Goal: Obtain resource: Download file/media

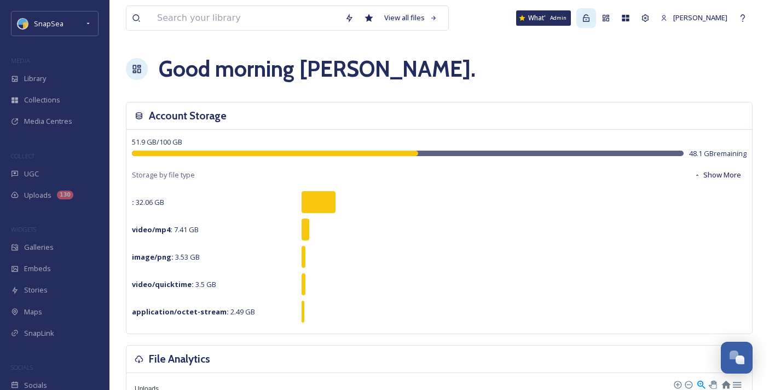
click at [582, 16] on icon at bounding box center [586, 18] width 9 height 9
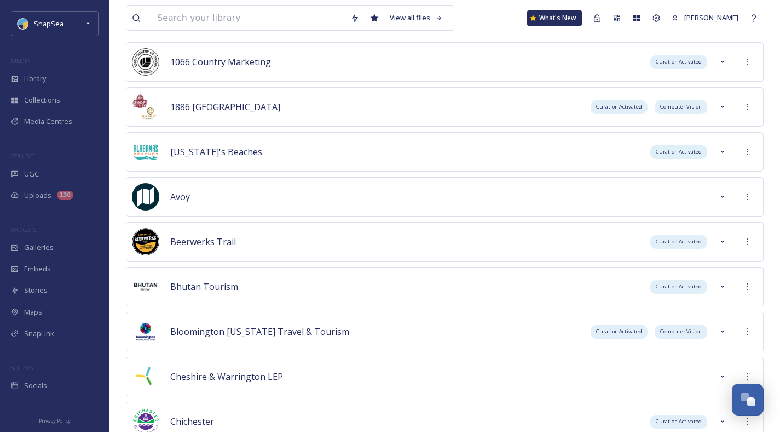
scroll to position [248, 0]
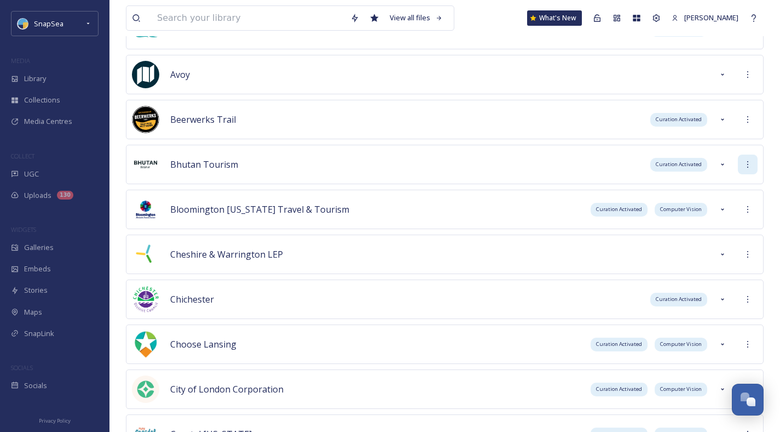
click at [748, 161] on icon at bounding box center [748, 164] width 9 height 9
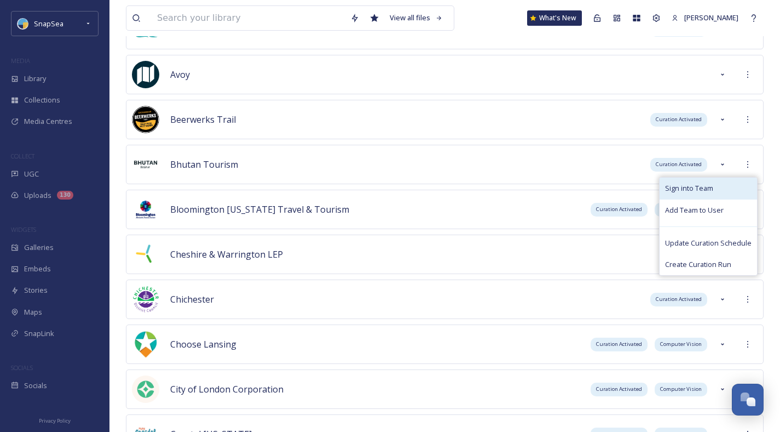
click at [717, 189] on div "Sign into Team" at bounding box center [708, 187] width 97 height 21
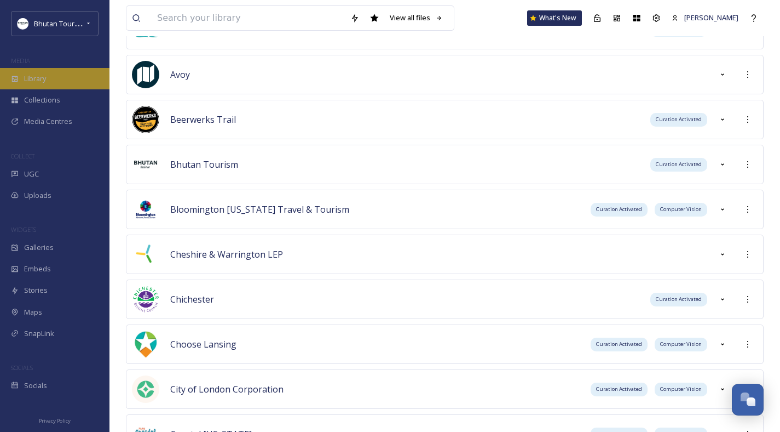
click at [44, 70] on div "Library" at bounding box center [55, 78] width 110 height 21
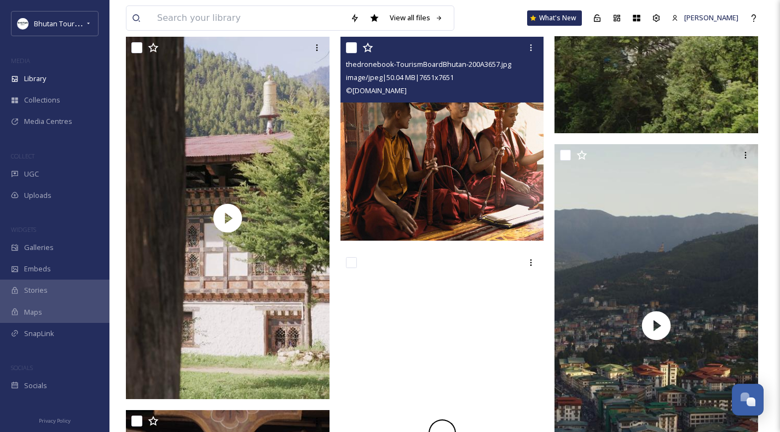
scroll to position [1581, 0]
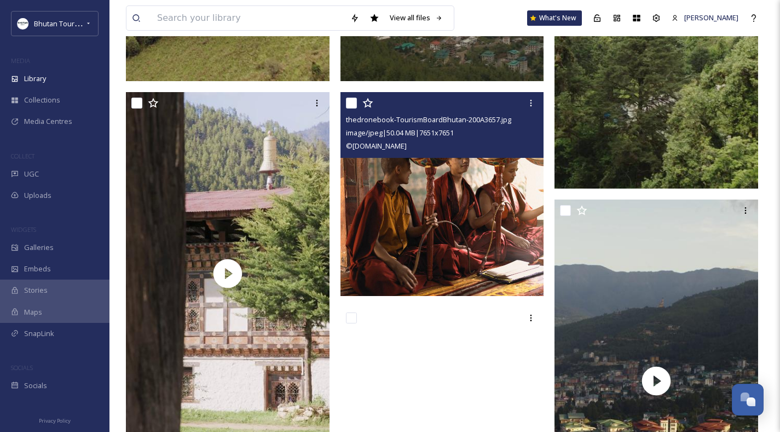
click at [434, 200] on img at bounding box center [443, 194] width 204 height 204
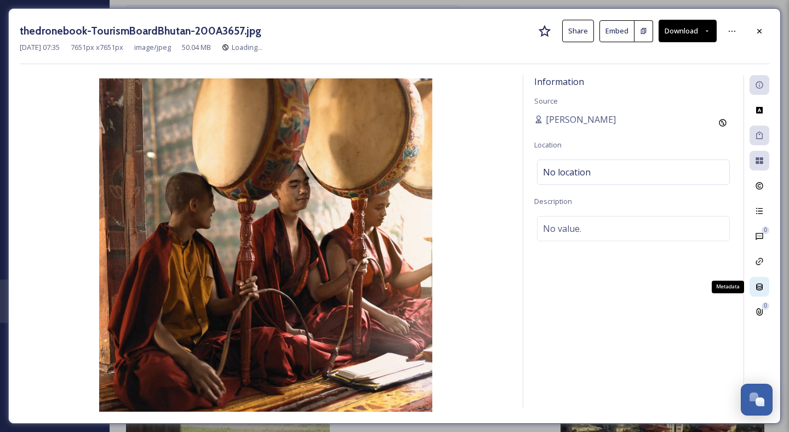
click at [763, 288] on icon at bounding box center [759, 286] width 9 height 9
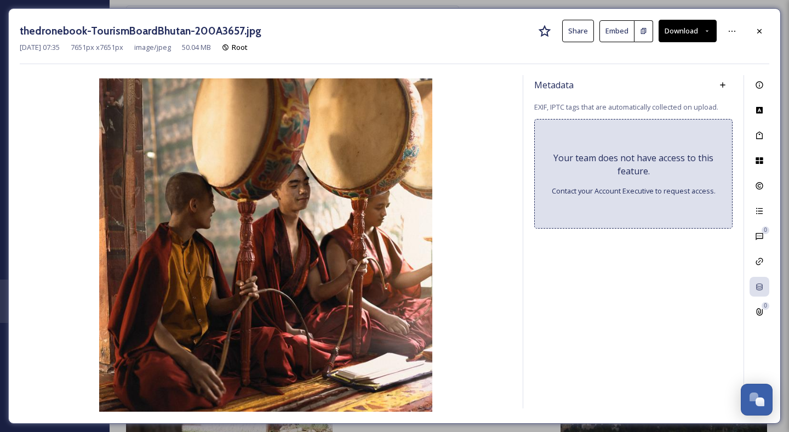
click at [682, 31] on button "Download" at bounding box center [687, 31] width 58 height 22
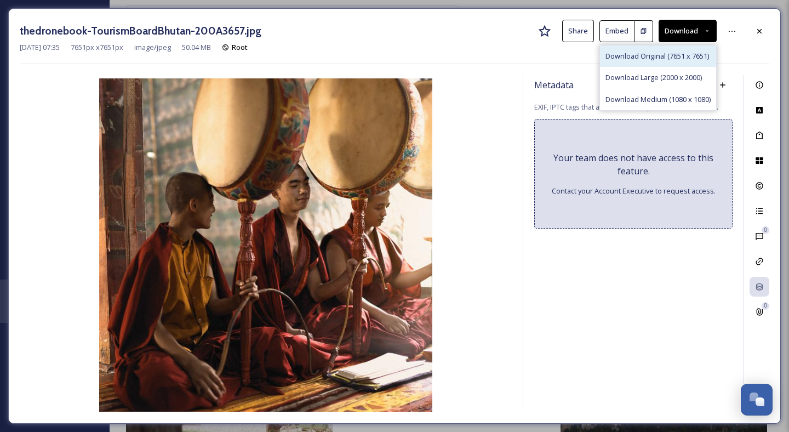
click at [663, 52] on span "Download Original (7651 x 7651)" at bounding box center [657, 56] width 104 height 10
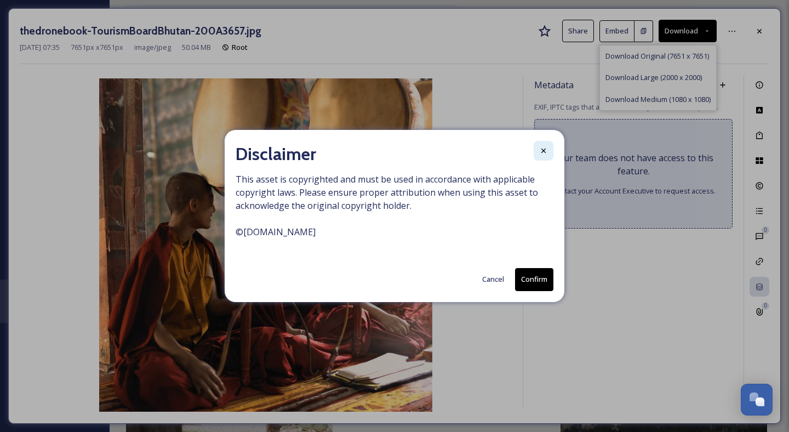
click at [536, 145] on div at bounding box center [543, 151] width 20 height 20
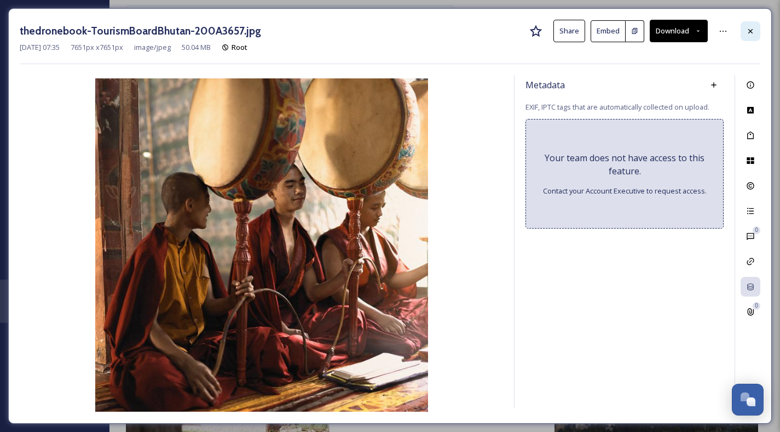
click at [746, 32] on icon at bounding box center [750, 31] width 9 height 9
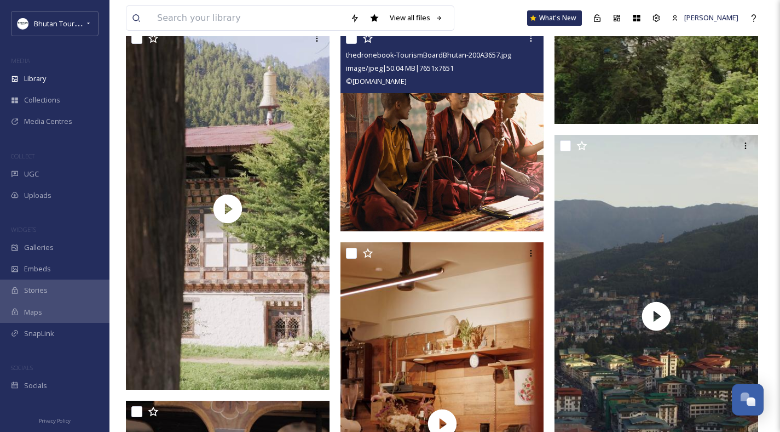
scroll to position [1641, 0]
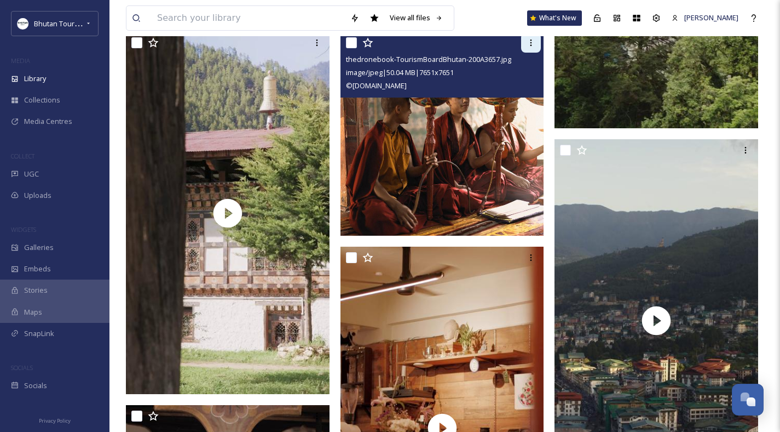
click at [535, 47] on icon at bounding box center [531, 42] width 9 height 9
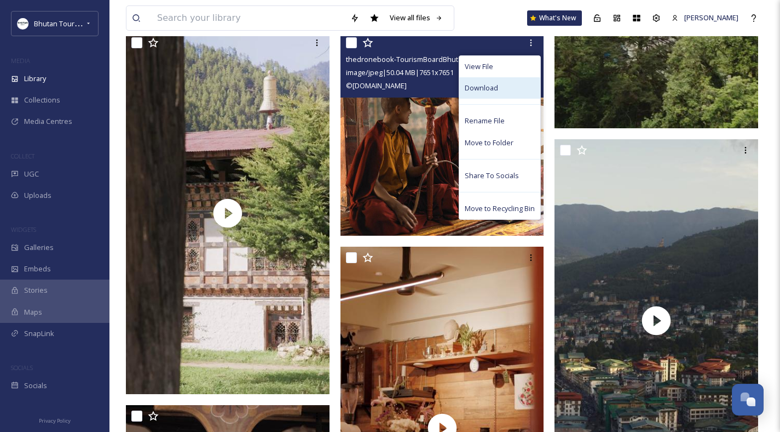
click at [494, 93] on span "Download" at bounding box center [481, 88] width 33 height 10
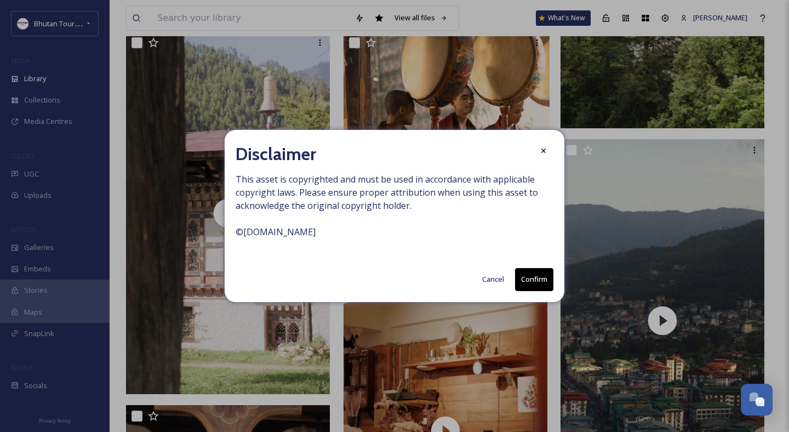
click at [544, 279] on button "Confirm" at bounding box center [534, 279] width 38 height 22
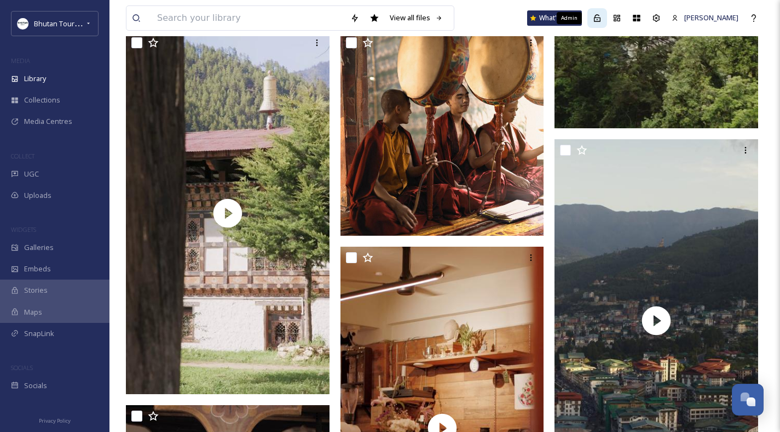
click at [596, 19] on icon at bounding box center [597, 18] width 9 height 9
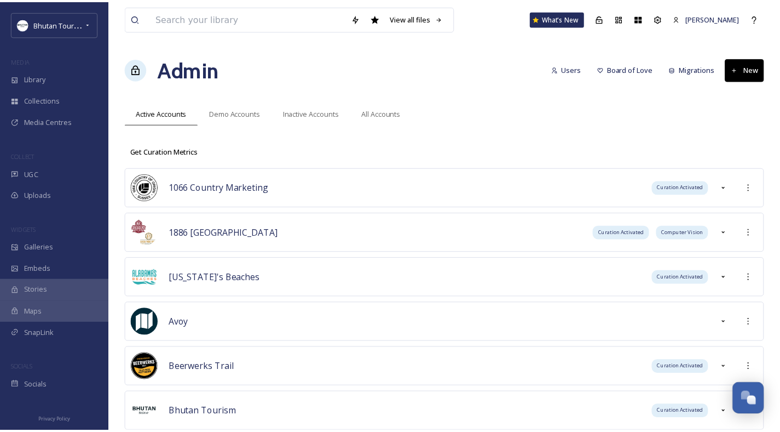
scroll to position [2712, 0]
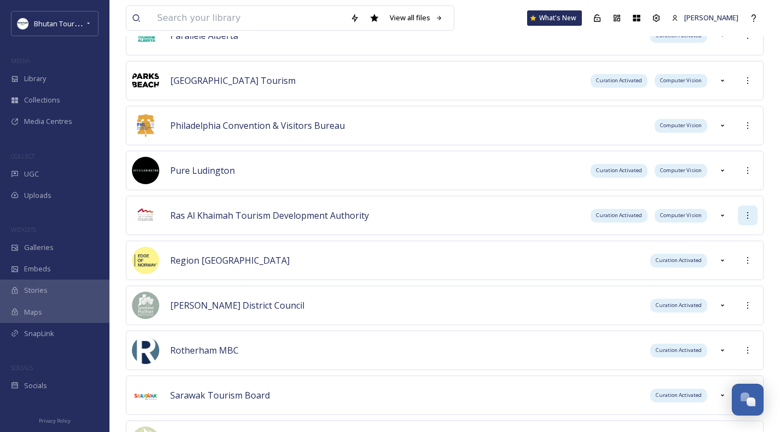
click at [745, 217] on icon at bounding box center [748, 215] width 9 height 9
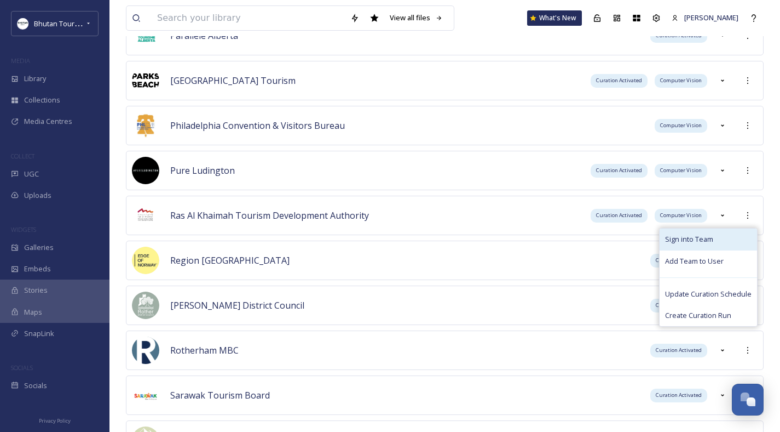
click at [710, 241] on span "Sign into Team" at bounding box center [689, 239] width 48 height 10
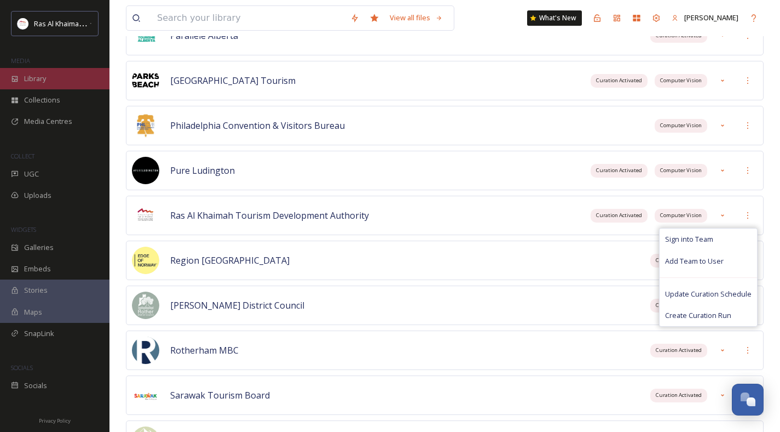
click at [52, 81] on div "Library" at bounding box center [55, 78] width 110 height 21
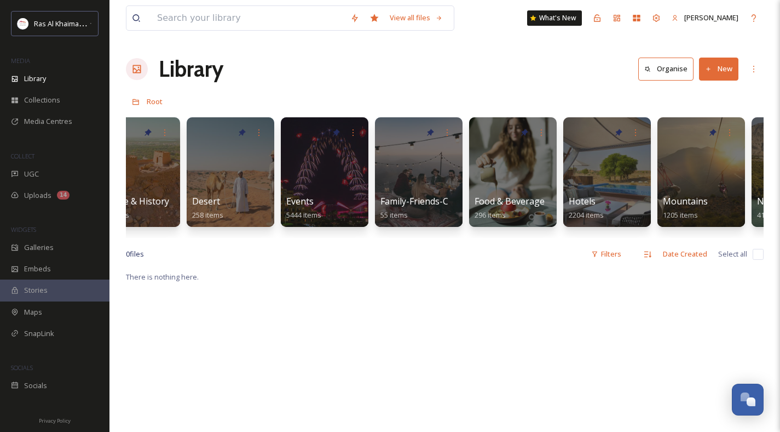
scroll to position [0, 142]
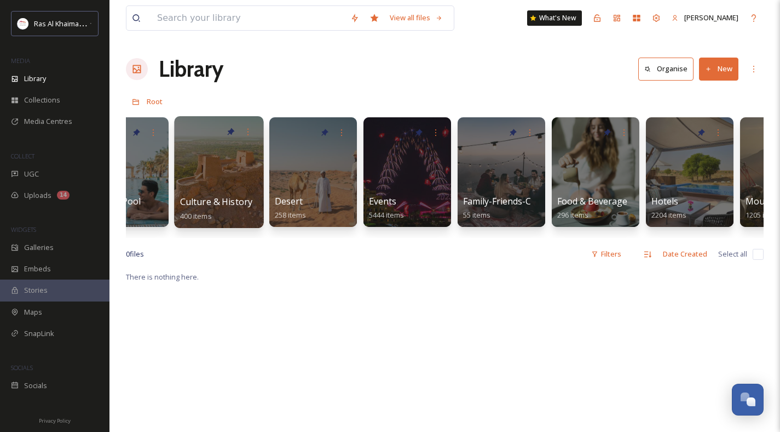
click at [228, 208] on span "Culture & History" at bounding box center [216, 202] width 73 height 12
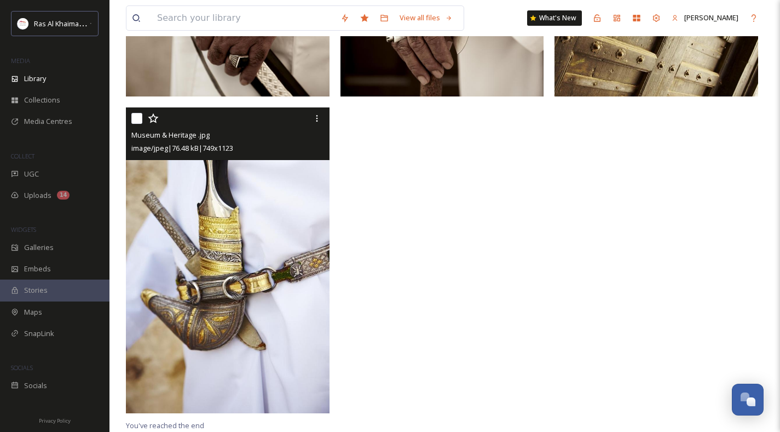
click at [234, 343] on img at bounding box center [228, 259] width 204 height 305
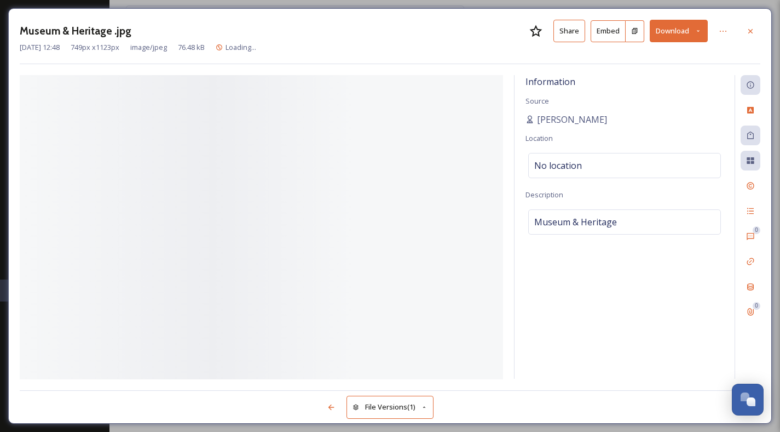
scroll to position [273, 0]
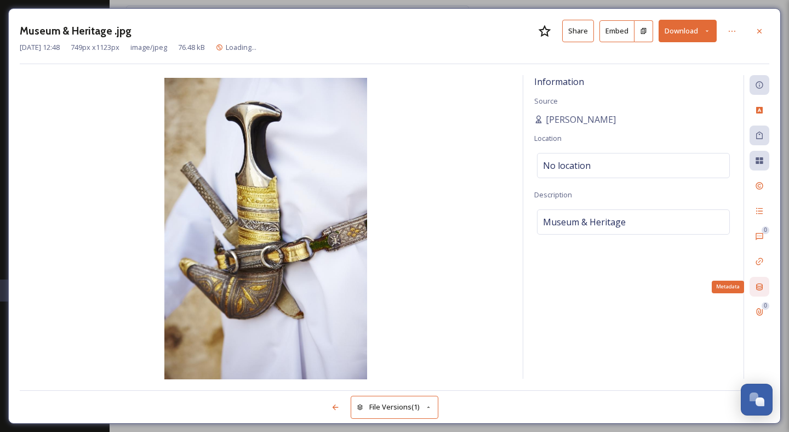
click at [759, 284] on icon at bounding box center [759, 286] width 9 height 9
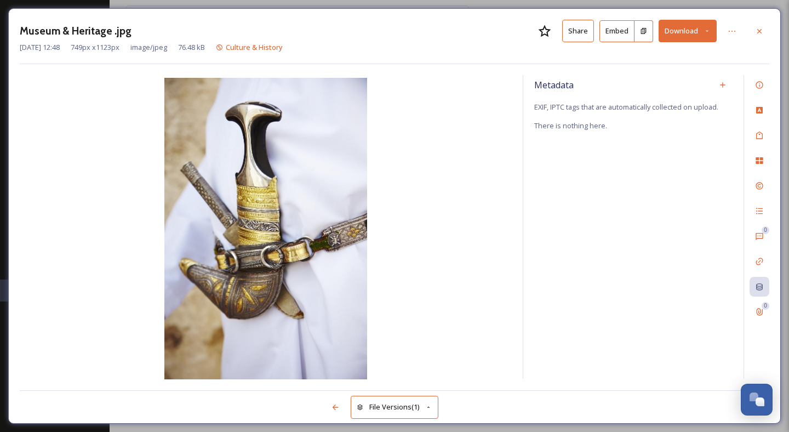
drag, startPoint x: 761, startPoint y: 26, endPoint x: 754, endPoint y: 31, distance: 9.1
click at [761, 27] on div at bounding box center [759, 31] width 20 height 20
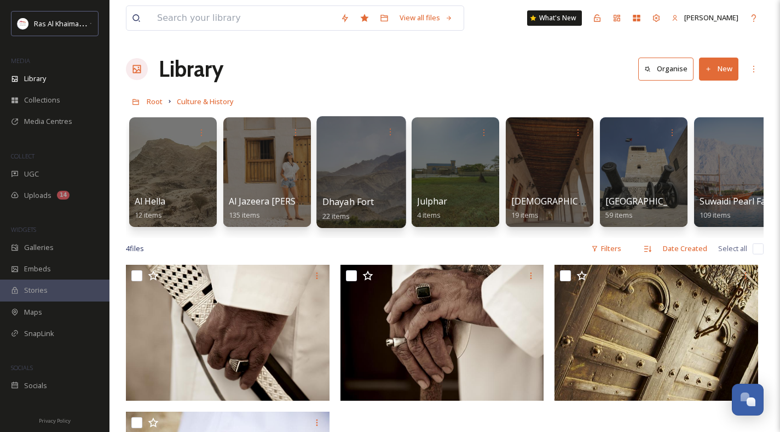
click at [338, 206] on span "Dhayah Fort" at bounding box center [349, 202] width 52 height 12
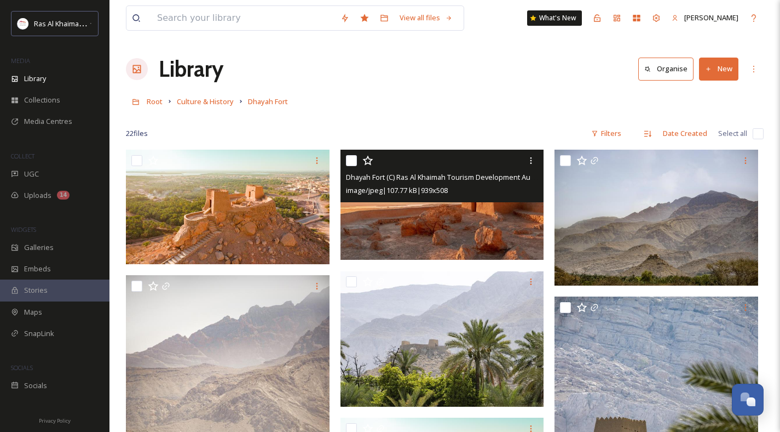
click at [434, 237] on img at bounding box center [443, 205] width 204 height 110
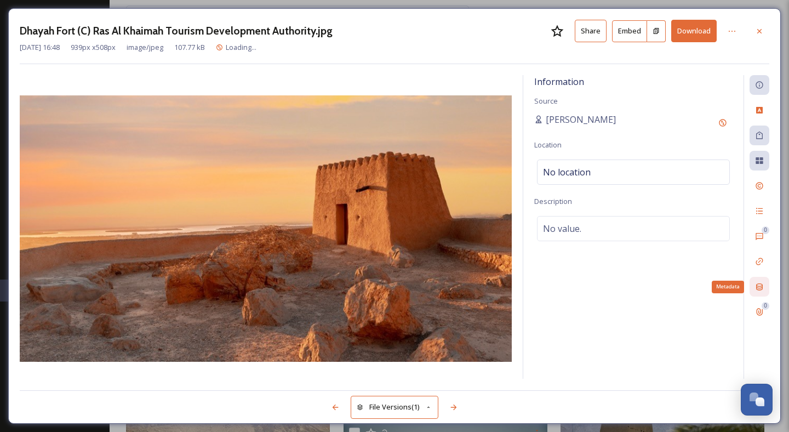
click at [756, 283] on icon at bounding box center [759, 286] width 9 height 9
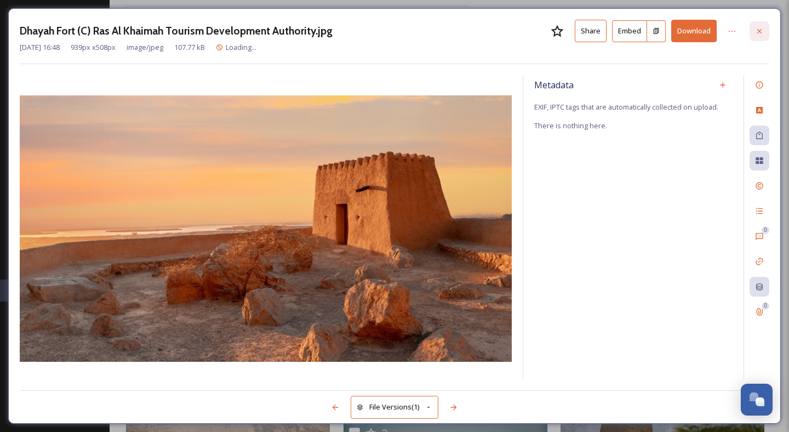
click at [753, 31] on div at bounding box center [759, 31] width 20 height 20
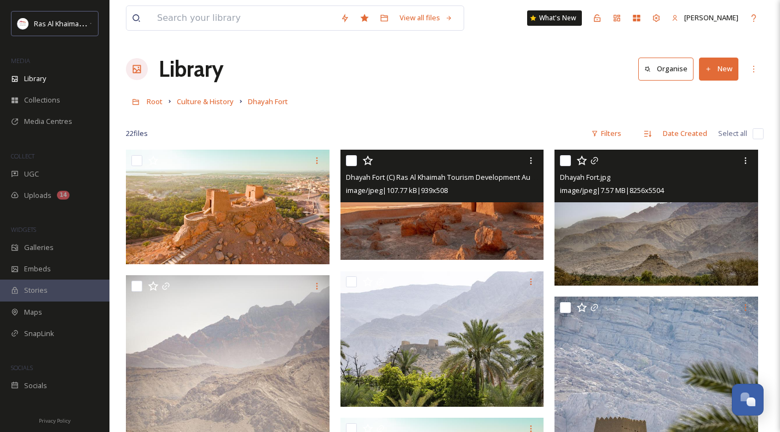
click at [600, 220] on img at bounding box center [657, 218] width 204 height 136
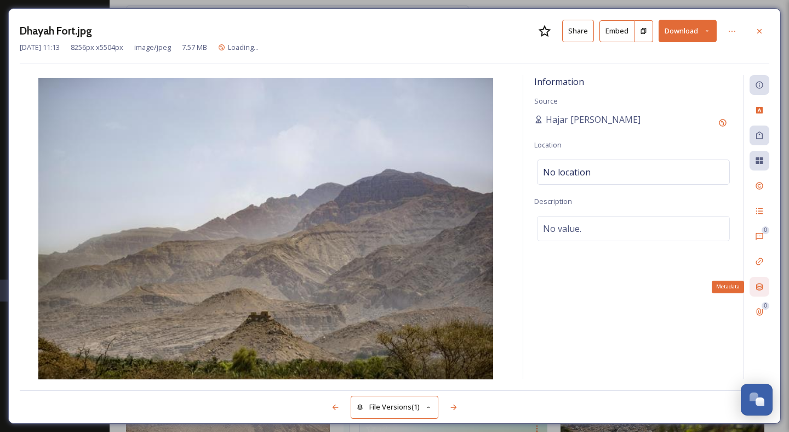
click at [755, 284] on icon at bounding box center [759, 286] width 9 height 9
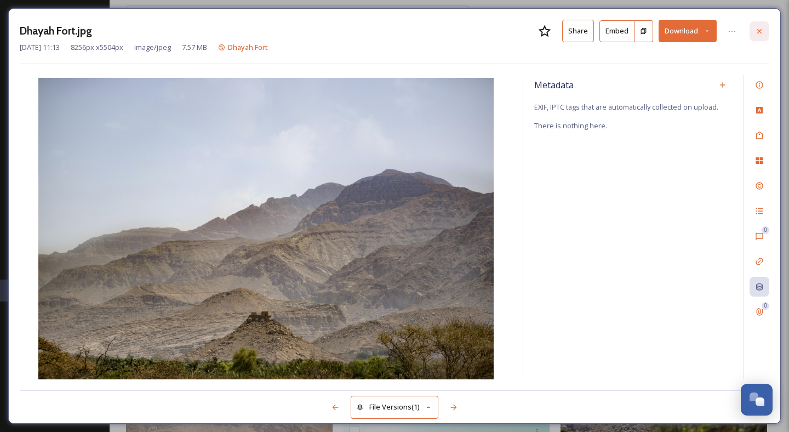
click at [761, 34] on icon at bounding box center [759, 31] width 9 height 9
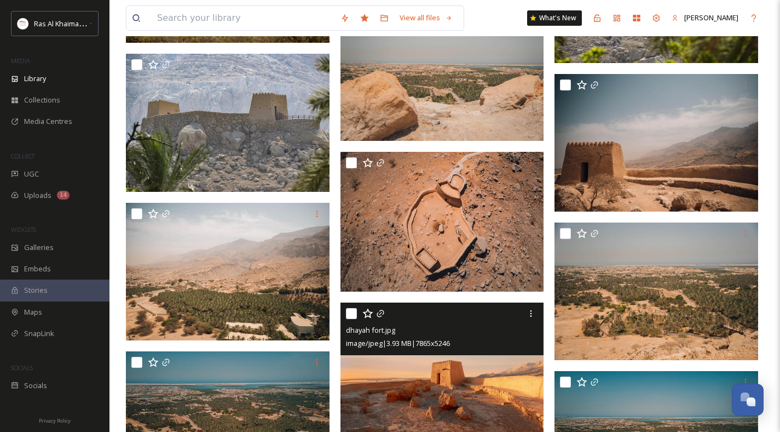
scroll to position [699, 0]
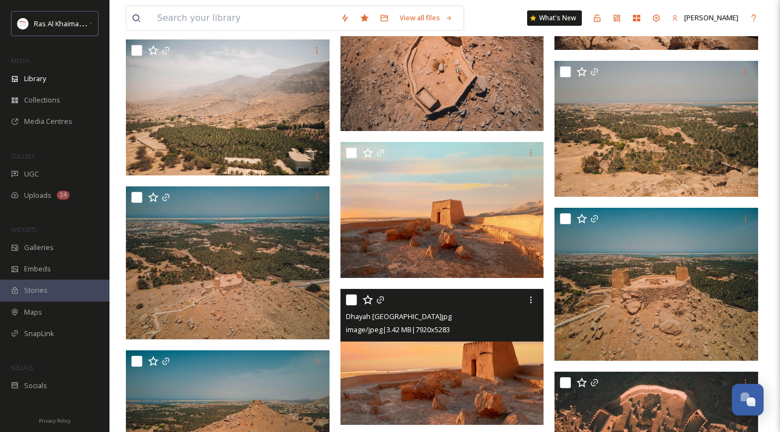
click at [416, 377] on img at bounding box center [443, 357] width 204 height 136
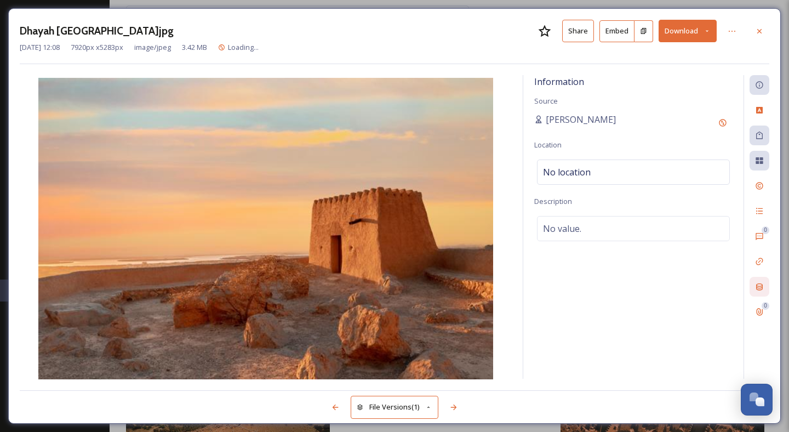
click at [762, 287] on icon at bounding box center [759, 286] width 7 height 7
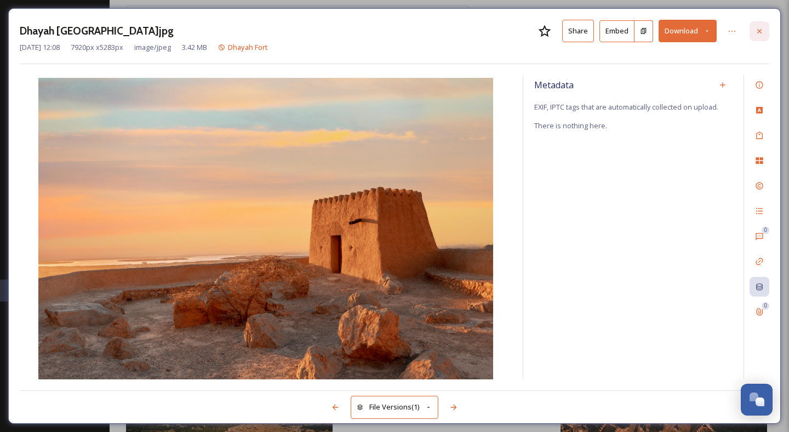
click at [762, 35] on div at bounding box center [759, 31] width 20 height 20
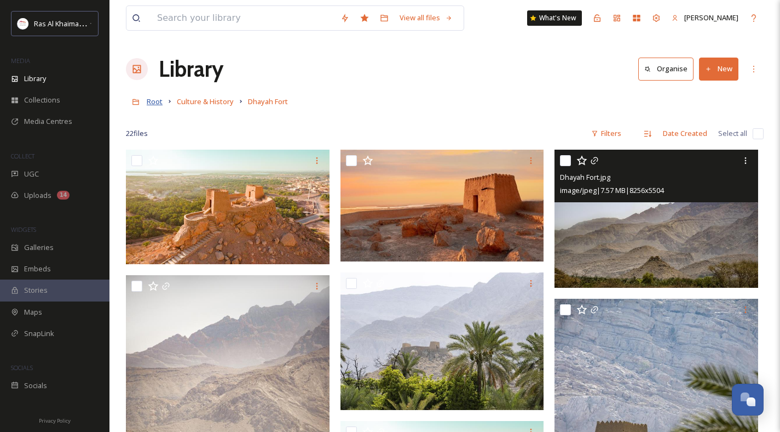
click at [152, 100] on span "Root" at bounding box center [155, 101] width 16 height 10
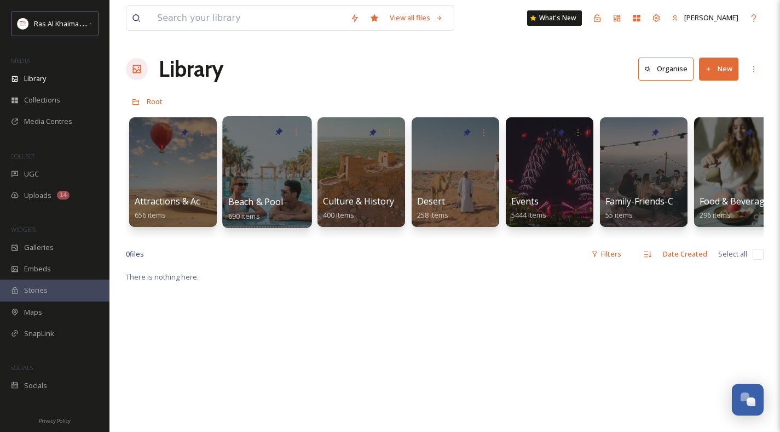
click at [242, 198] on span "Beach & Pool" at bounding box center [255, 202] width 55 height 12
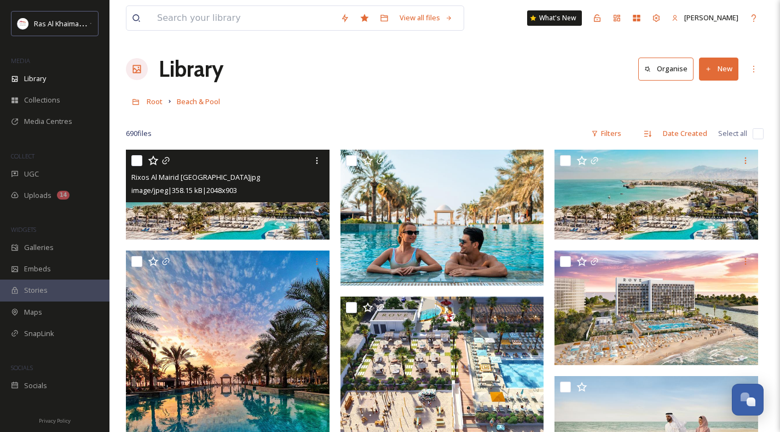
click at [226, 218] on img at bounding box center [228, 195] width 204 height 90
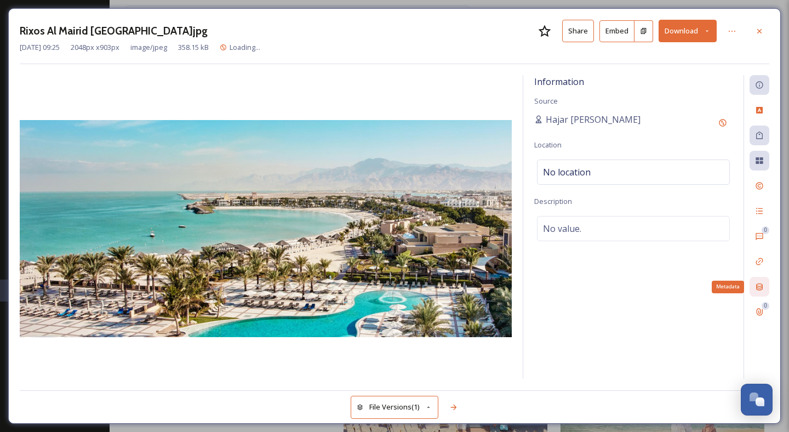
click at [760, 286] on icon at bounding box center [759, 286] width 7 height 7
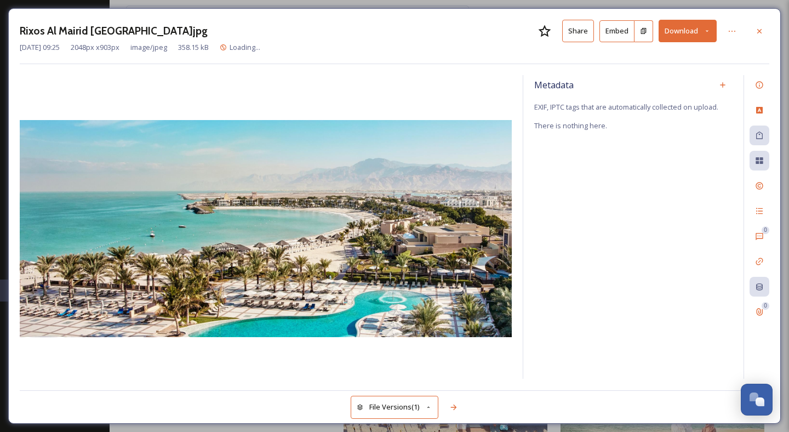
click at [753, 25] on div at bounding box center [759, 31] width 20 height 20
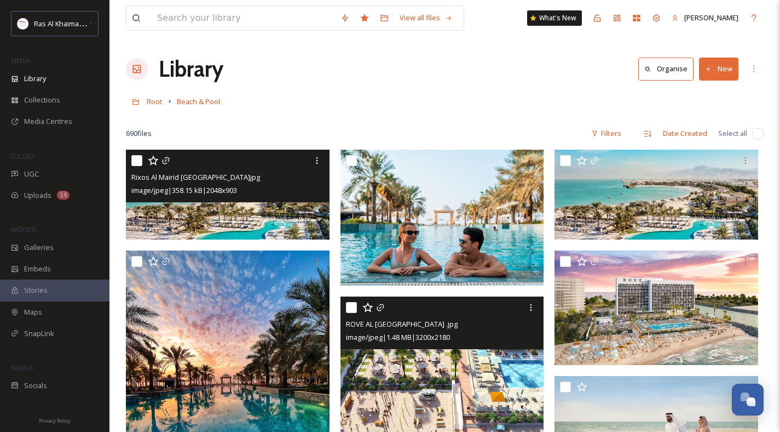
click at [465, 382] on img at bounding box center [443, 365] width 204 height 139
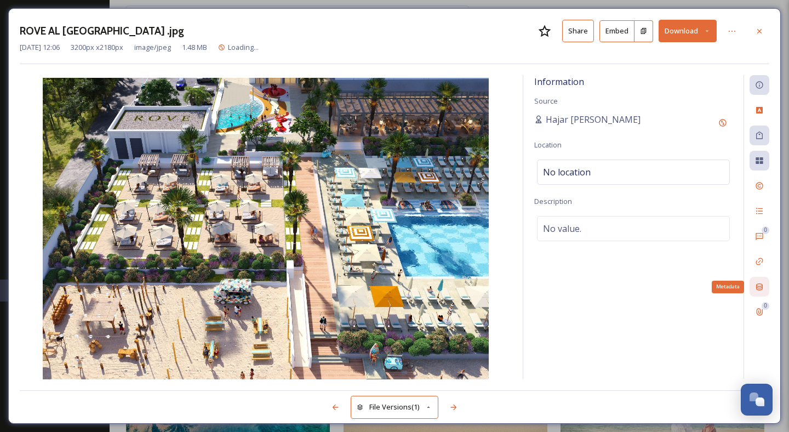
click at [757, 289] on icon at bounding box center [759, 286] width 9 height 9
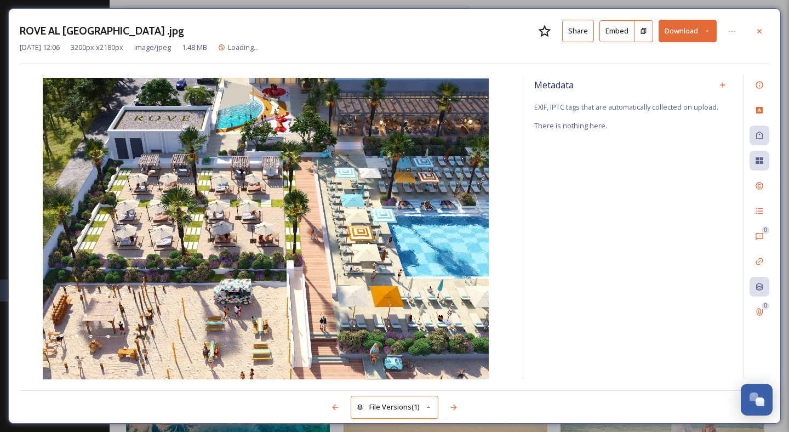
click at [759, 28] on icon at bounding box center [759, 31] width 9 height 9
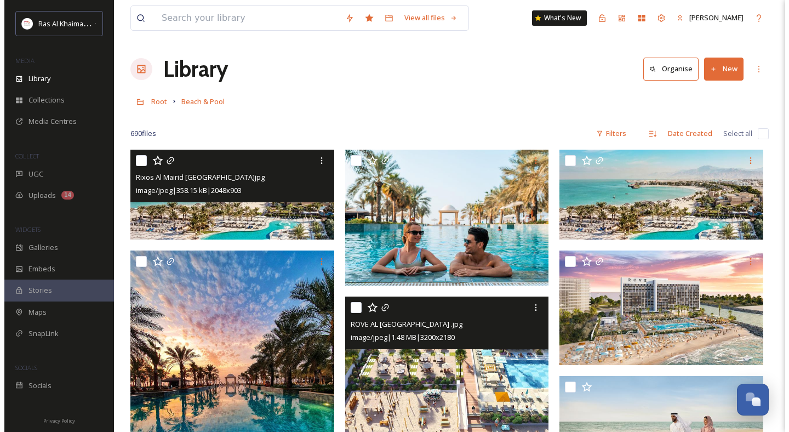
scroll to position [516, 0]
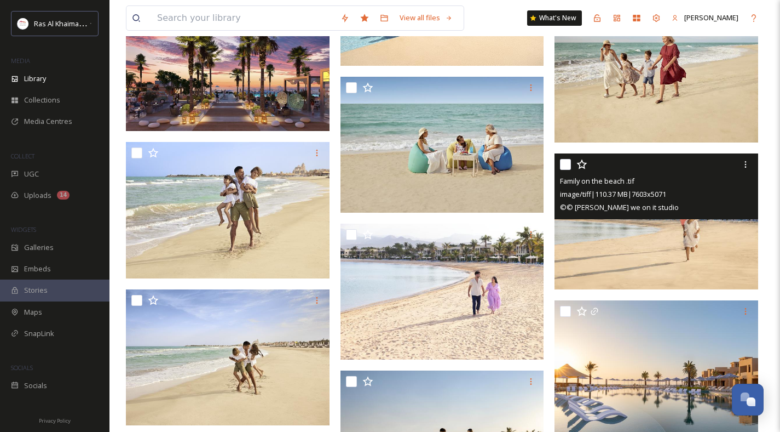
click at [646, 268] on img at bounding box center [657, 221] width 204 height 136
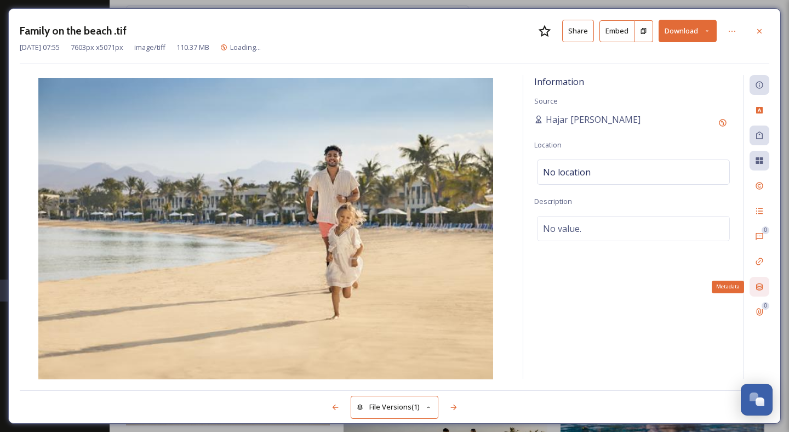
click at [763, 286] on icon at bounding box center [759, 286] width 9 height 9
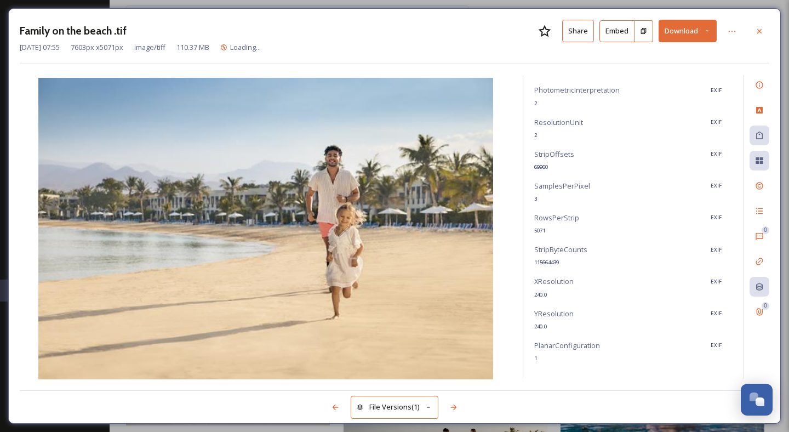
scroll to position [214, 0]
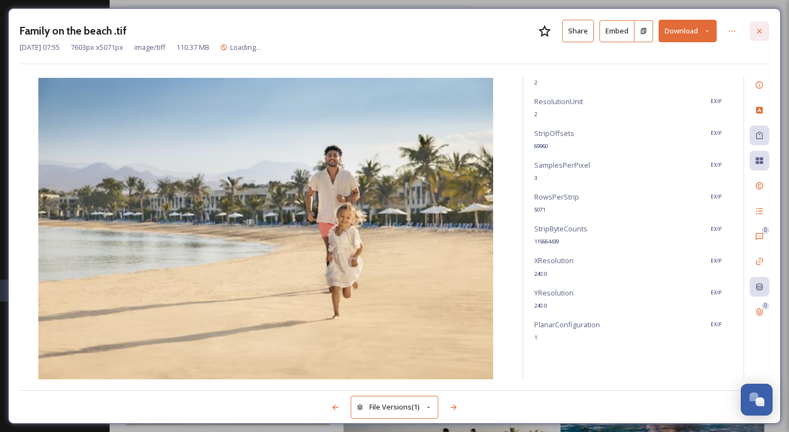
click at [759, 34] on icon at bounding box center [759, 31] width 9 height 9
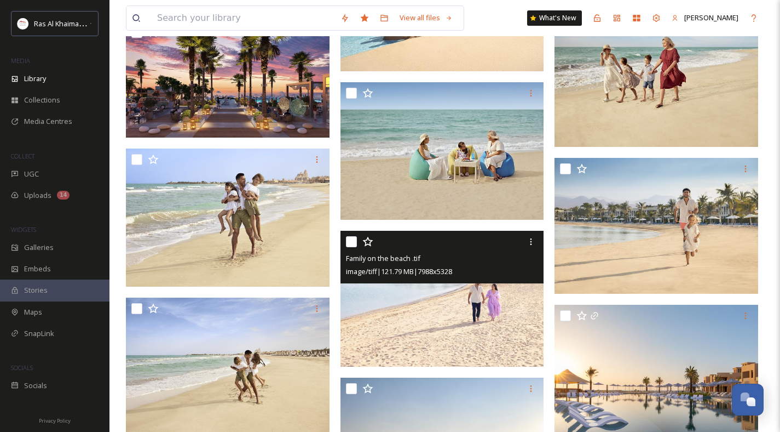
click at [475, 328] on img at bounding box center [443, 299] width 204 height 136
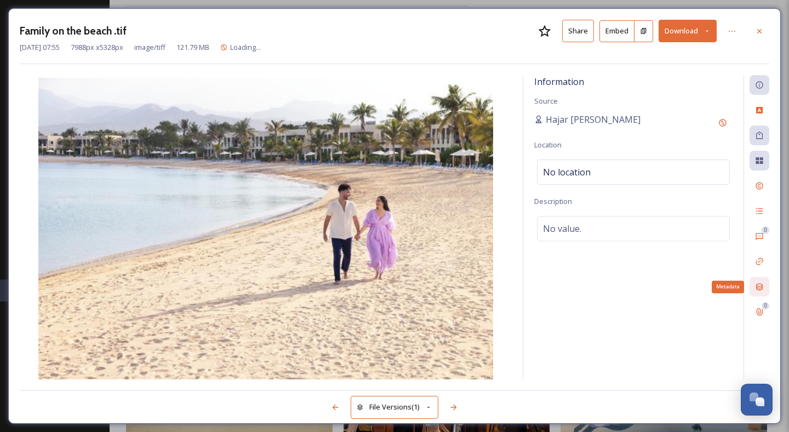
click at [759, 285] on icon at bounding box center [759, 286] width 9 height 9
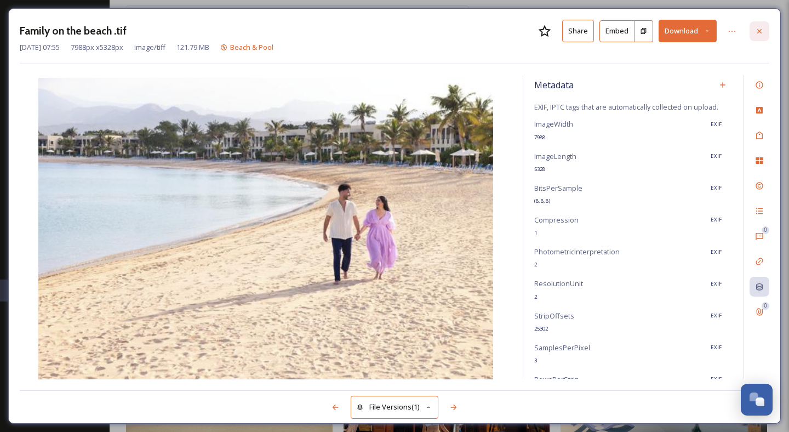
click at [758, 38] on div at bounding box center [759, 31] width 20 height 20
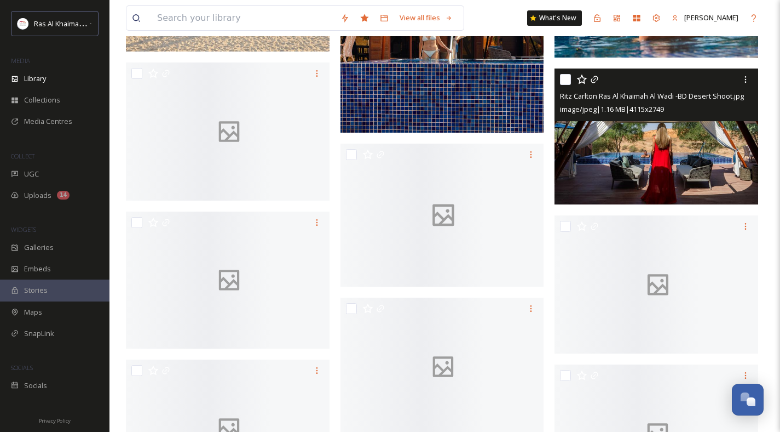
scroll to position [1052, 0]
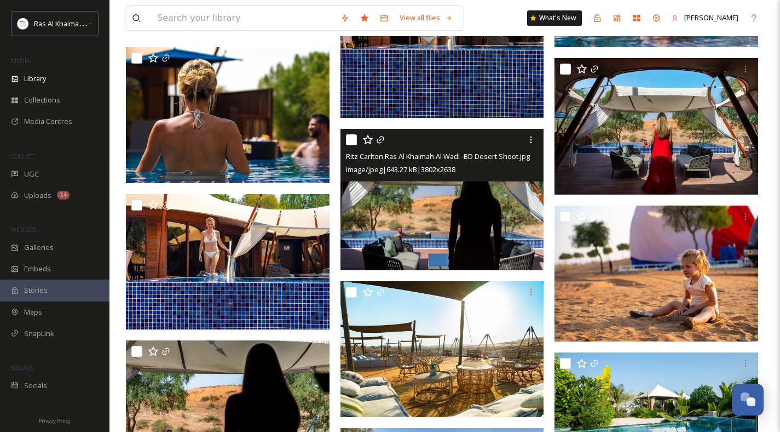
click at [439, 248] on img at bounding box center [443, 198] width 204 height 141
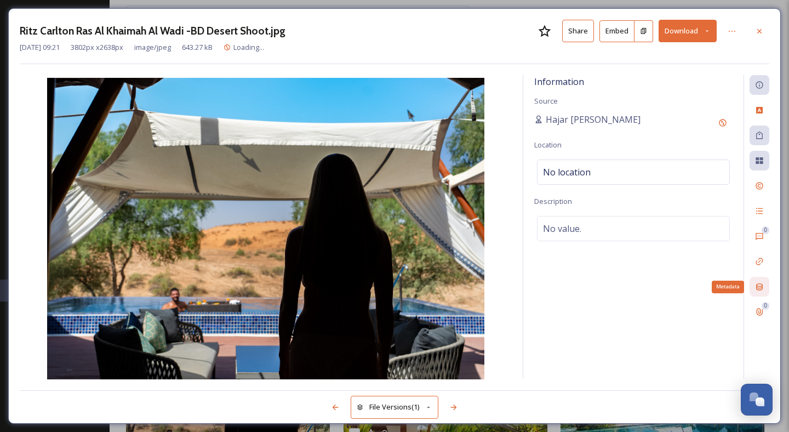
click at [756, 284] on icon at bounding box center [759, 286] width 7 height 7
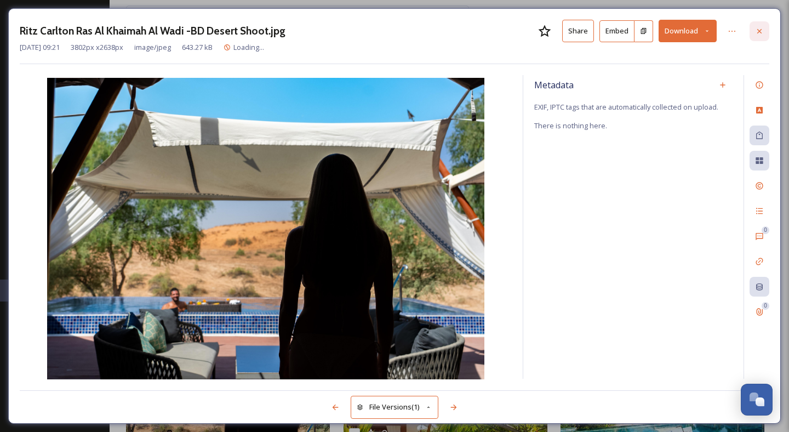
click at [761, 33] on icon at bounding box center [759, 31] width 9 height 9
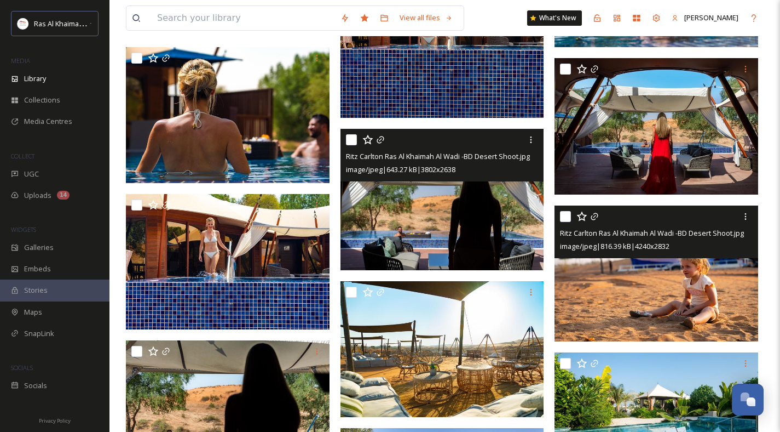
click at [672, 315] on img at bounding box center [657, 273] width 204 height 136
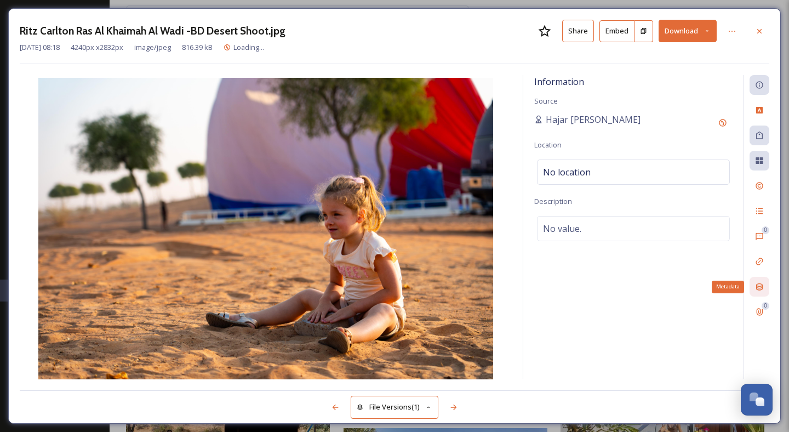
click at [756, 289] on icon at bounding box center [759, 286] width 9 height 9
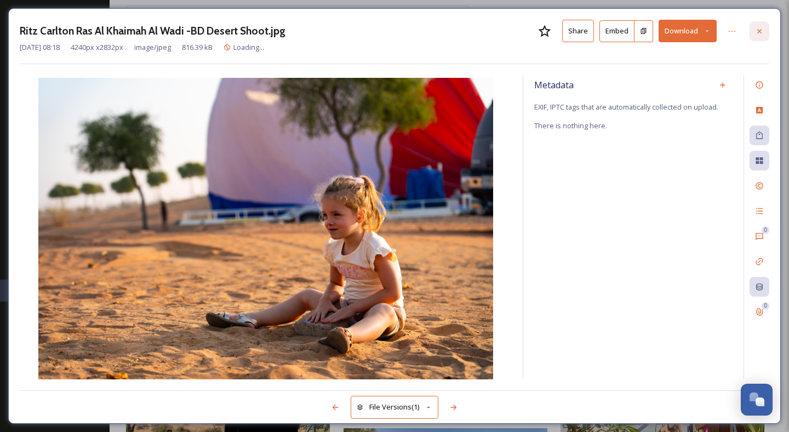
click at [762, 32] on icon at bounding box center [759, 31] width 9 height 9
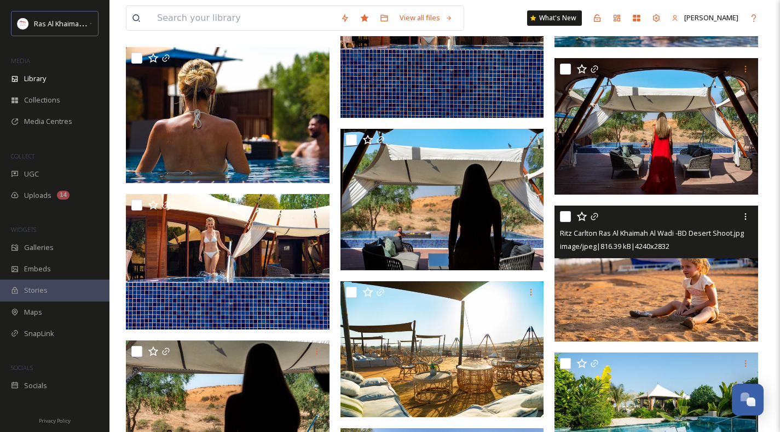
scroll to position [1949, 0]
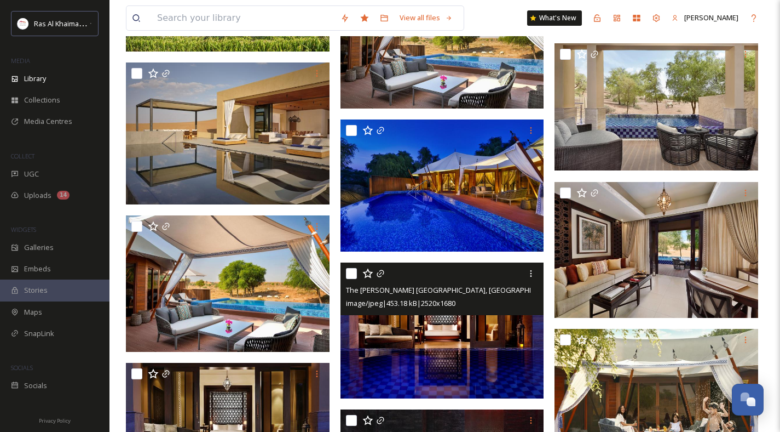
click at [419, 340] on img at bounding box center [443, 330] width 204 height 136
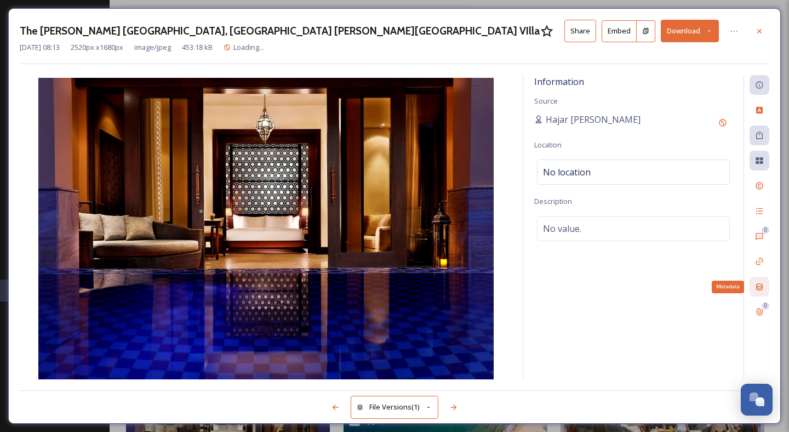
click at [762, 283] on icon at bounding box center [759, 286] width 9 height 9
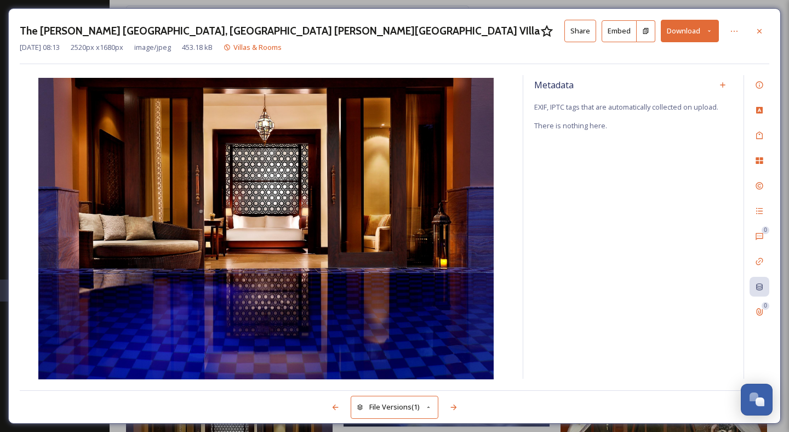
drag, startPoint x: 761, startPoint y: 32, endPoint x: 632, endPoint y: 114, distance: 153.4
click at [761, 32] on icon at bounding box center [759, 31] width 9 height 9
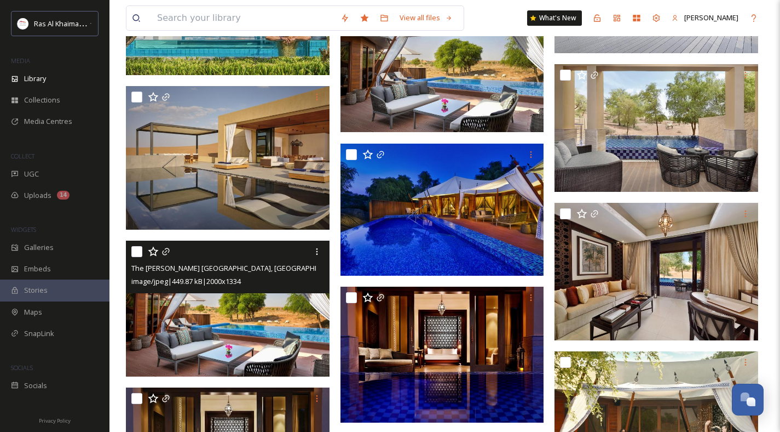
click at [239, 300] on img at bounding box center [228, 308] width 204 height 136
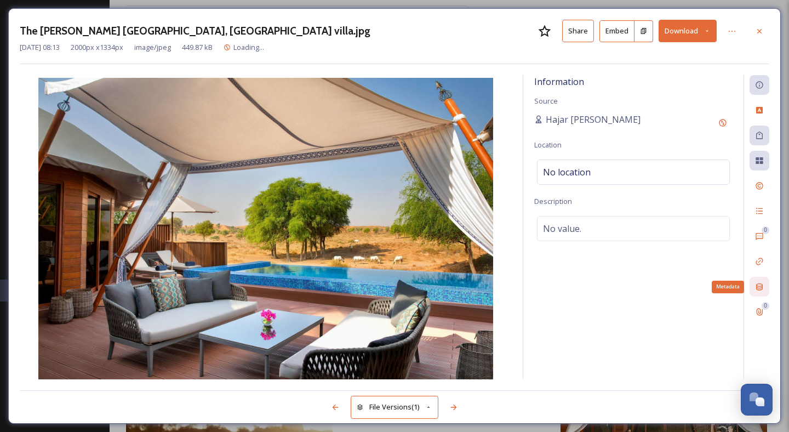
click at [752, 284] on div "Metadata" at bounding box center [759, 287] width 20 height 20
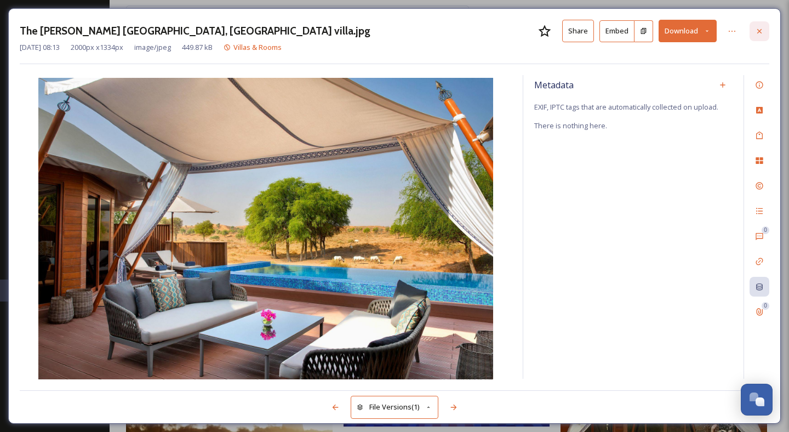
click at [756, 30] on icon at bounding box center [759, 31] width 9 height 9
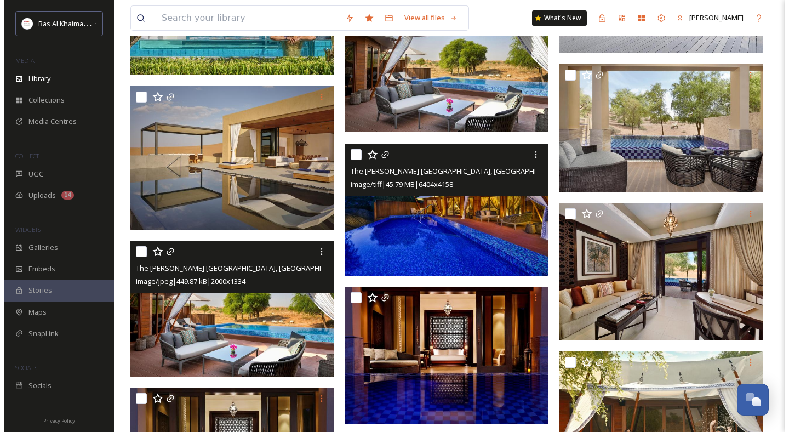
scroll to position [2645, 0]
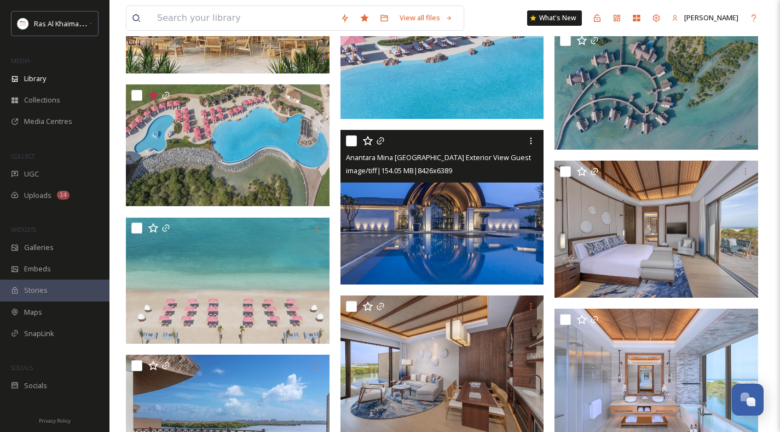
click at [453, 268] on img at bounding box center [443, 207] width 204 height 154
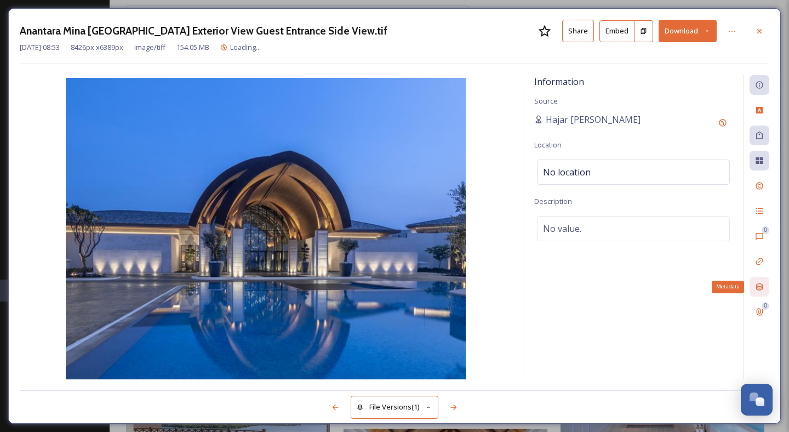
click at [754, 283] on div "Metadata" at bounding box center [759, 287] width 20 height 20
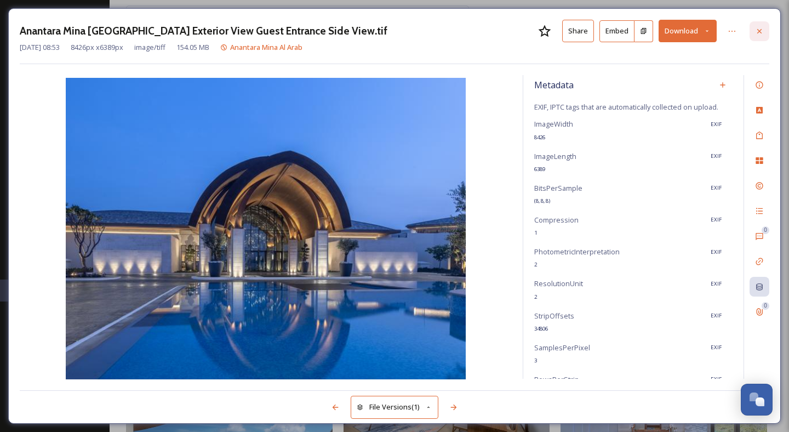
click at [759, 33] on icon at bounding box center [759, 31] width 9 height 9
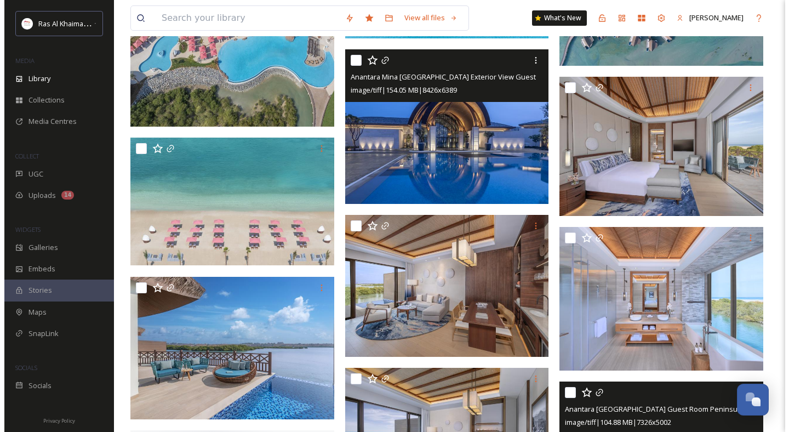
scroll to position [3157, 0]
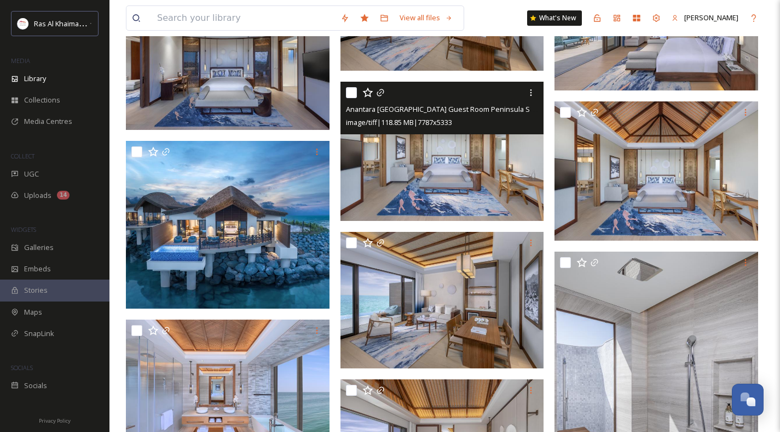
drag, startPoint x: 445, startPoint y: 224, endPoint x: 453, endPoint y: 225, distance: 8.2
click at [450, 197] on img at bounding box center [443, 152] width 204 height 140
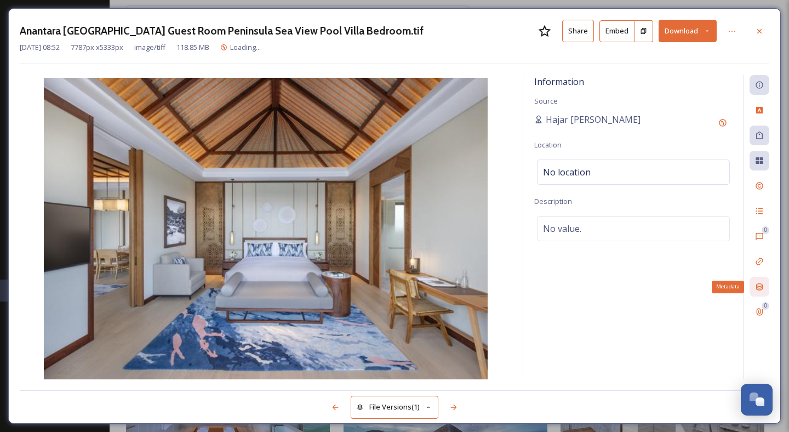
click at [759, 286] on icon at bounding box center [759, 286] width 7 height 7
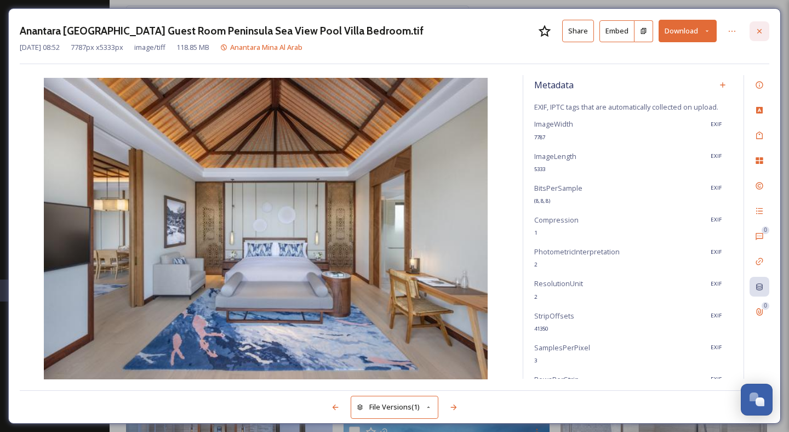
click at [757, 31] on icon at bounding box center [759, 31] width 9 height 9
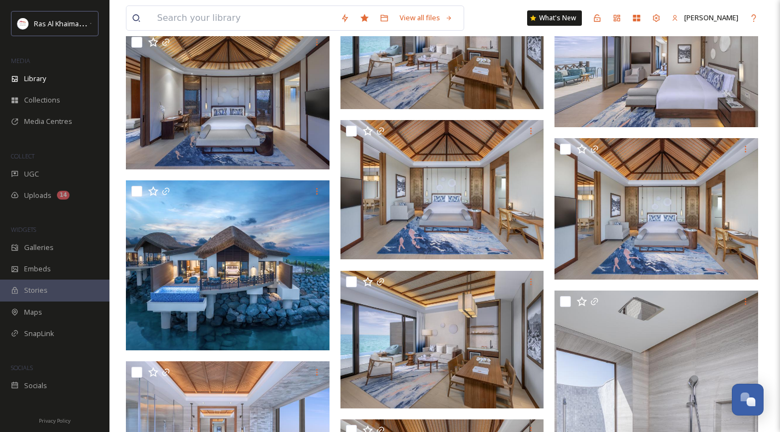
scroll to position [3844, 0]
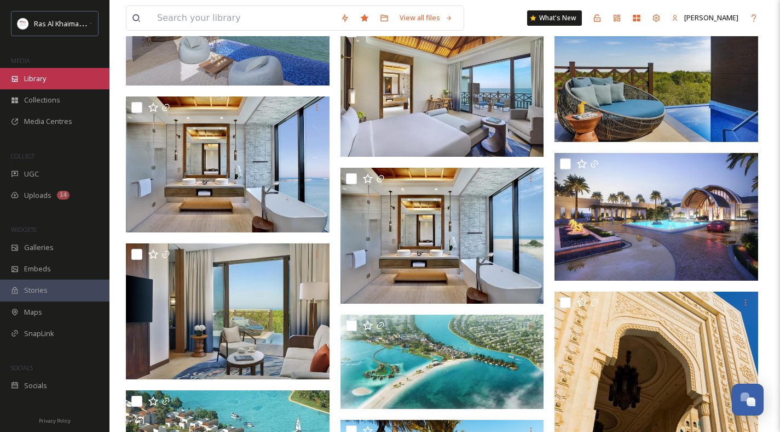
click at [28, 77] on span "Library" at bounding box center [35, 78] width 22 height 10
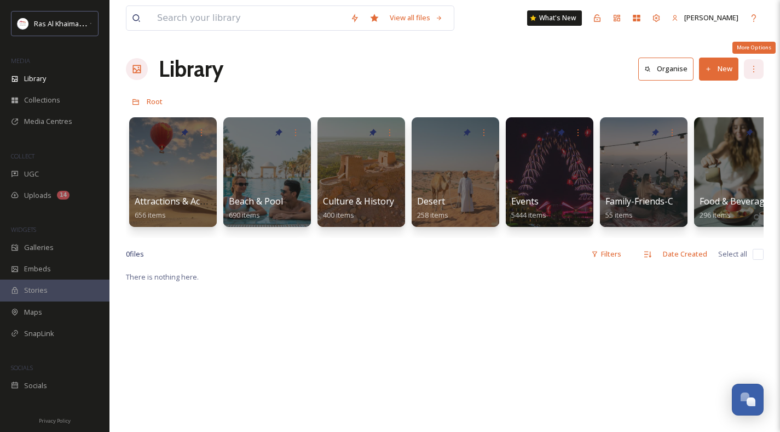
click at [754, 74] on div "More Options" at bounding box center [754, 69] width 20 height 20
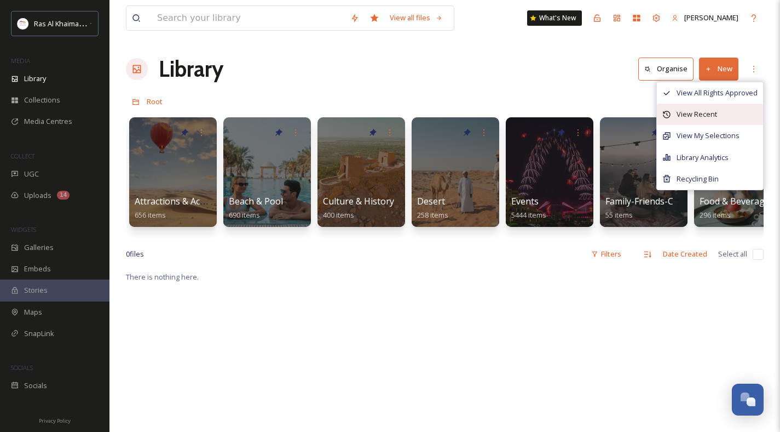
click at [693, 112] on span "View Recent" at bounding box center [697, 114] width 41 height 10
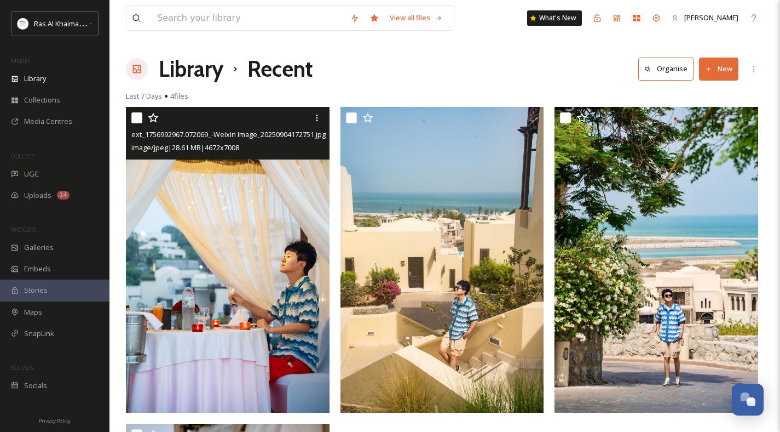
click at [254, 212] on img at bounding box center [228, 260] width 204 height 306
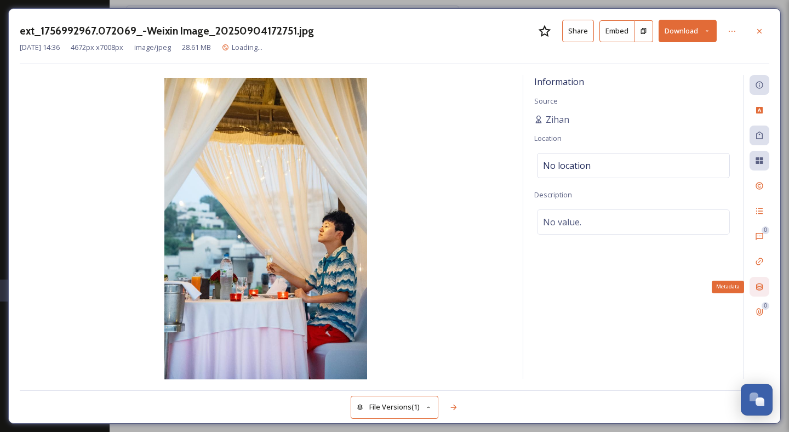
click at [763, 286] on icon at bounding box center [759, 286] width 9 height 9
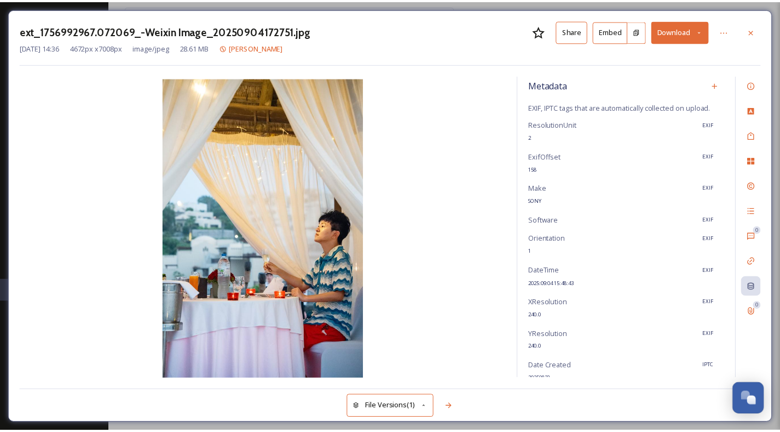
scroll to position [42, 0]
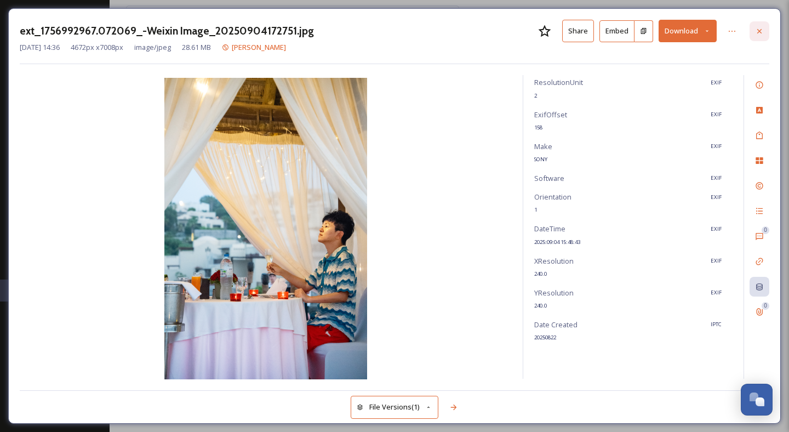
click at [762, 28] on icon at bounding box center [759, 31] width 9 height 9
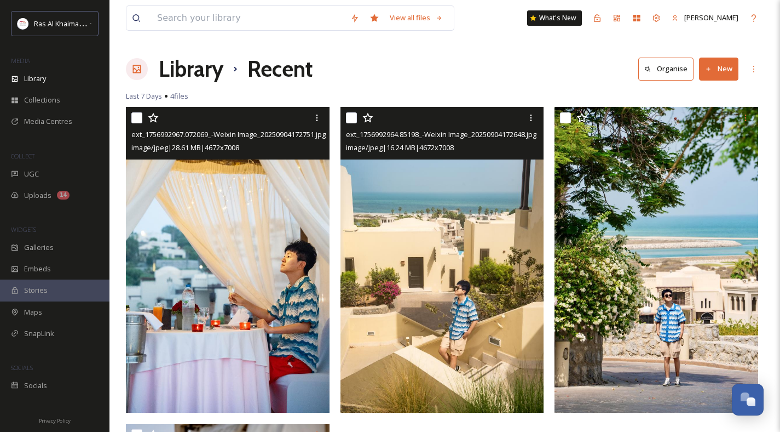
click at [455, 297] on img at bounding box center [443, 260] width 204 height 306
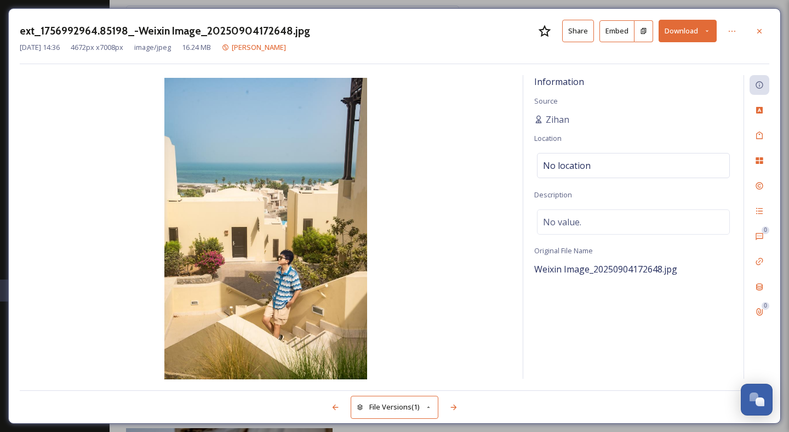
click at [760, 30] on icon at bounding box center [759, 30] width 4 height 4
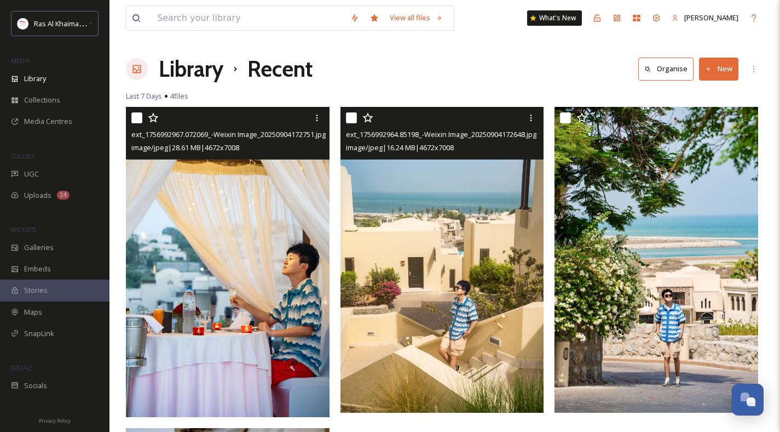
scroll to position [682, 0]
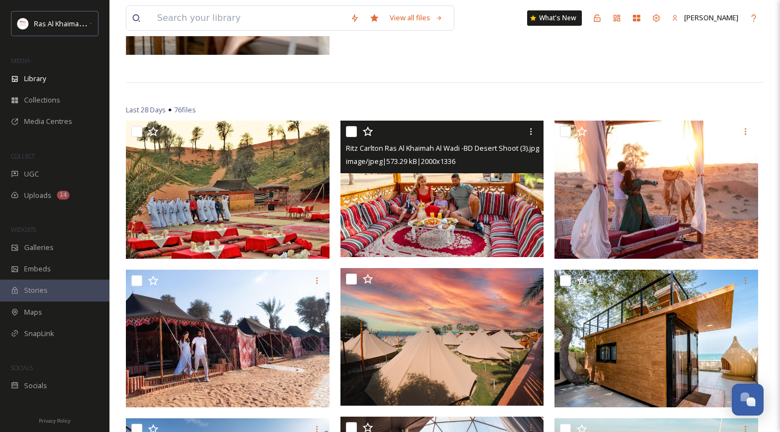
click at [469, 231] on img at bounding box center [443, 188] width 204 height 136
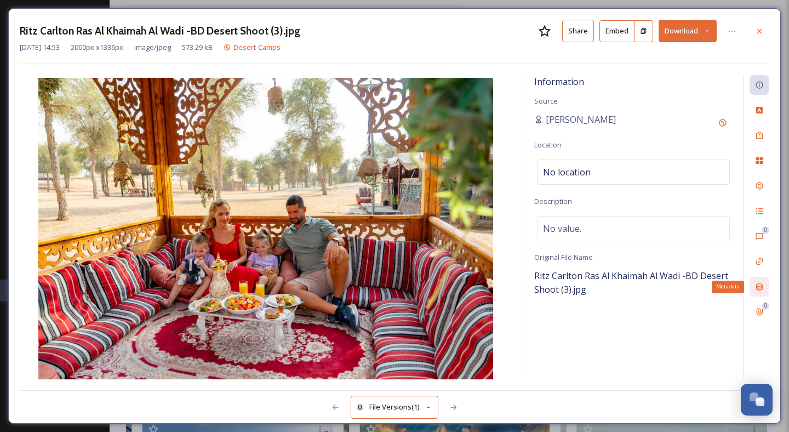
click at [762, 290] on icon at bounding box center [759, 286] width 9 height 9
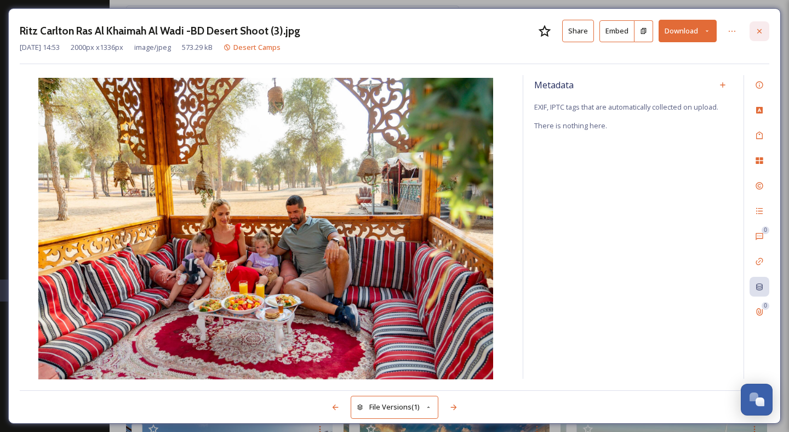
click at [752, 28] on div at bounding box center [759, 31] width 20 height 20
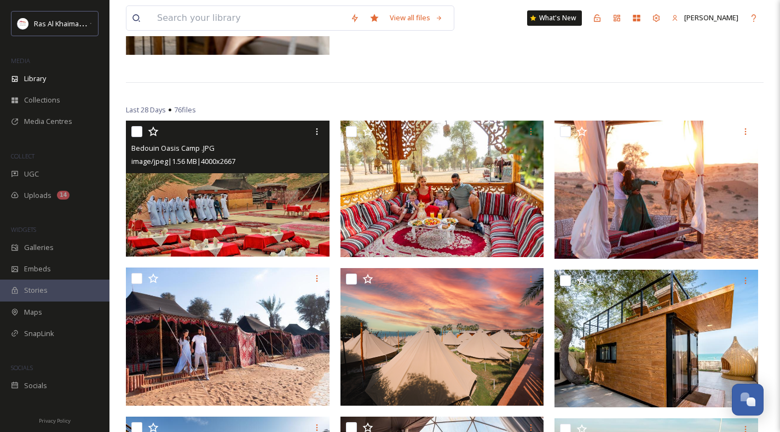
click at [250, 226] on img at bounding box center [228, 188] width 204 height 136
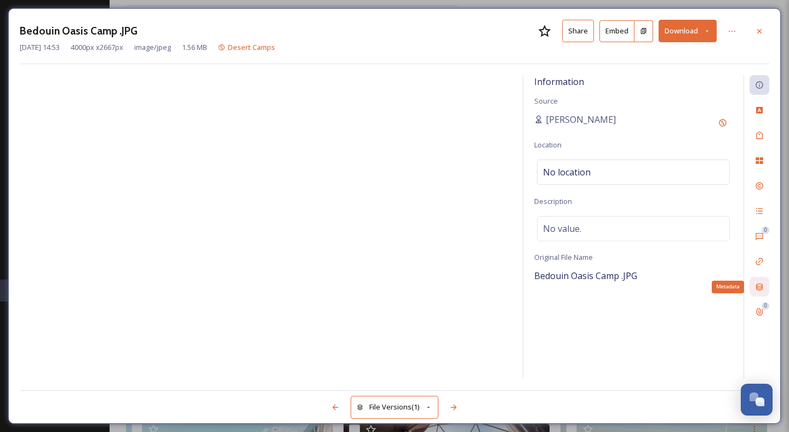
click at [762, 284] on icon at bounding box center [759, 286] width 9 height 9
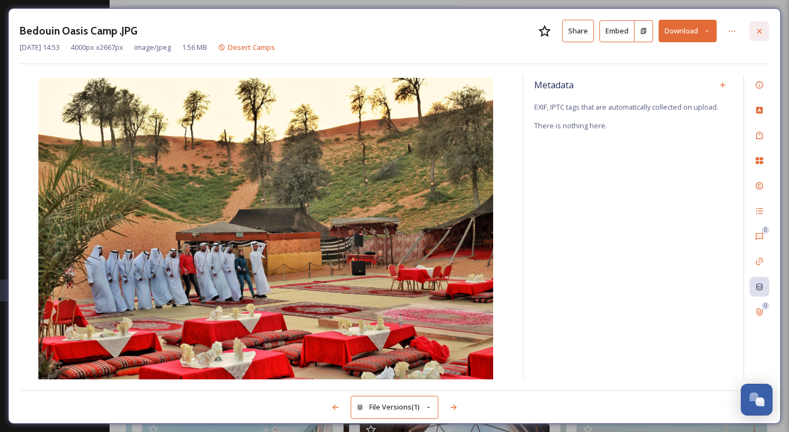
click at [762, 27] on icon at bounding box center [759, 31] width 9 height 9
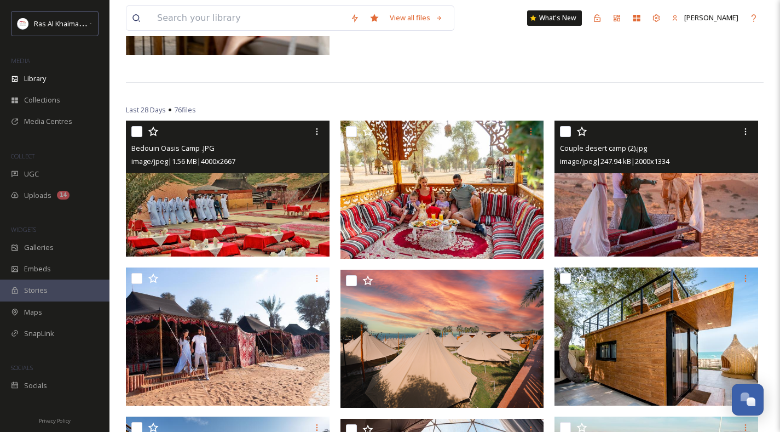
click at [690, 221] on img at bounding box center [657, 188] width 204 height 136
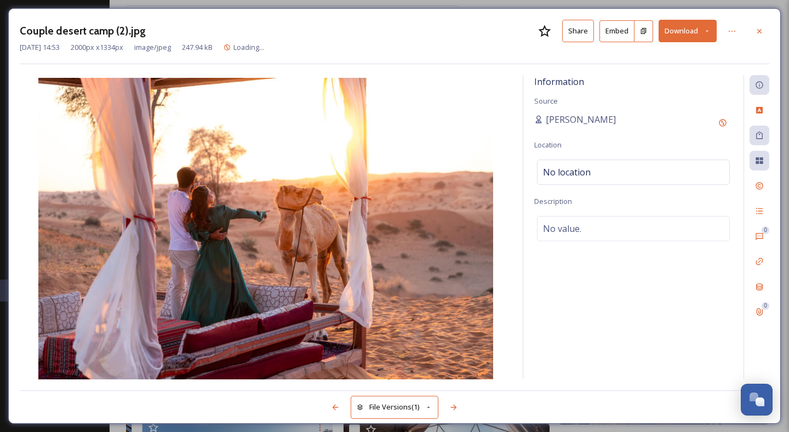
click at [748, 280] on div "0 0" at bounding box center [756, 226] width 26 height 303
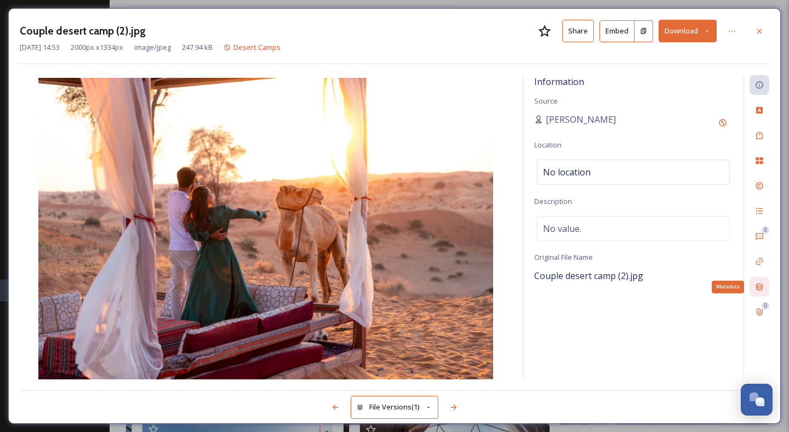
click at [755, 282] on icon at bounding box center [759, 286] width 9 height 9
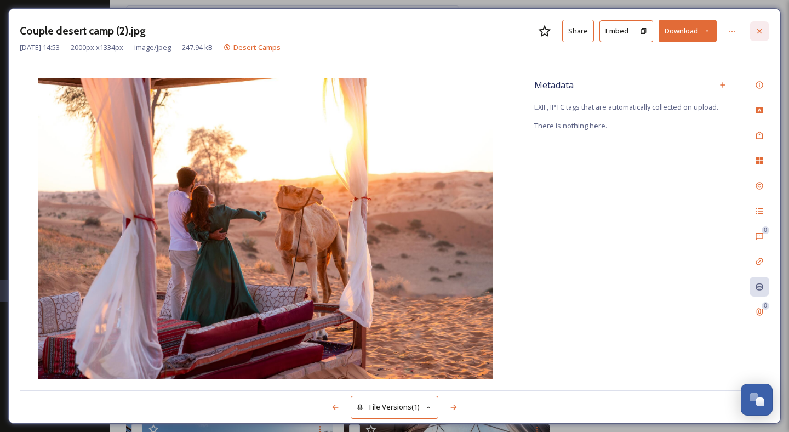
click at [758, 32] on icon at bounding box center [759, 30] width 4 height 4
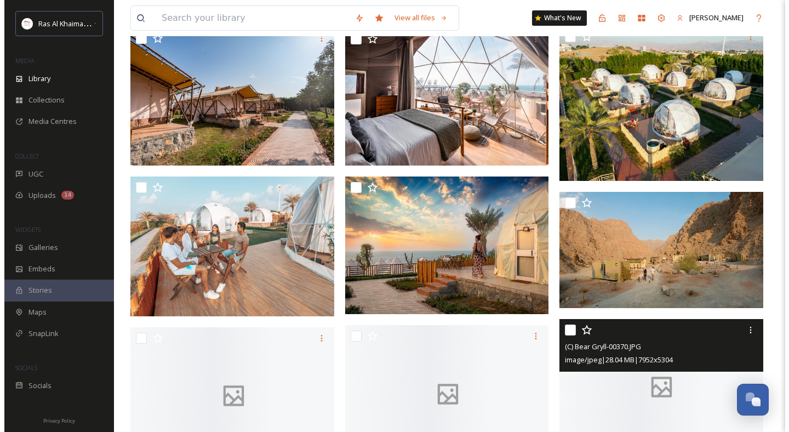
scroll to position [1195, 0]
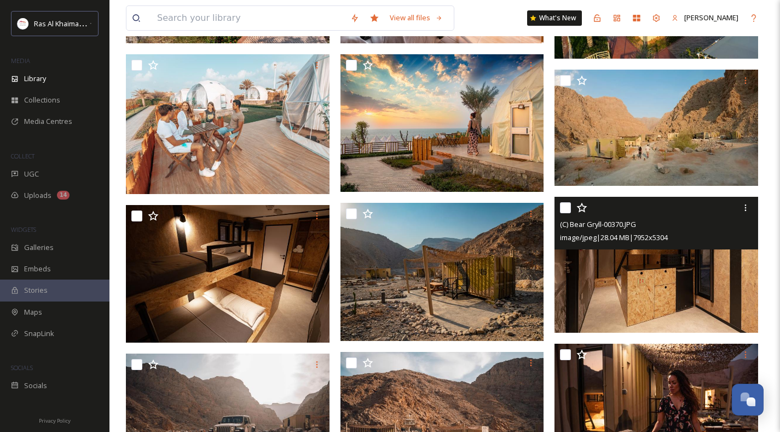
click at [610, 272] on img at bounding box center [657, 265] width 204 height 136
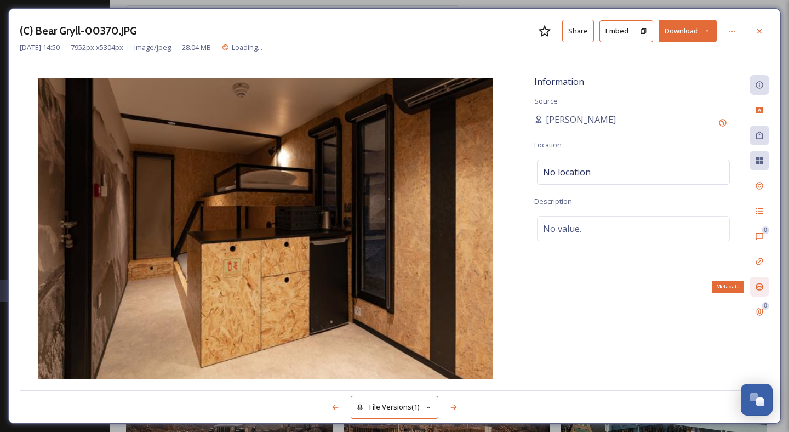
click at [761, 289] on icon at bounding box center [759, 286] width 7 height 7
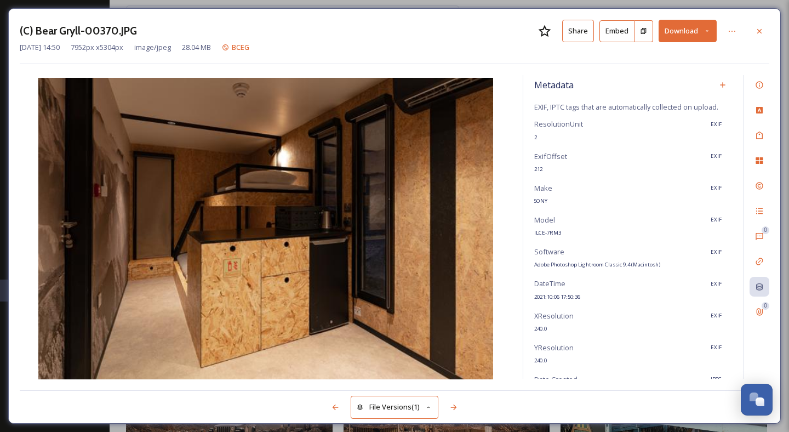
scroll to position [55, 0]
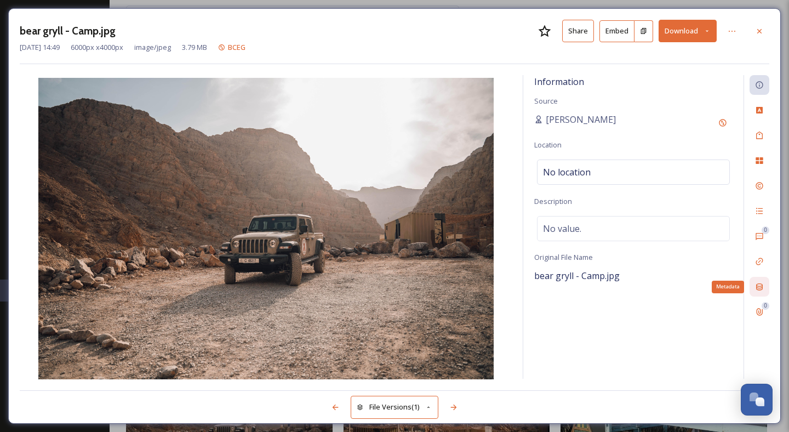
click at [761, 288] on icon at bounding box center [759, 286] width 7 height 7
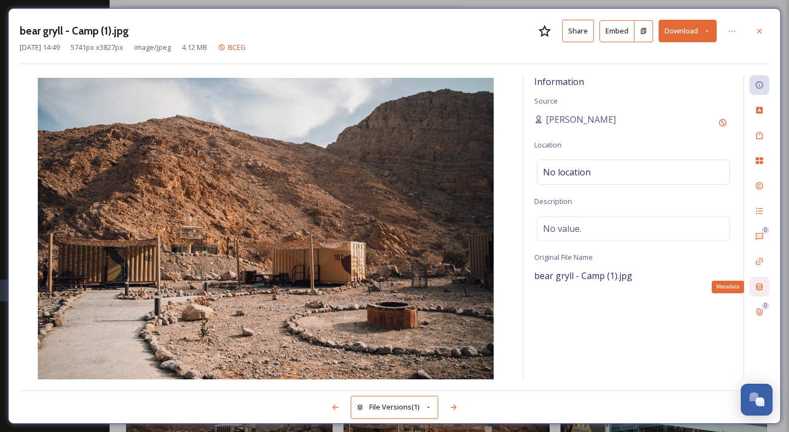
click at [761, 288] on icon at bounding box center [759, 286] width 7 height 7
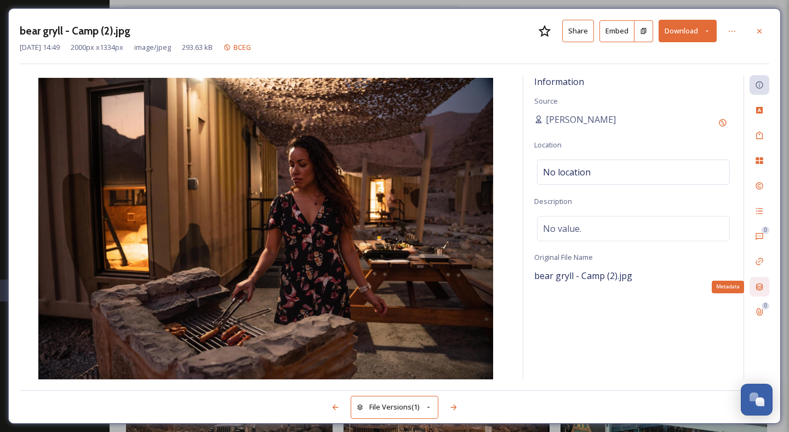
click at [761, 288] on icon at bounding box center [759, 286] width 7 height 7
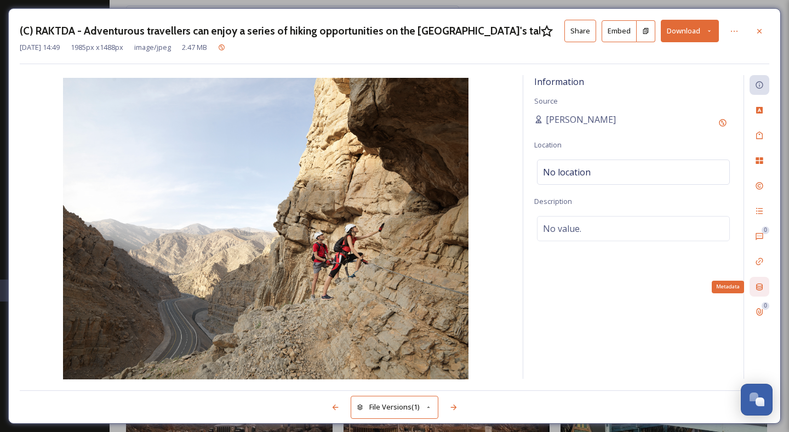
click at [761, 288] on icon at bounding box center [759, 286] width 7 height 7
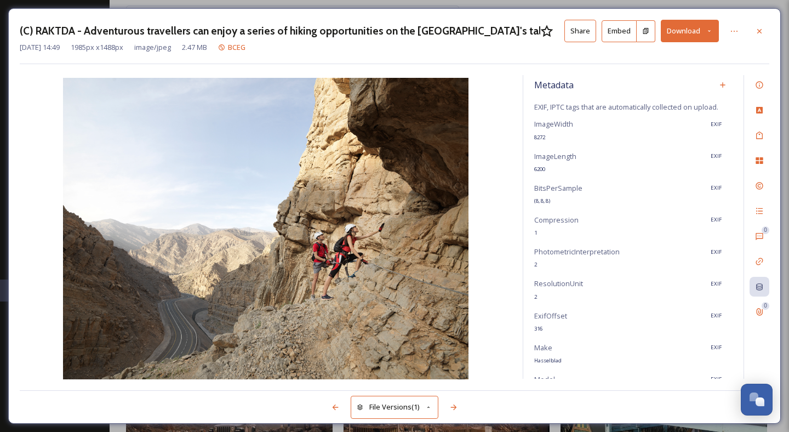
scroll to position [309, 0]
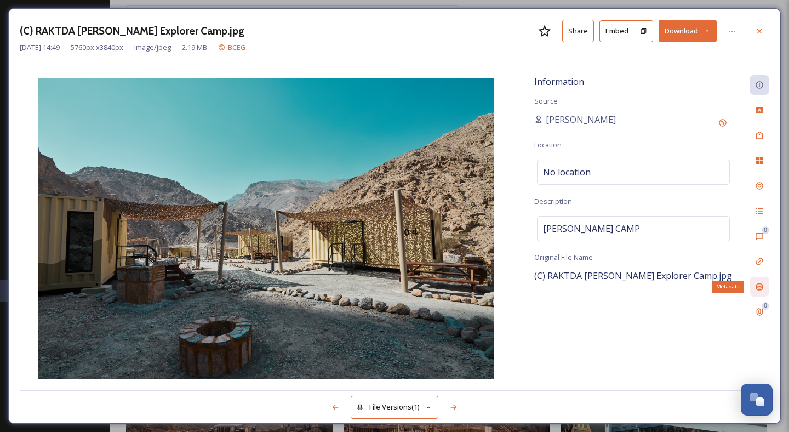
click at [761, 284] on icon at bounding box center [759, 286] width 9 height 9
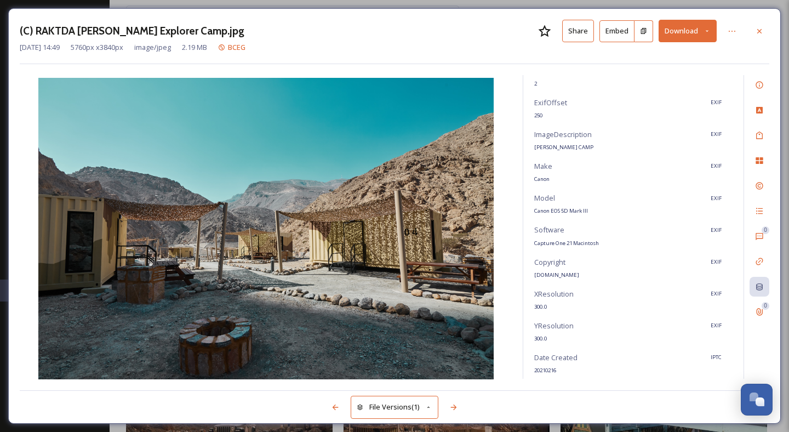
scroll to position [0, 0]
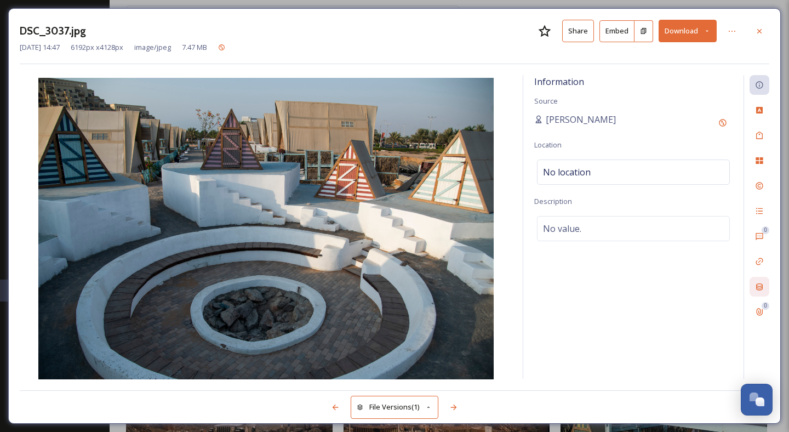
click at [755, 285] on icon at bounding box center [759, 286] width 9 height 9
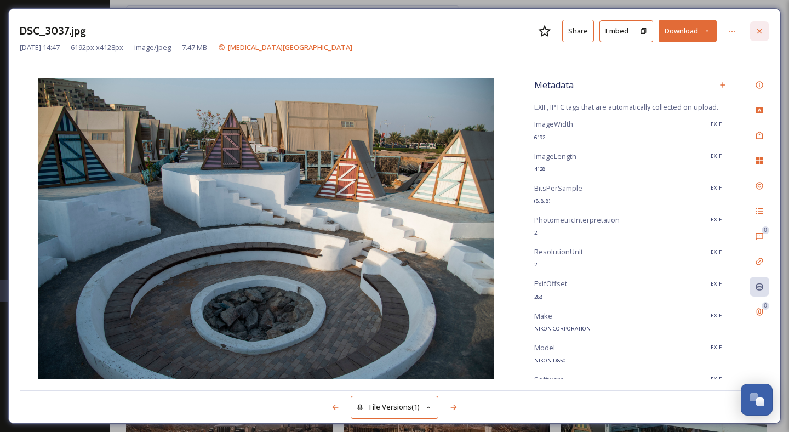
click at [758, 36] on div at bounding box center [759, 31] width 20 height 20
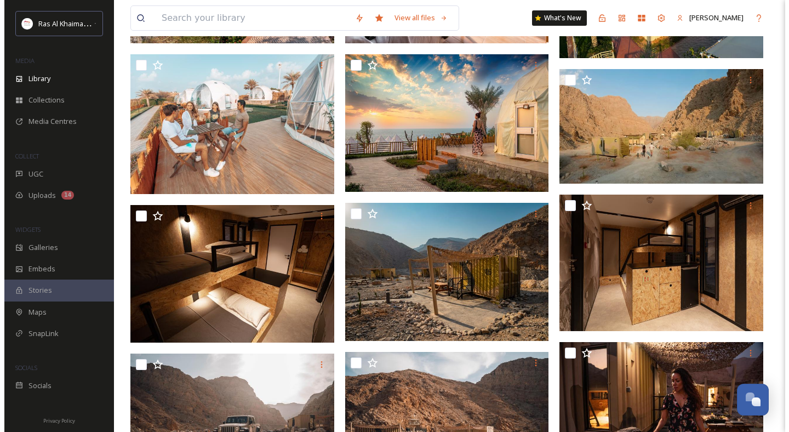
scroll to position [1889, 0]
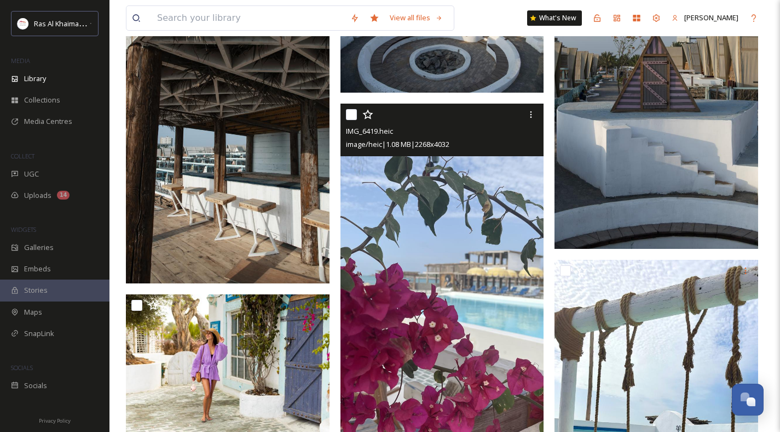
click at [398, 236] on img at bounding box center [443, 285] width 204 height 362
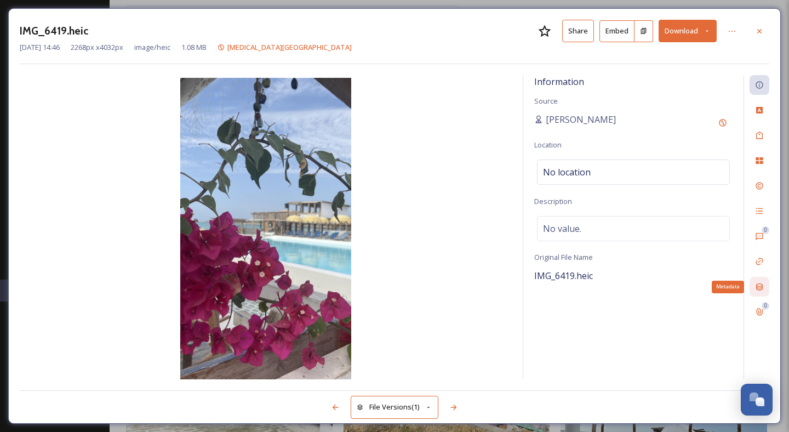
click at [757, 285] on icon at bounding box center [759, 286] width 9 height 9
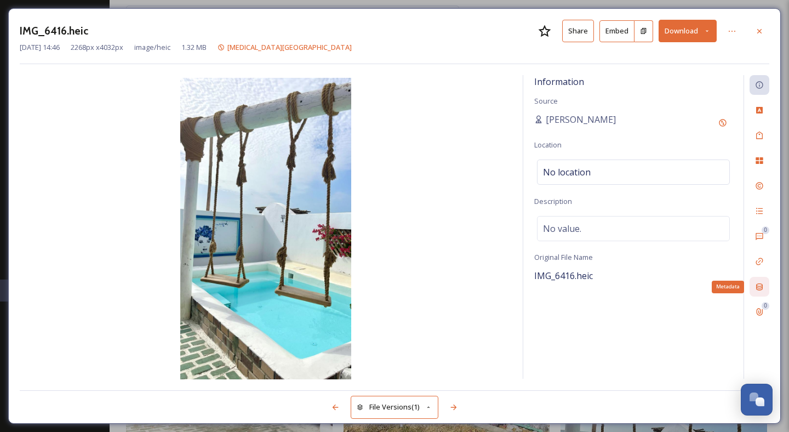
click at [763, 284] on icon at bounding box center [759, 286] width 9 height 9
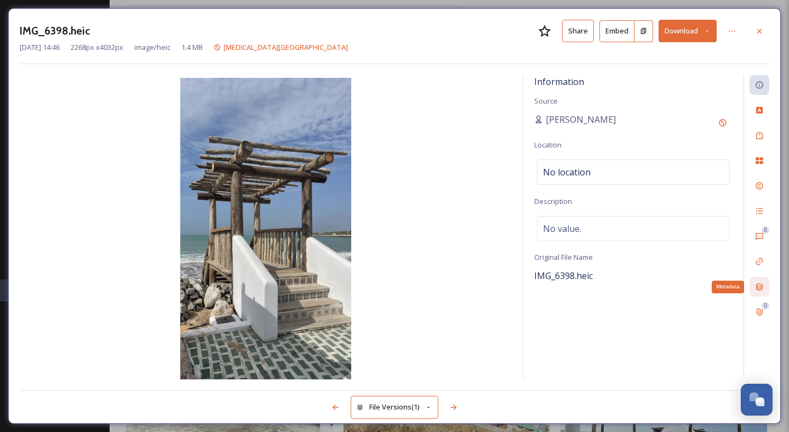
click at [763, 284] on icon at bounding box center [759, 286] width 9 height 9
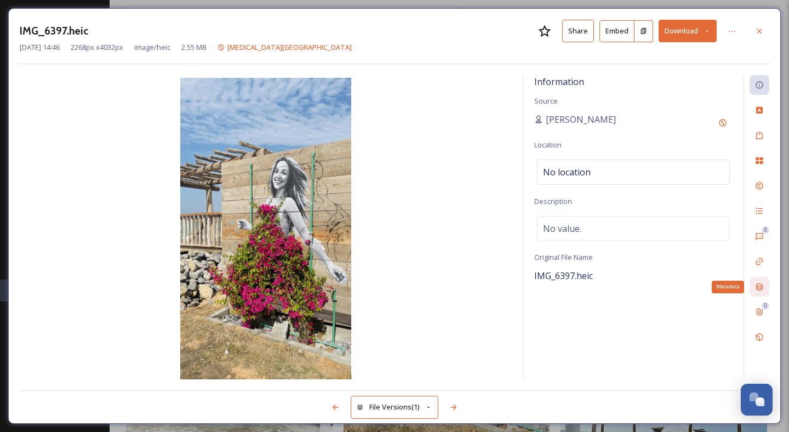
click at [763, 284] on icon at bounding box center [759, 286] width 9 height 9
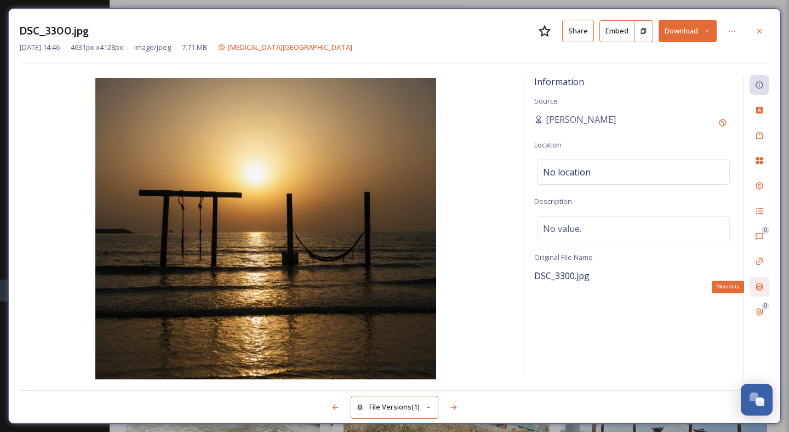
click at [763, 284] on icon at bounding box center [759, 286] width 9 height 9
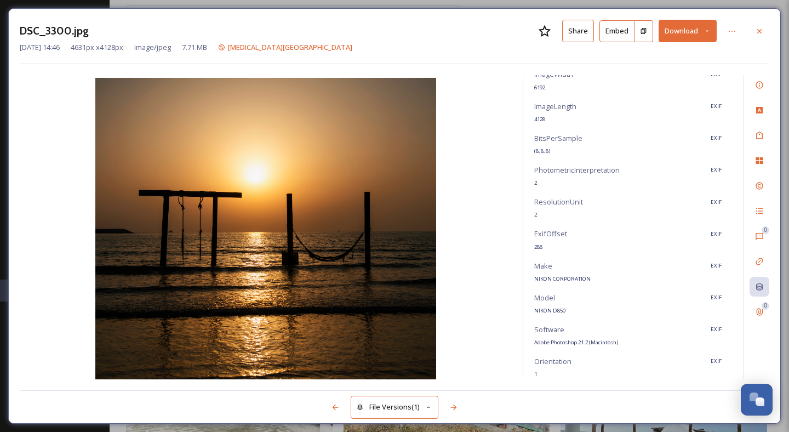
scroll to position [246, 0]
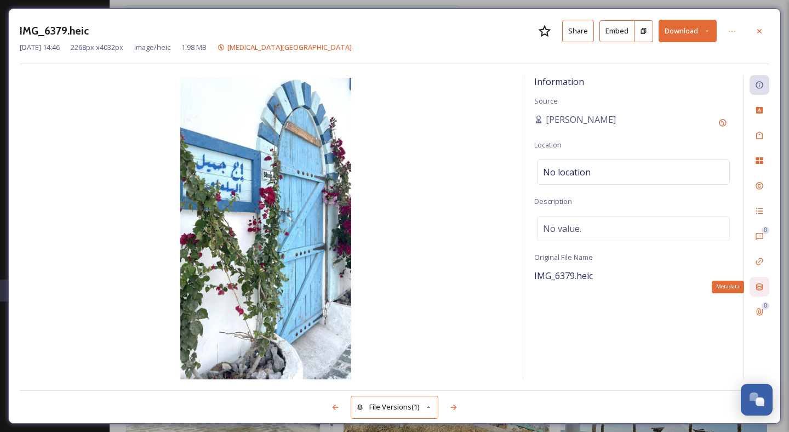
click at [758, 288] on icon at bounding box center [759, 286] width 7 height 7
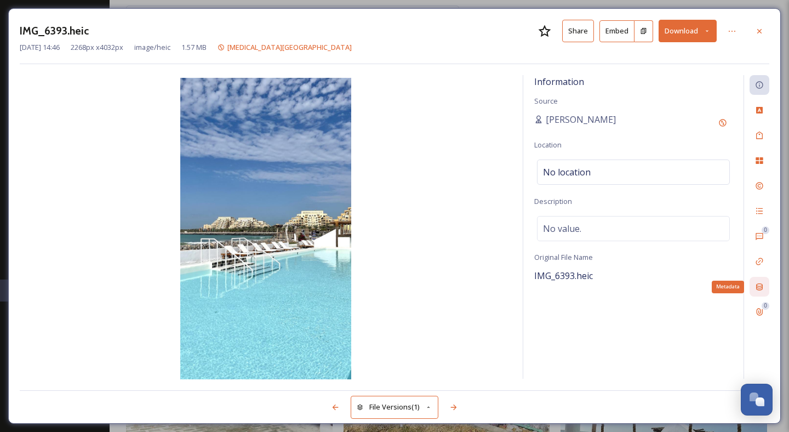
click at [758, 288] on icon at bounding box center [759, 286] width 7 height 7
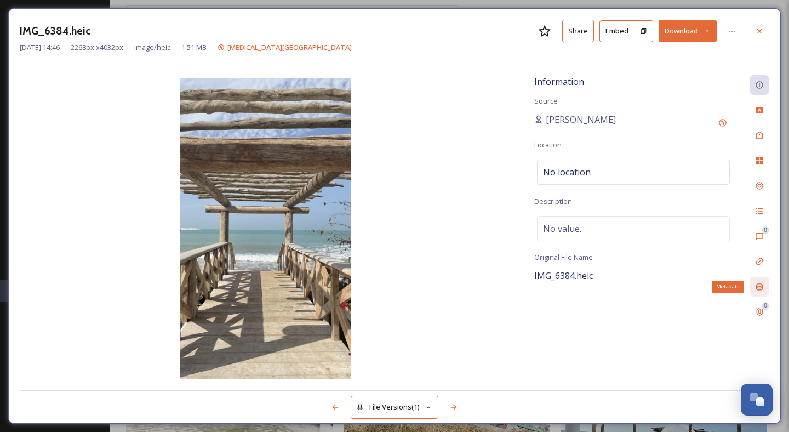
click at [758, 288] on icon at bounding box center [759, 286] width 7 height 7
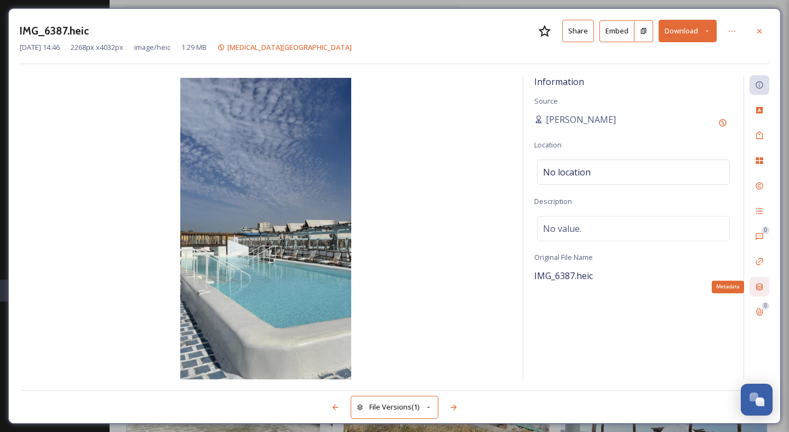
click at [758, 288] on icon at bounding box center [759, 286] width 7 height 7
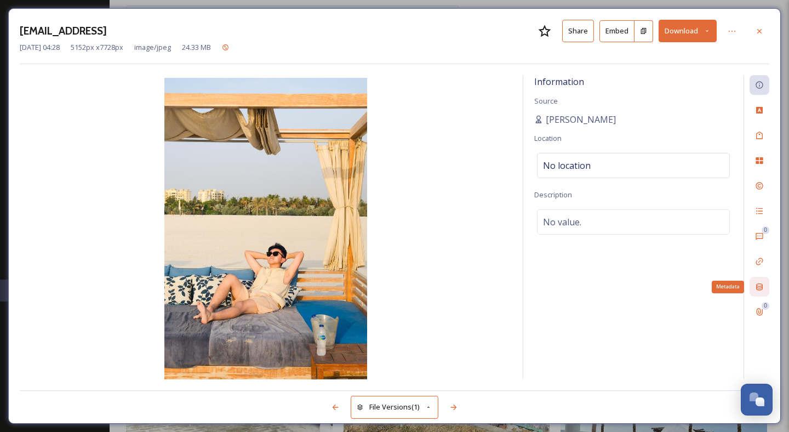
click at [758, 288] on icon at bounding box center [759, 286] width 7 height 7
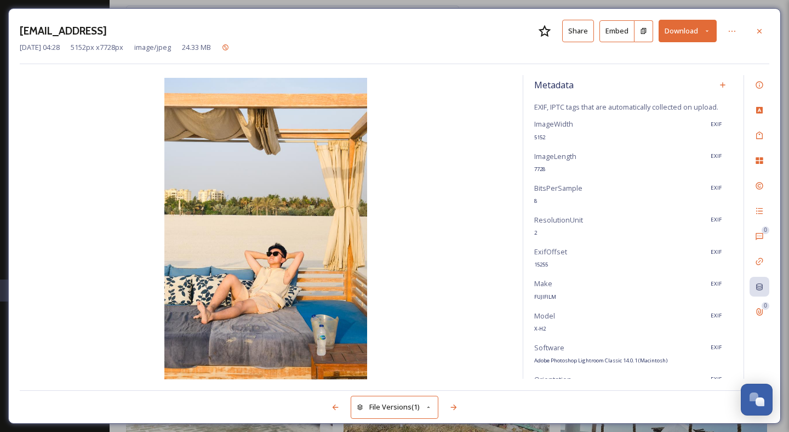
scroll to position [182, 0]
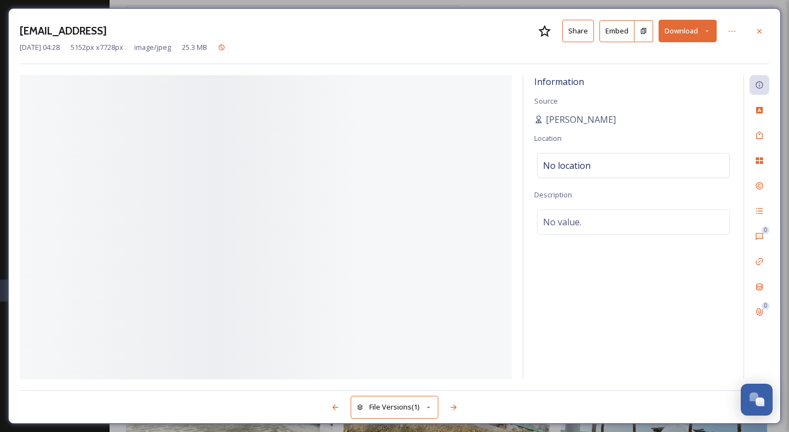
click at [648, 275] on div "Information Source [PERSON_NAME] Location No location Description No value." at bounding box center [633, 226] width 220 height 303
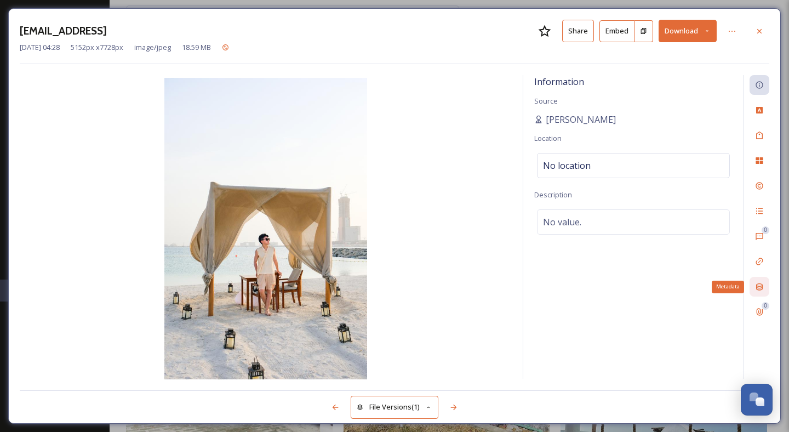
click at [756, 287] on icon at bounding box center [759, 286] width 7 height 7
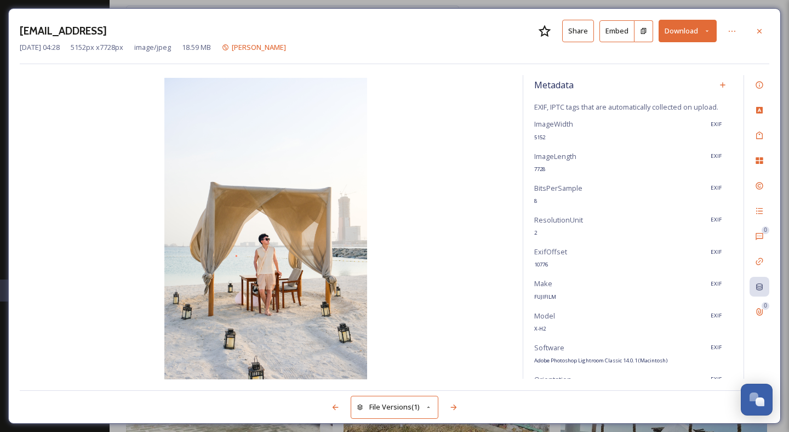
scroll to position [170, 0]
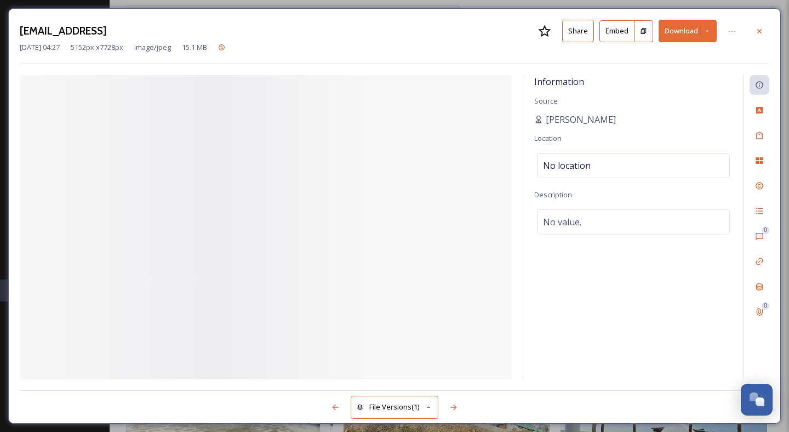
click at [625, 269] on div "Information Source [PERSON_NAME] Location No location Description No value." at bounding box center [633, 226] width 220 height 303
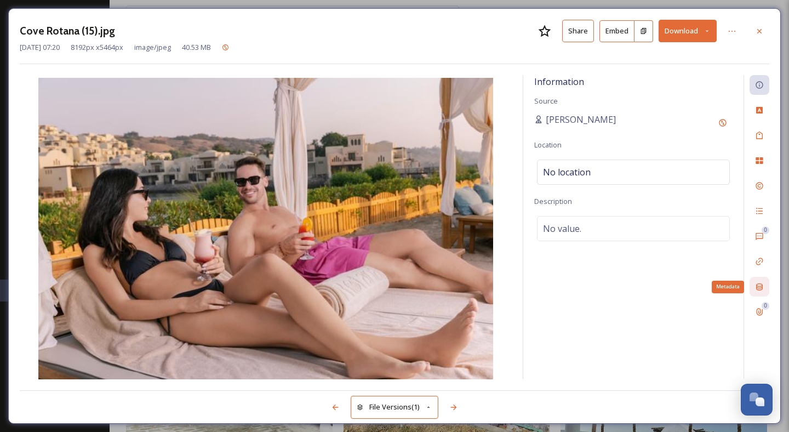
click at [761, 291] on div "Metadata" at bounding box center [759, 287] width 20 height 20
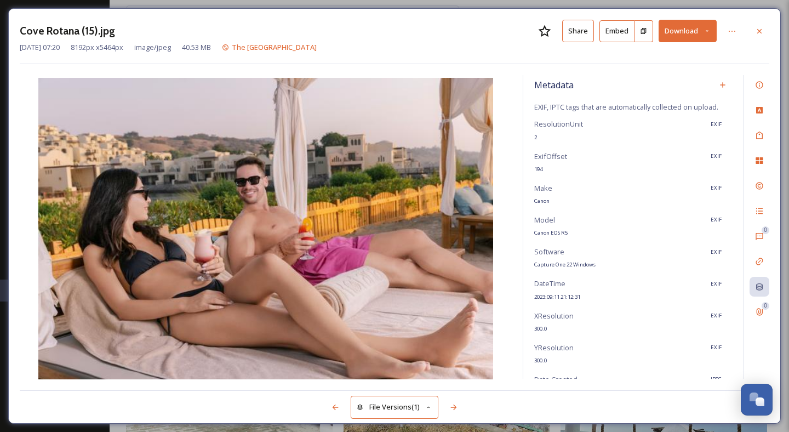
scroll to position [55, 0]
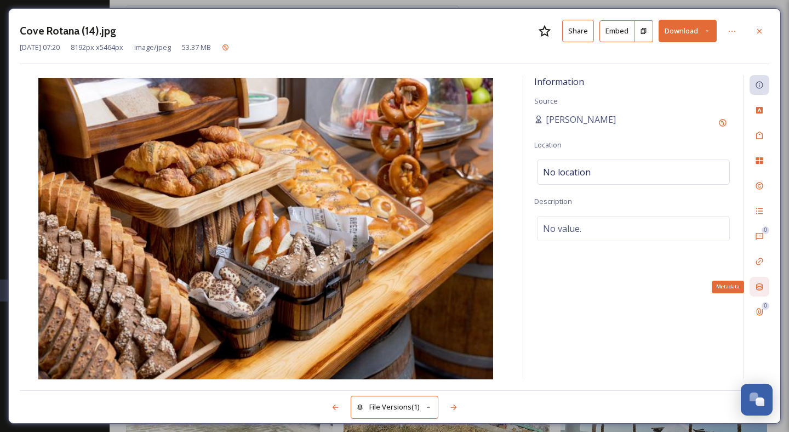
click at [764, 288] on div "Metadata" at bounding box center [759, 287] width 20 height 20
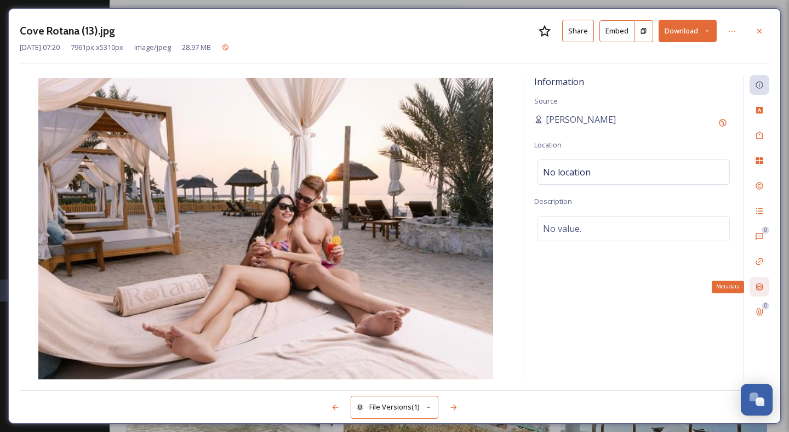
click at [751, 287] on div "Metadata" at bounding box center [759, 287] width 20 height 20
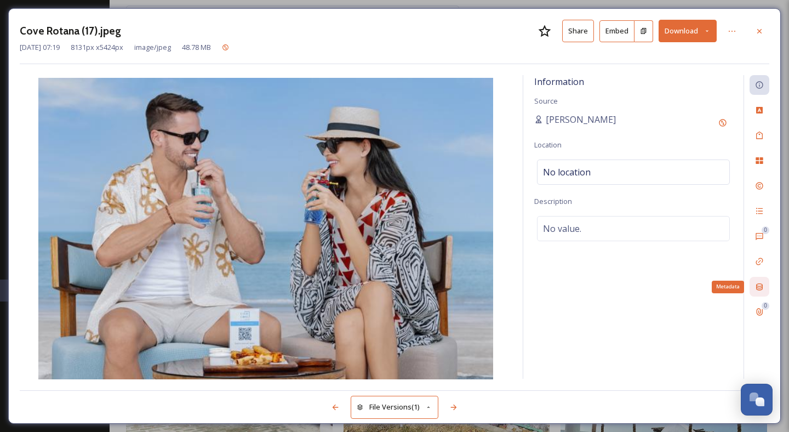
click at [760, 283] on icon at bounding box center [759, 286] width 9 height 9
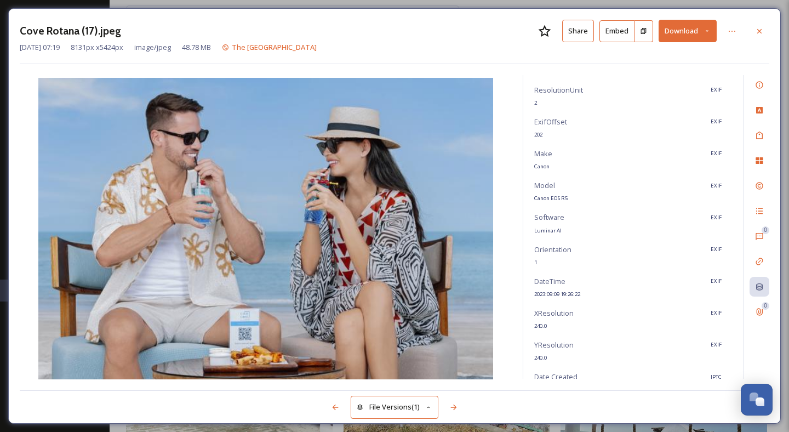
scroll to position [118, 0]
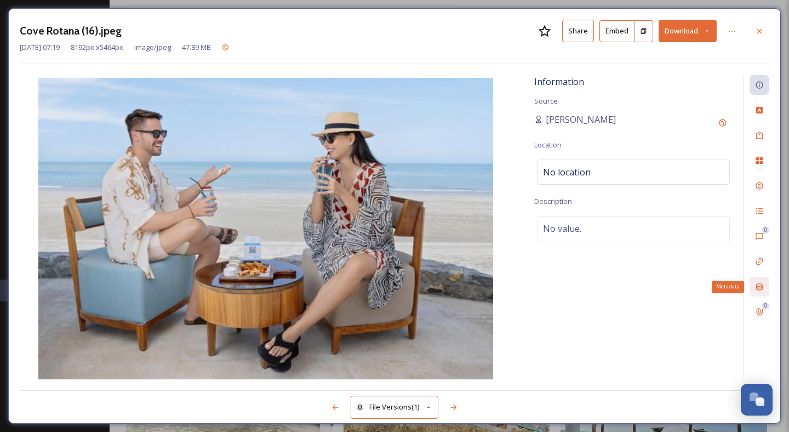
click at [753, 284] on div "Metadata" at bounding box center [759, 287] width 20 height 20
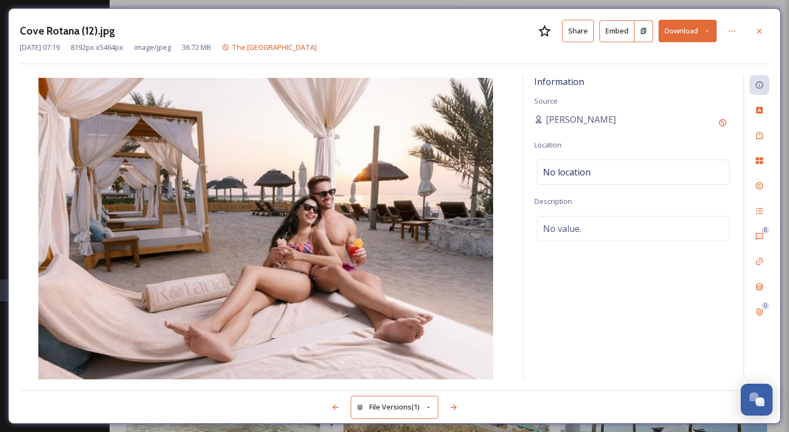
click at [694, 26] on button "Download" at bounding box center [687, 31] width 58 height 22
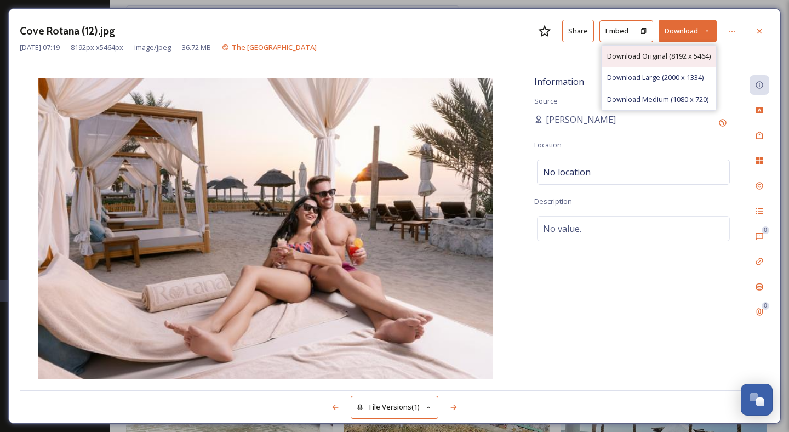
click at [682, 54] on span "Download Original (8192 x 5464)" at bounding box center [659, 56] width 104 height 10
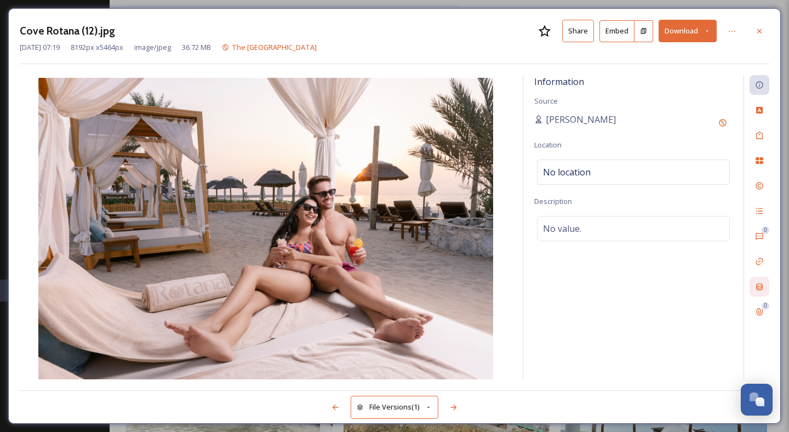
click at [762, 288] on icon at bounding box center [759, 286] width 9 height 9
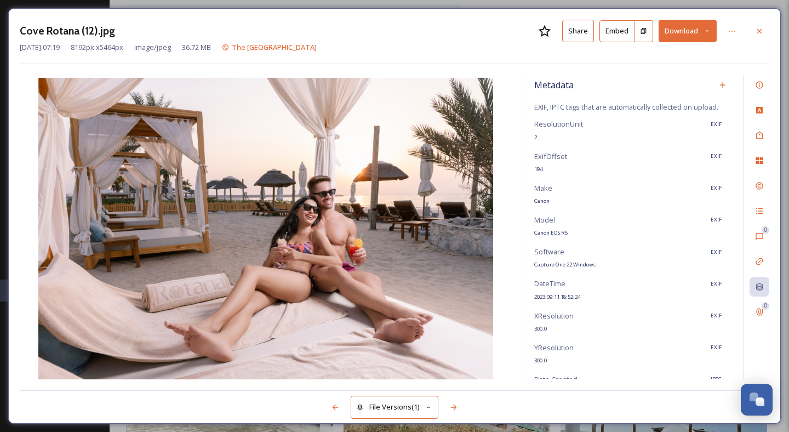
scroll to position [55, 0]
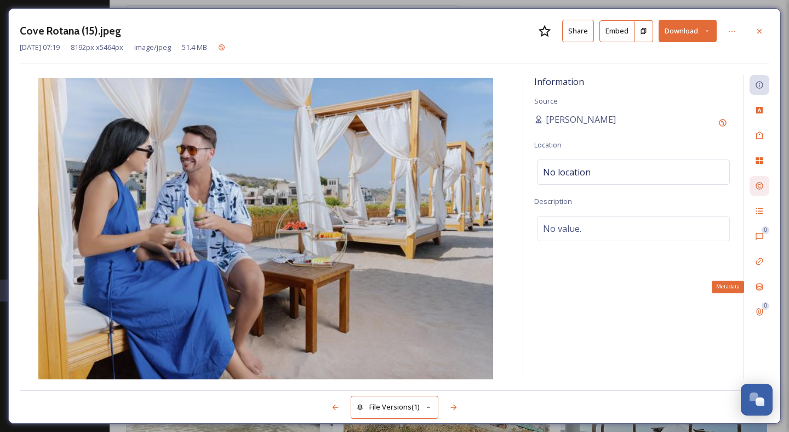
click at [757, 288] on icon at bounding box center [759, 286] width 9 height 9
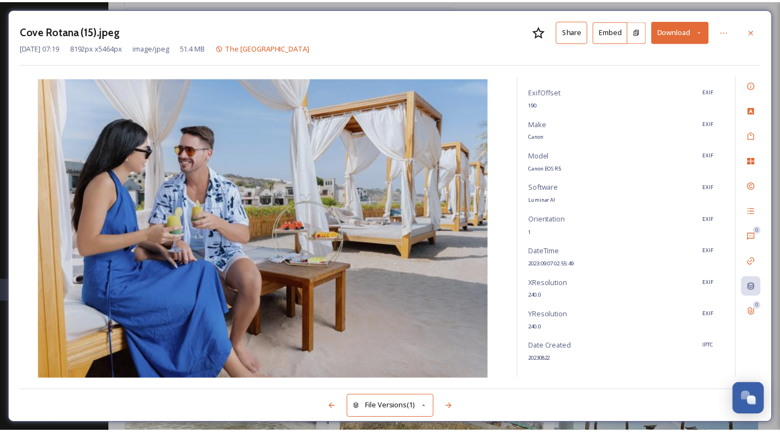
scroll to position [87, 0]
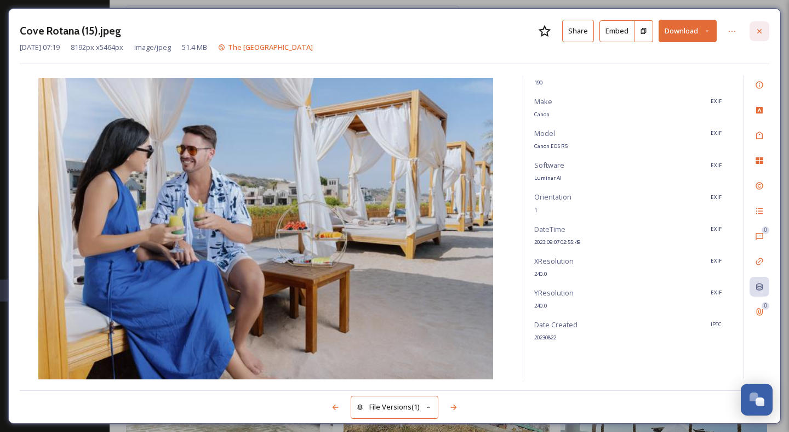
click at [762, 33] on icon at bounding box center [759, 31] width 9 height 9
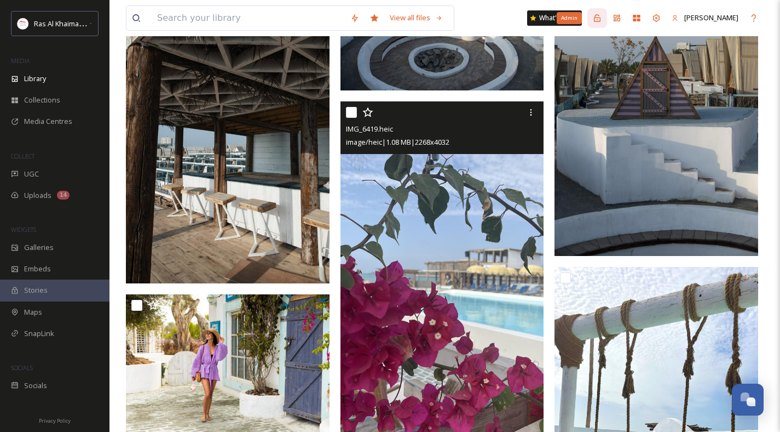
click at [596, 18] on icon at bounding box center [597, 17] width 7 height 7
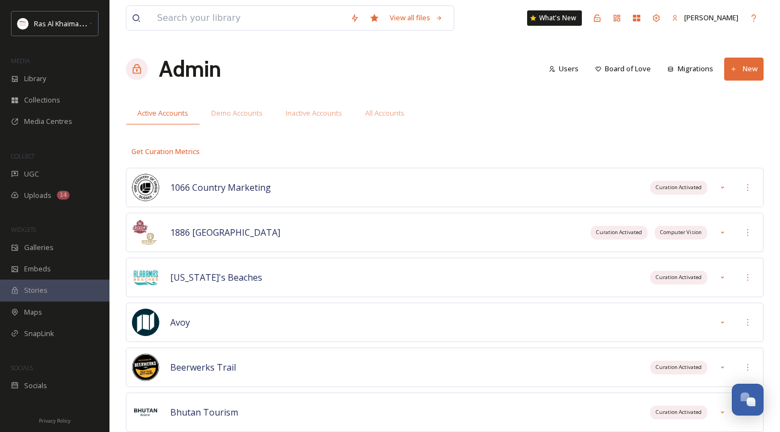
scroll to position [511, 0]
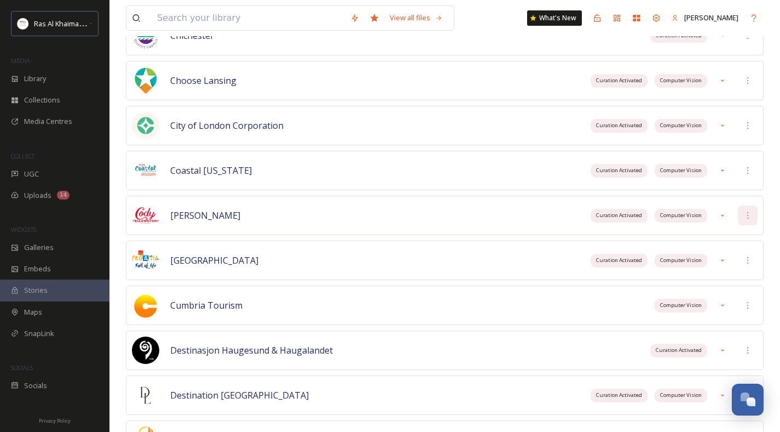
click at [750, 212] on icon at bounding box center [748, 215] width 9 height 9
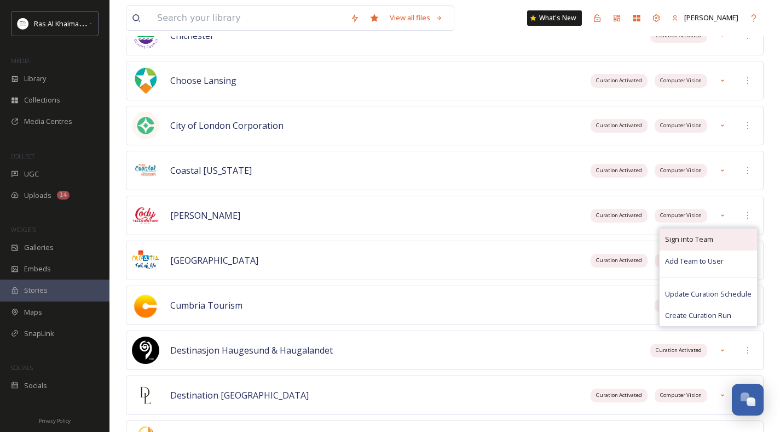
click at [699, 237] on span "Sign into Team" at bounding box center [689, 239] width 48 height 10
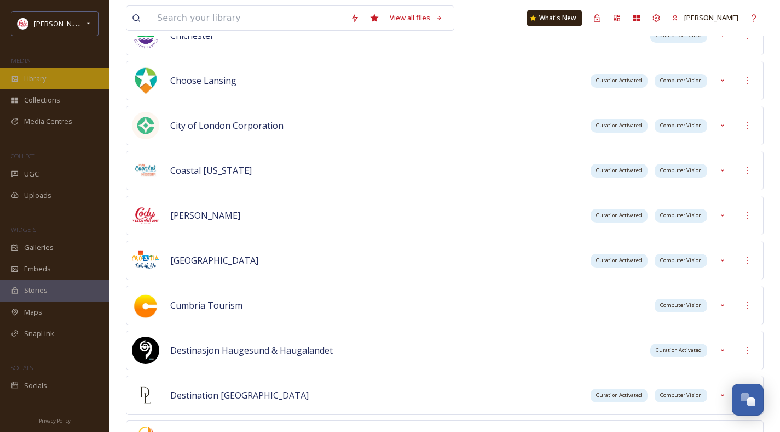
click at [49, 83] on div "Library" at bounding box center [55, 78] width 110 height 21
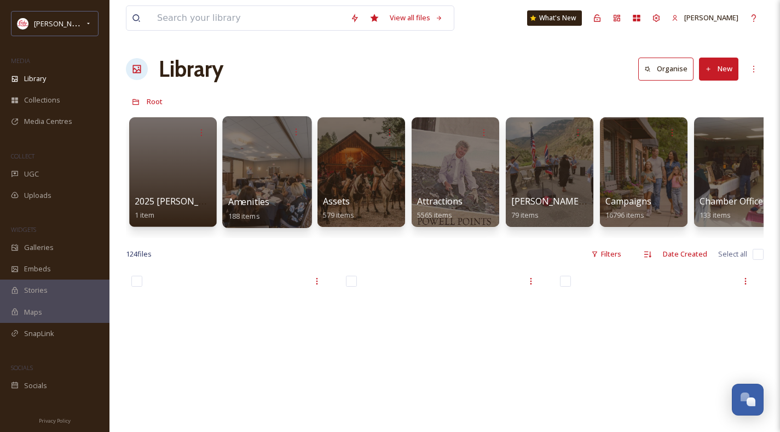
click at [255, 201] on span "Amenities" at bounding box center [248, 202] width 41 height 12
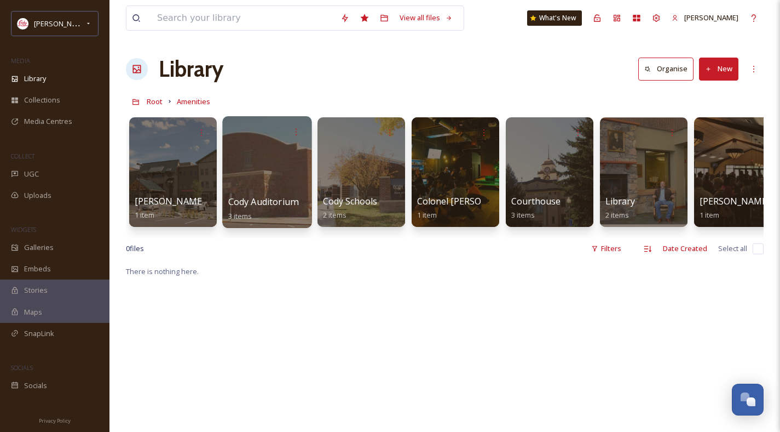
click at [266, 203] on span "Cody Auditorium" at bounding box center [263, 202] width 70 height 12
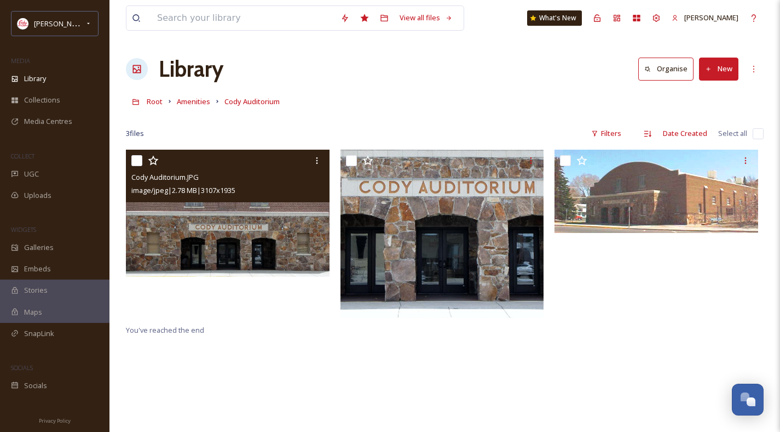
click at [263, 225] on img at bounding box center [228, 213] width 204 height 127
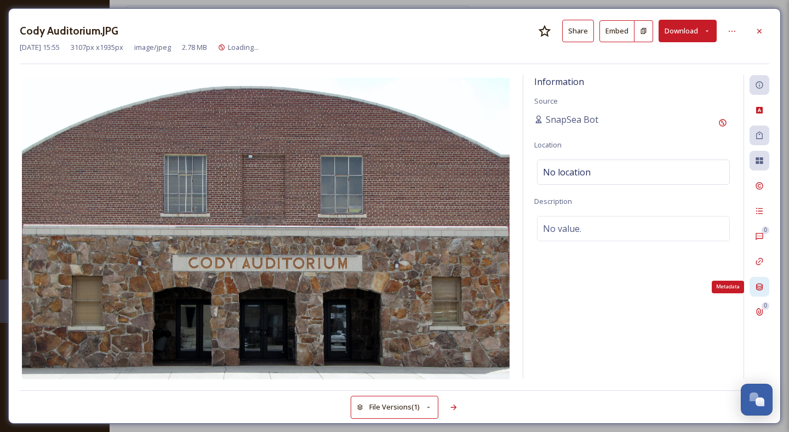
click at [759, 292] on div "Metadata" at bounding box center [759, 287] width 20 height 20
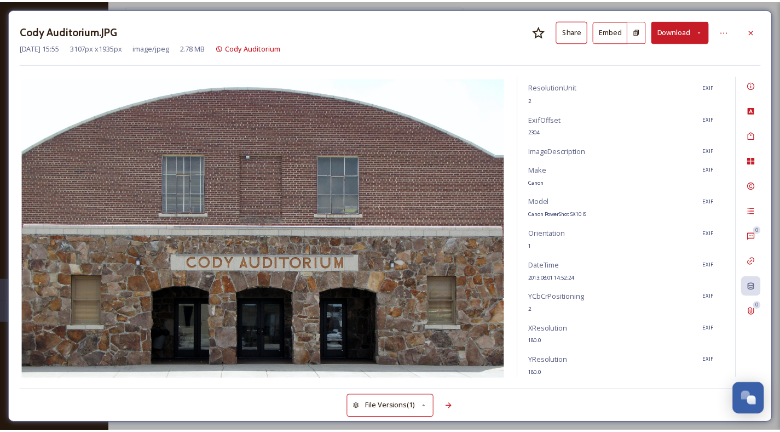
scroll to position [73, 0]
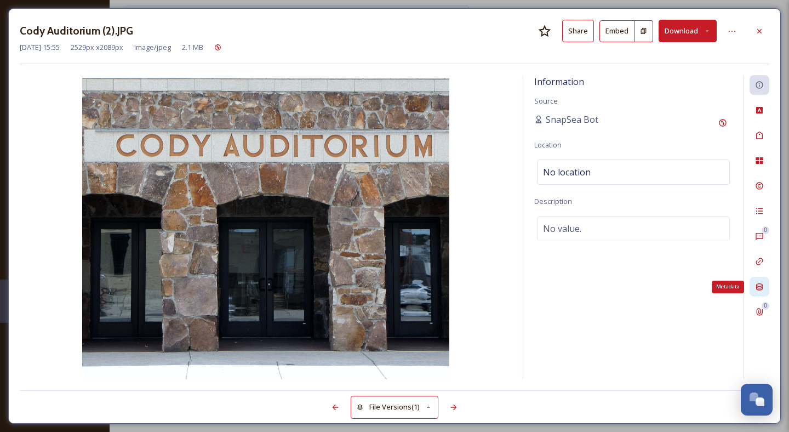
click at [760, 279] on div "Metadata" at bounding box center [759, 287] width 20 height 20
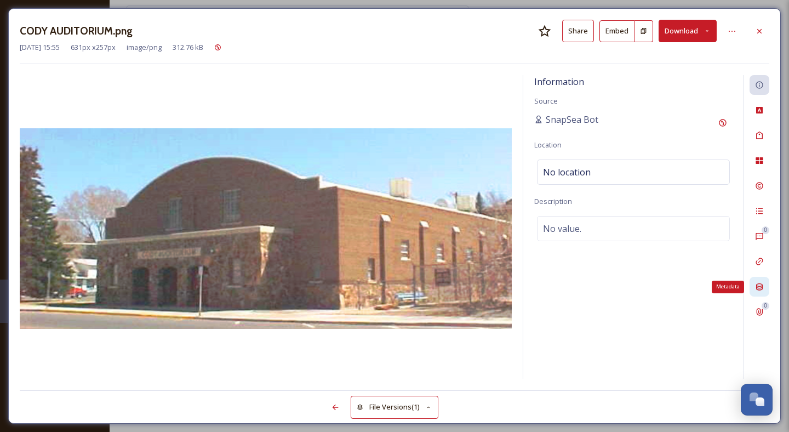
click at [758, 279] on div "Metadata" at bounding box center [759, 287] width 20 height 20
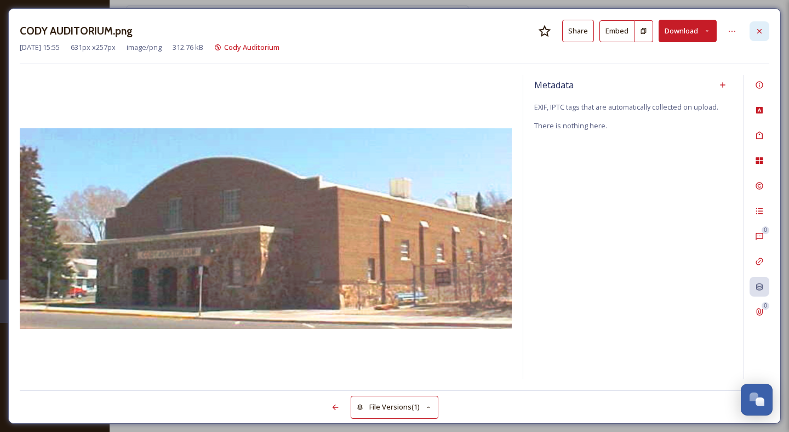
click at [768, 24] on div at bounding box center [759, 31] width 20 height 20
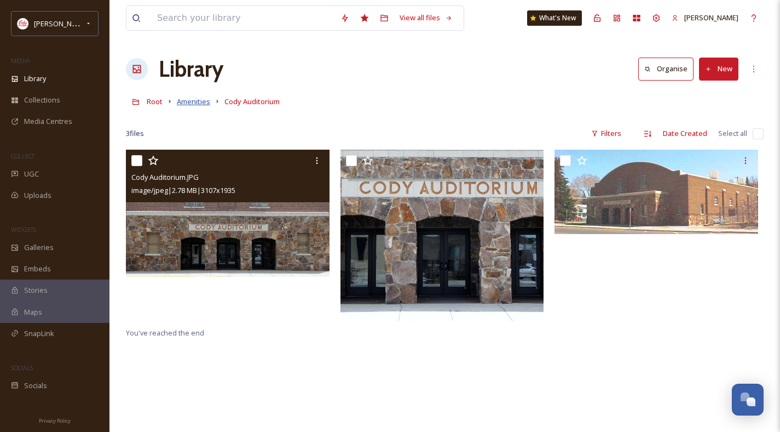
click at [185, 98] on span "Amenities" at bounding box center [193, 101] width 33 height 10
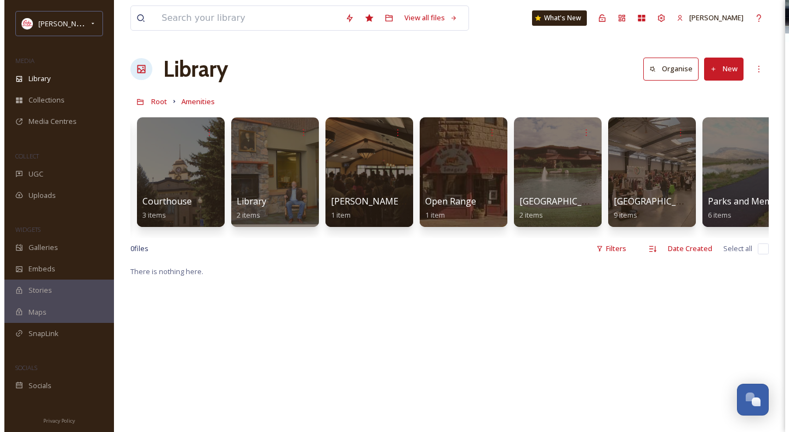
scroll to position [0, 516]
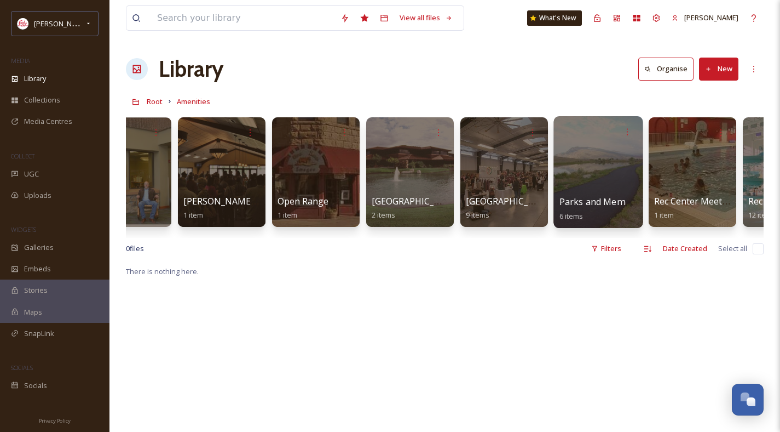
click at [581, 205] on span "Parks and Memorials" at bounding box center [604, 202] width 89 height 12
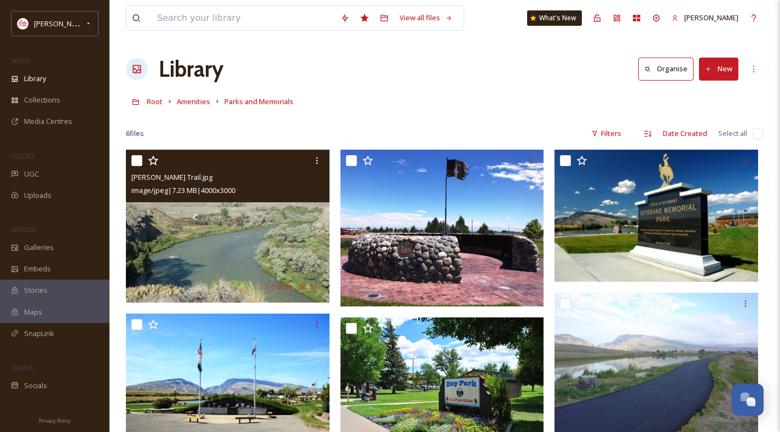
click at [227, 238] on img at bounding box center [228, 226] width 204 height 153
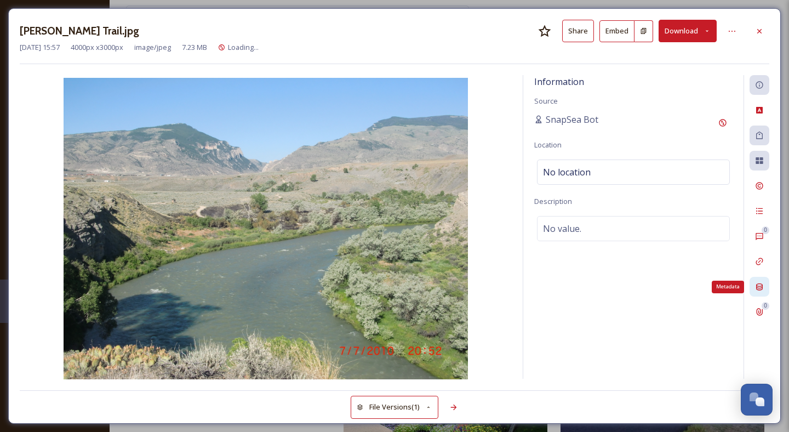
click at [760, 283] on icon at bounding box center [759, 286] width 9 height 9
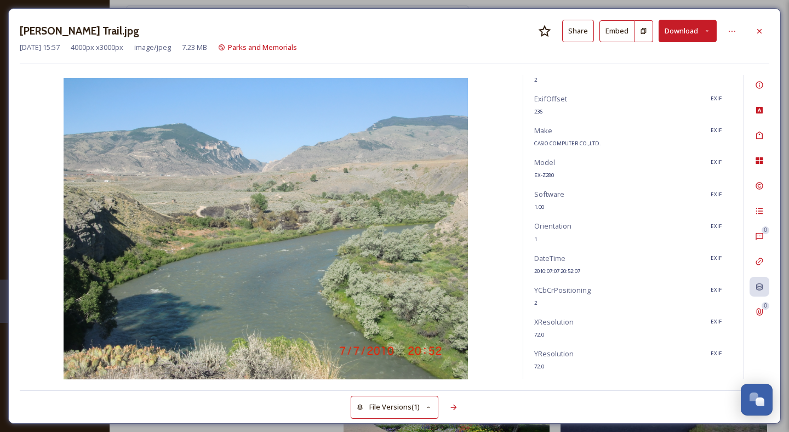
scroll to position [87, 0]
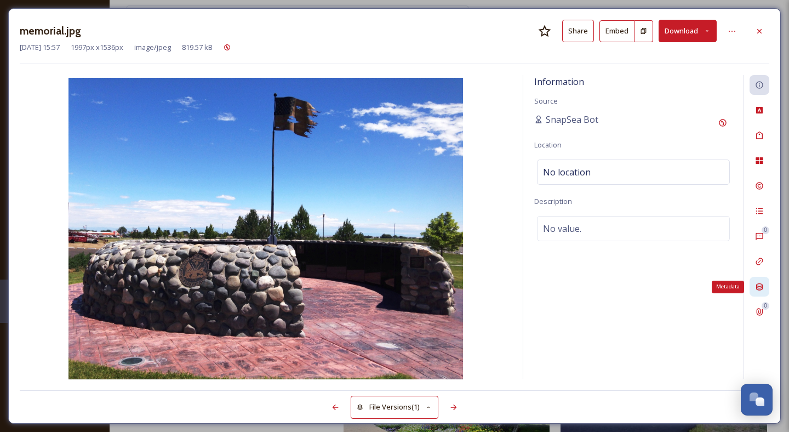
click at [763, 280] on div "Metadata" at bounding box center [759, 287] width 20 height 20
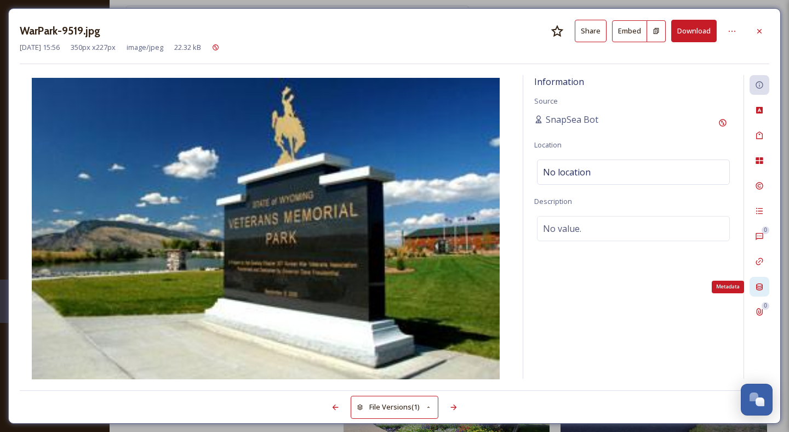
click at [762, 282] on icon at bounding box center [759, 286] width 9 height 9
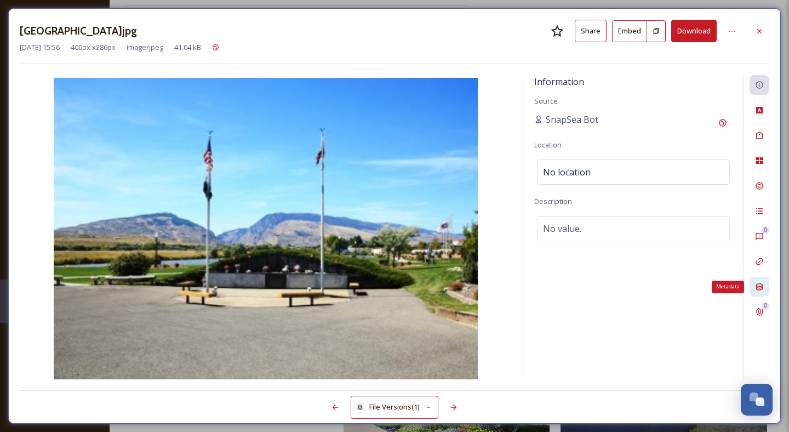
click at [762, 282] on icon at bounding box center [759, 286] width 9 height 9
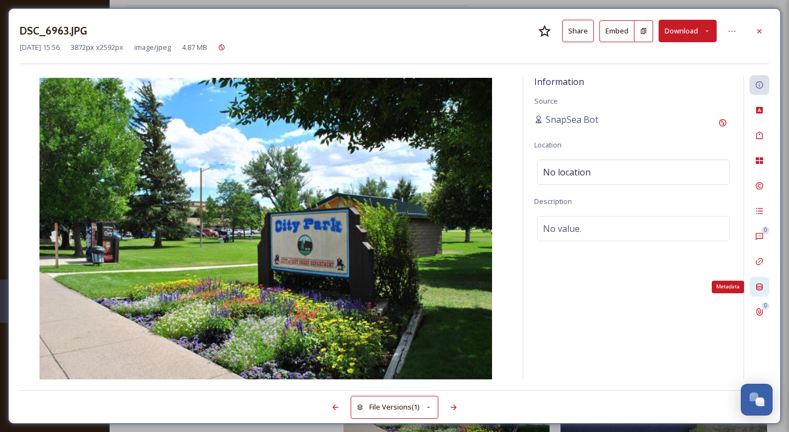
click at [762, 282] on icon at bounding box center [759, 286] width 9 height 9
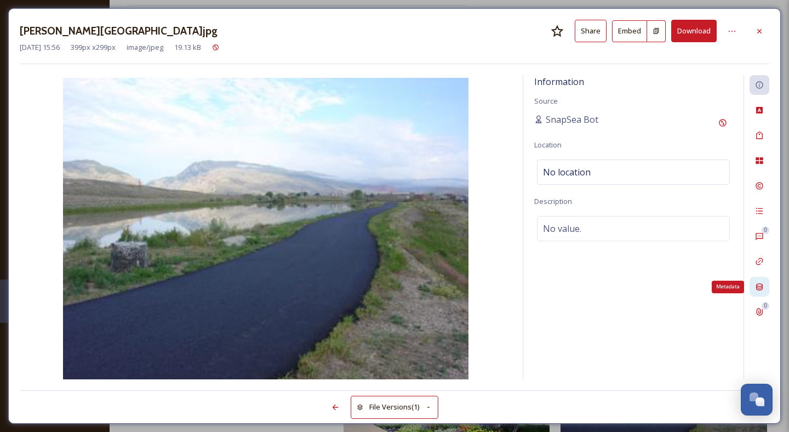
click at [761, 289] on icon at bounding box center [759, 286] width 9 height 9
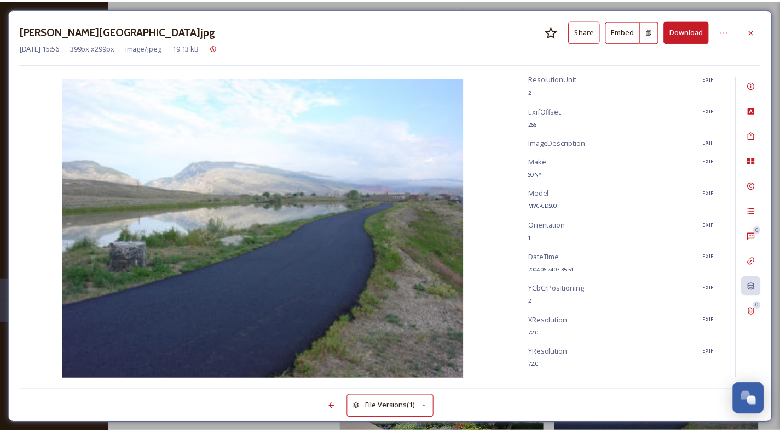
scroll to position [73, 0]
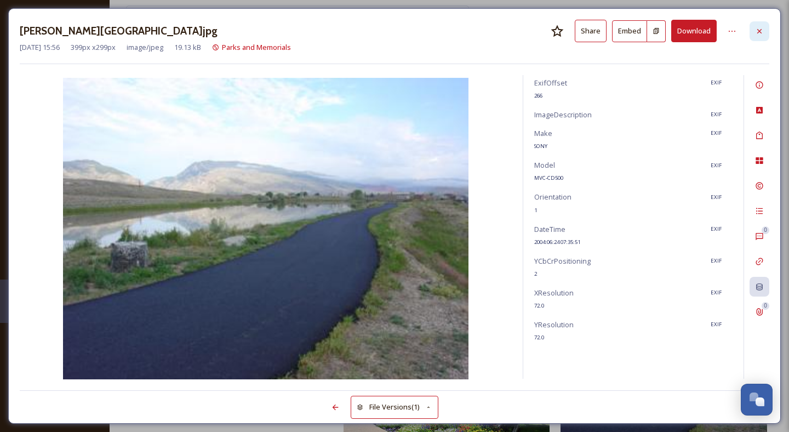
click at [764, 27] on div at bounding box center [759, 31] width 20 height 20
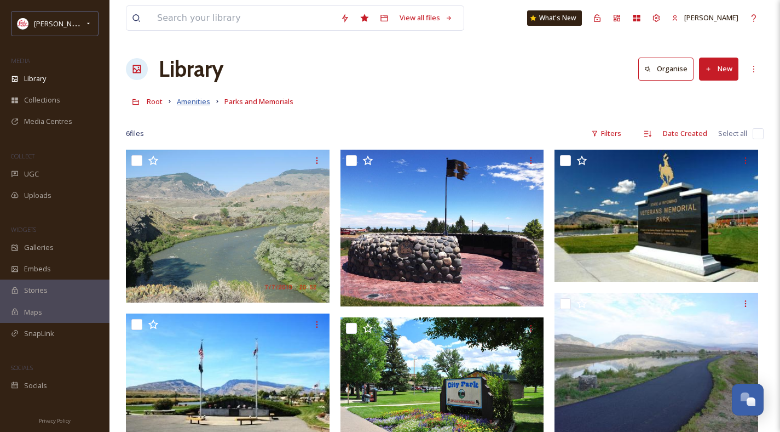
click at [188, 101] on span "Amenities" at bounding box center [193, 101] width 33 height 10
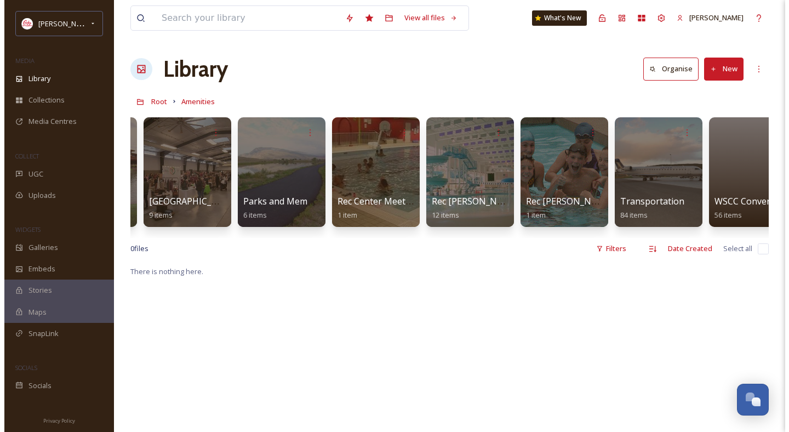
scroll to position [0, 923]
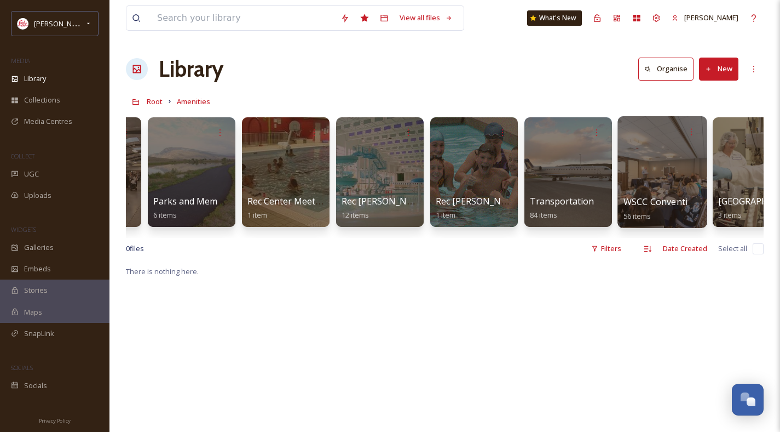
click at [650, 202] on span "WSCC Convention 2022" at bounding box center [673, 202] width 98 height 12
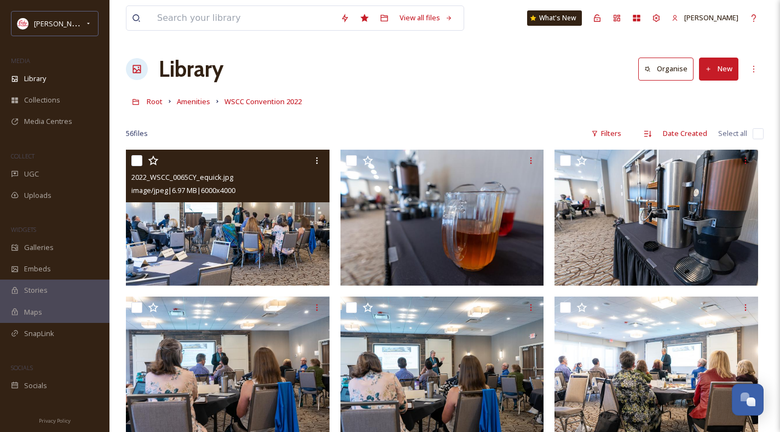
click at [272, 222] on img at bounding box center [228, 218] width 204 height 136
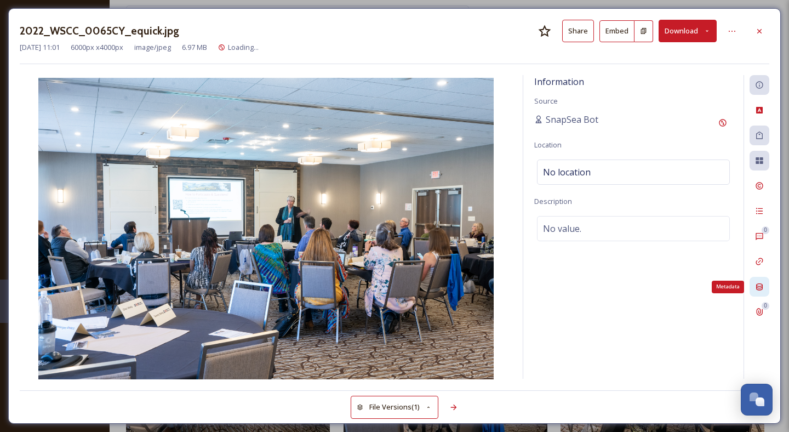
click at [757, 282] on div "Metadata" at bounding box center [759, 287] width 20 height 20
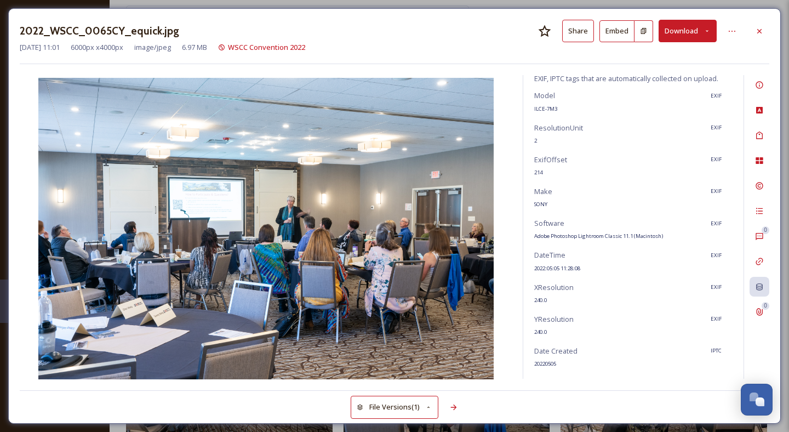
scroll to position [55, 0]
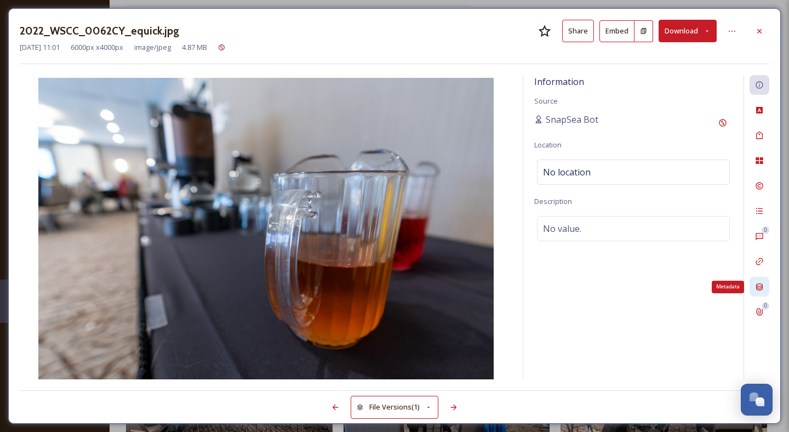
click at [753, 282] on div "Metadata" at bounding box center [759, 287] width 20 height 20
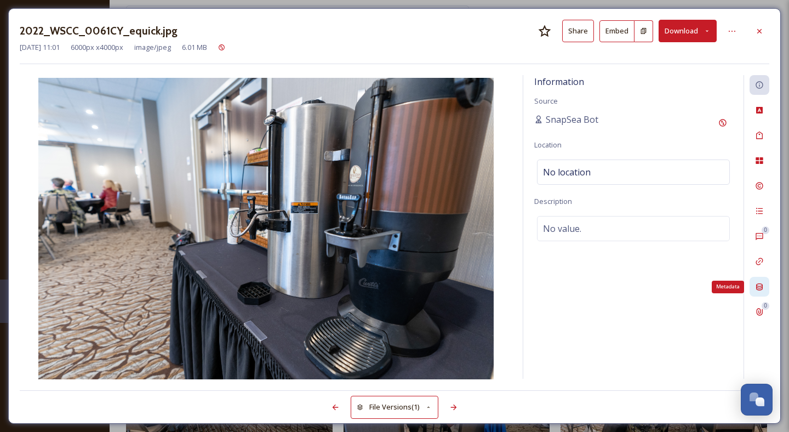
click at [749, 280] on div "Metadata" at bounding box center [759, 287] width 20 height 20
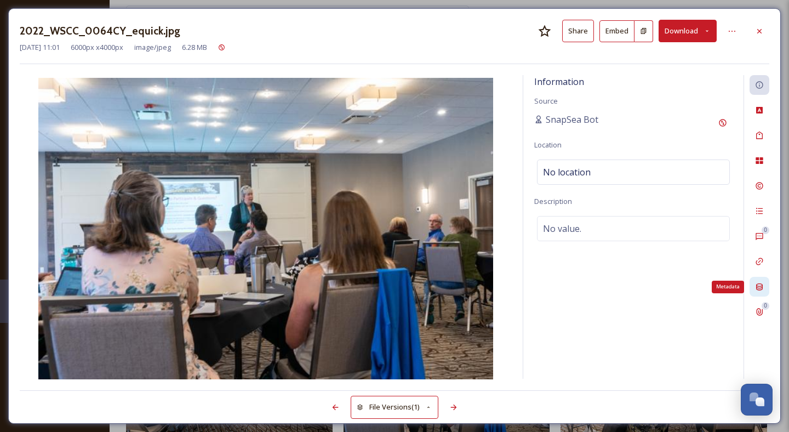
click at [755, 284] on icon at bounding box center [759, 286] width 9 height 9
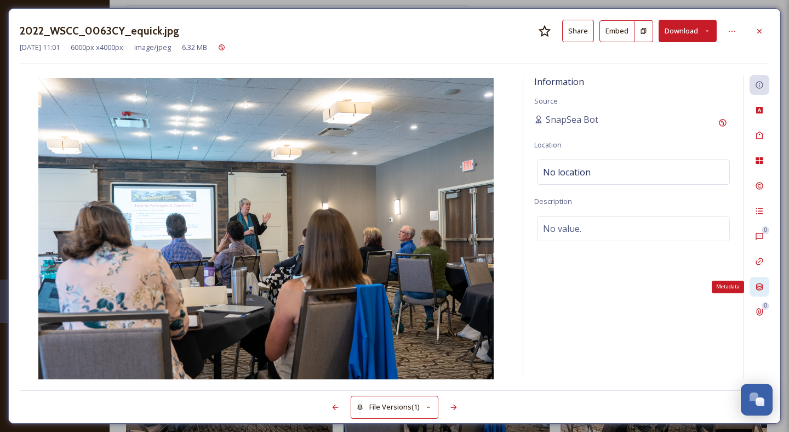
click at [756, 285] on icon at bounding box center [759, 286] width 7 height 7
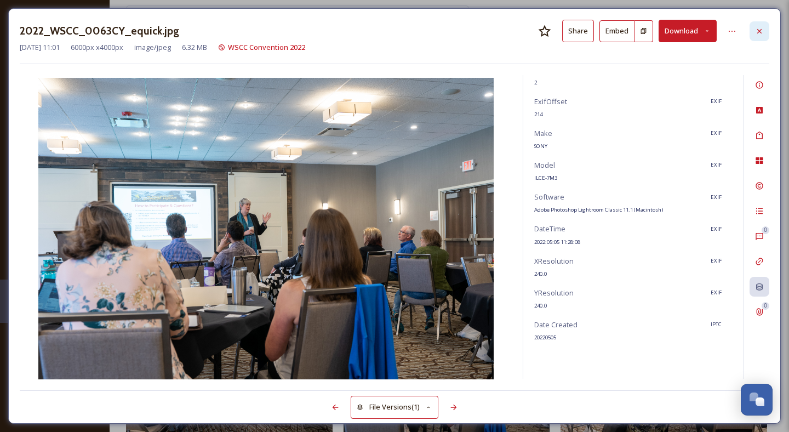
click at [755, 29] on icon at bounding box center [759, 31] width 9 height 9
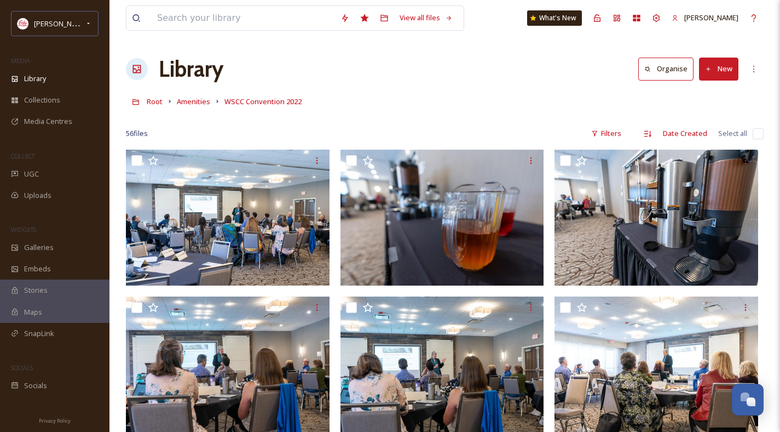
click at [186, 95] on link "Amenities" at bounding box center [193, 101] width 33 height 13
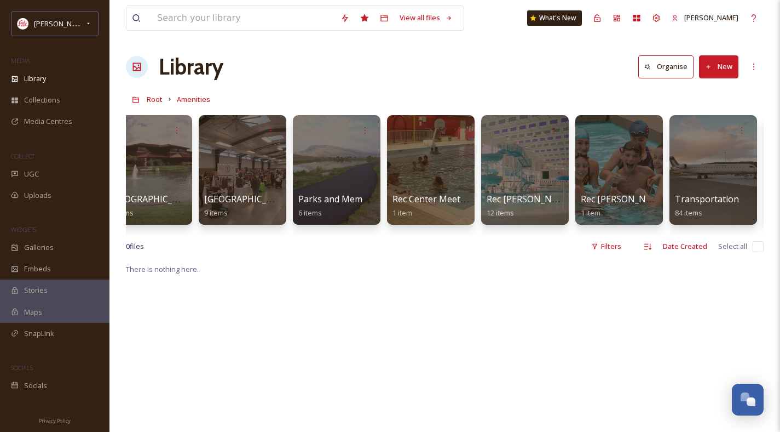
scroll to position [0, 813]
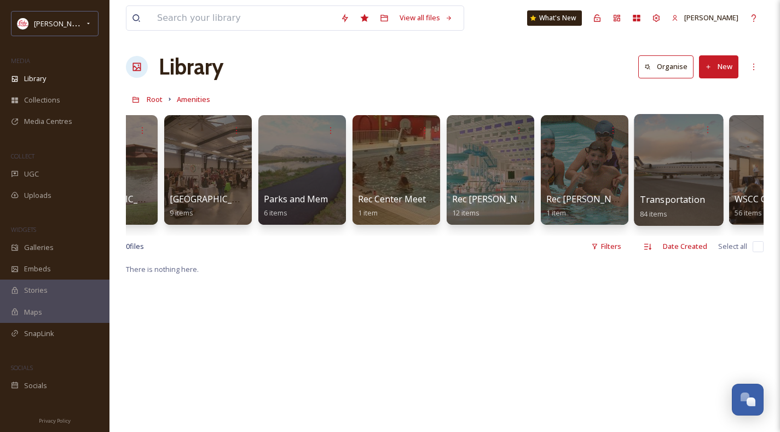
click at [661, 197] on span "Transportation" at bounding box center [672, 199] width 65 height 12
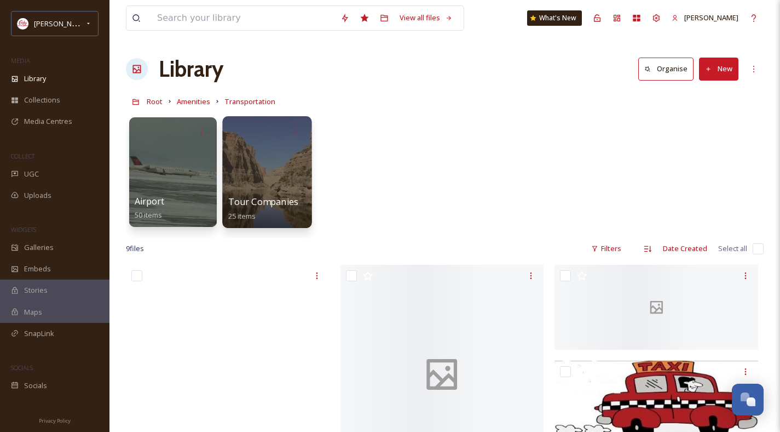
click at [266, 197] on span "Tour Companies" at bounding box center [263, 202] width 71 height 12
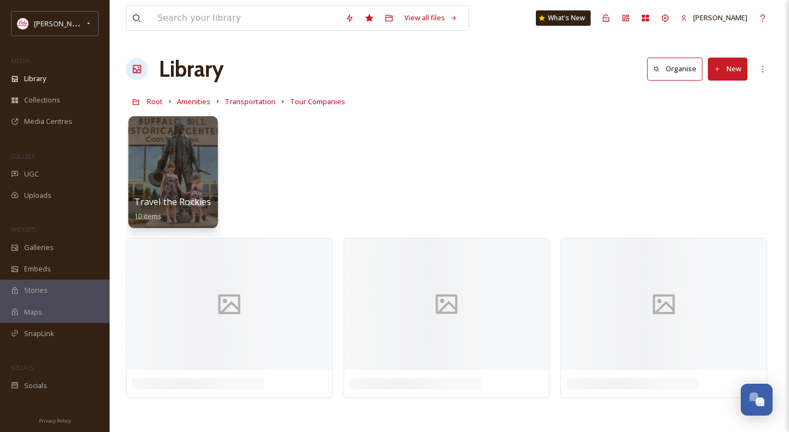
click at [174, 199] on span "Travel the Rockies" at bounding box center [172, 202] width 77 height 12
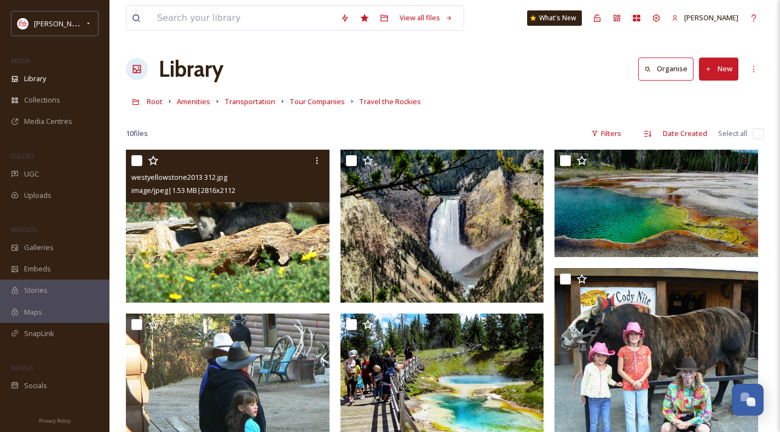
click at [248, 242] on img at bounding box center [228, 226] width 204 height 153
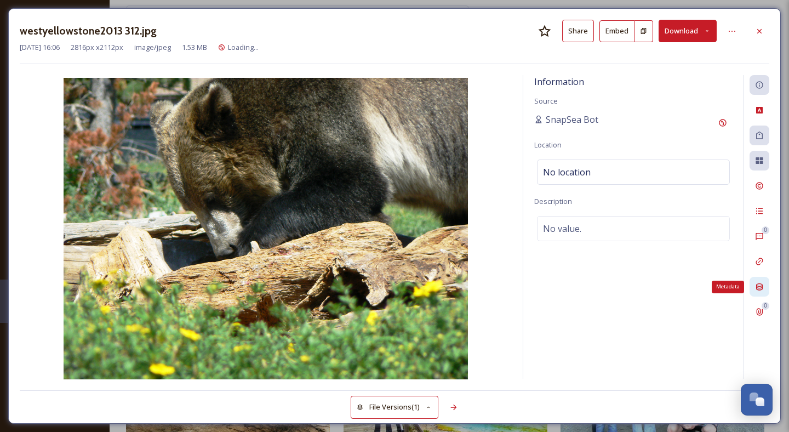
click at [764, 284] on div "Metadata" at bounding box center [759, 287] width 20 height 20
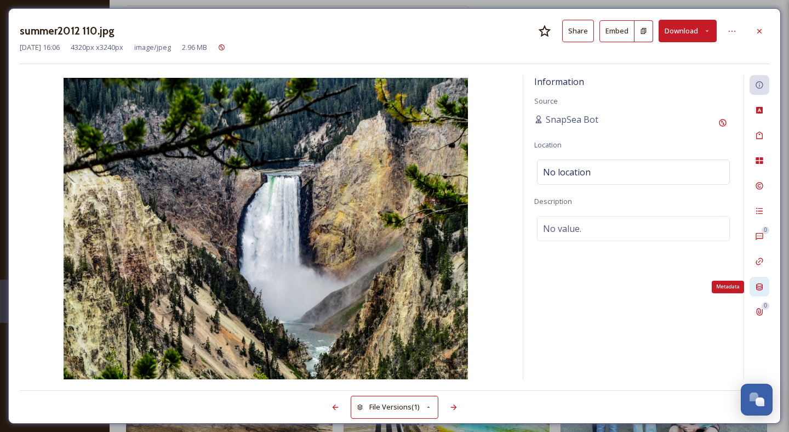
click at [761, 284] on icon at bounding box center [759, 286] width 9 height 9
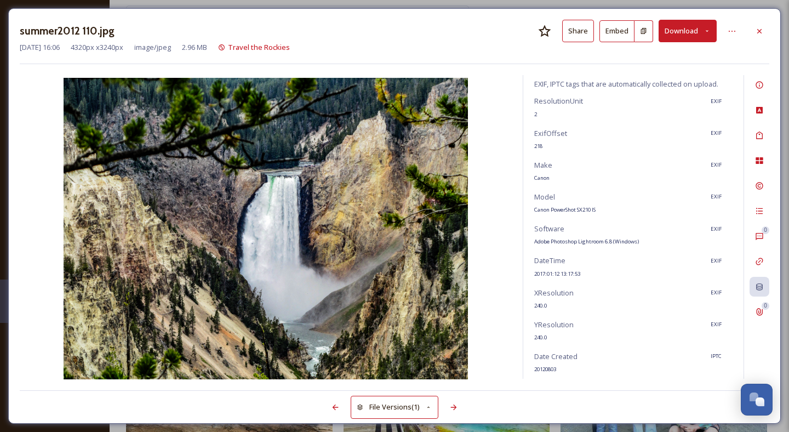
scroll to position [55, 0]
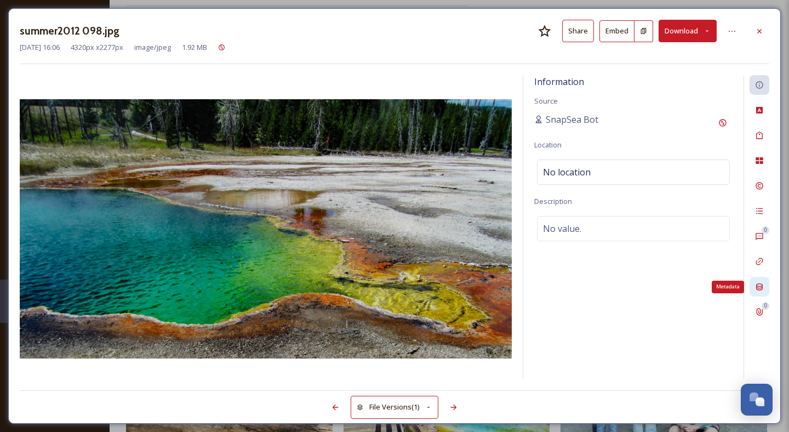
click at [756, 282] on icon at bounding box center [759, 286] width 9 height 9
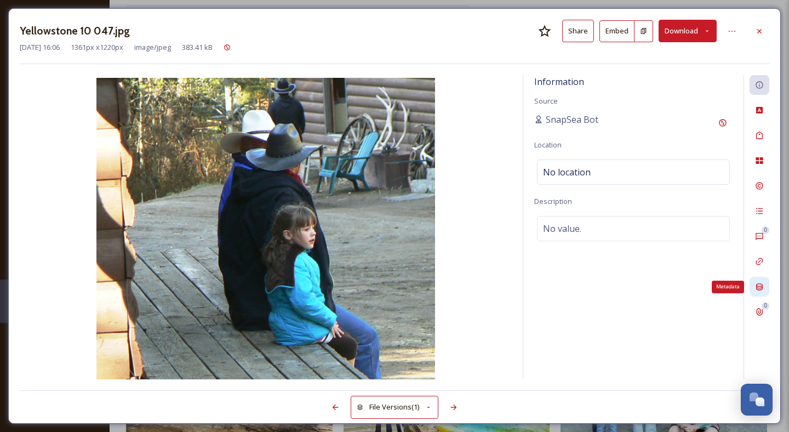
click at [756, 287] on icon at bounding box center [759, 286] width 7 height 7
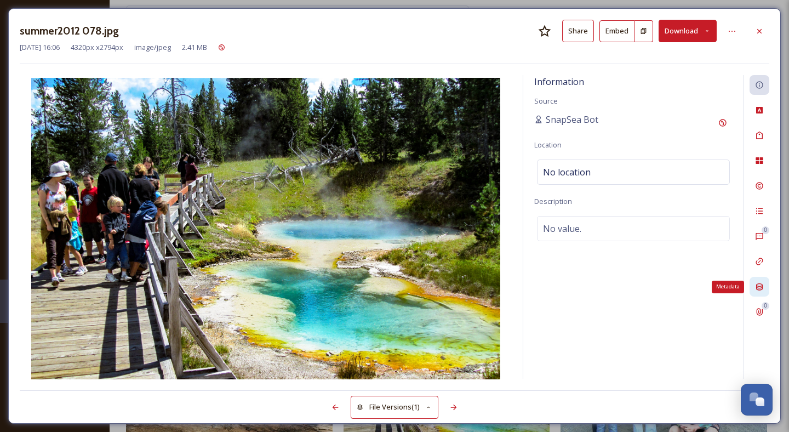
click at [762, 289] on icon at bounding box center [759, 286] width 9 height 9
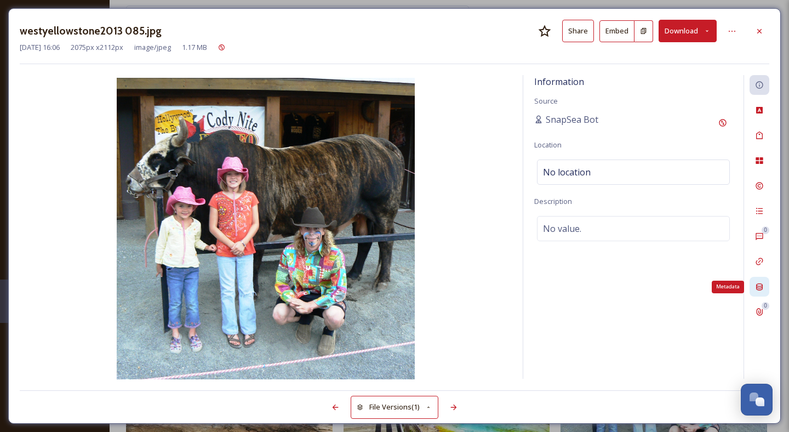
click at [755, 282] on icon at bounding box center [759, 286] width 9 height 9
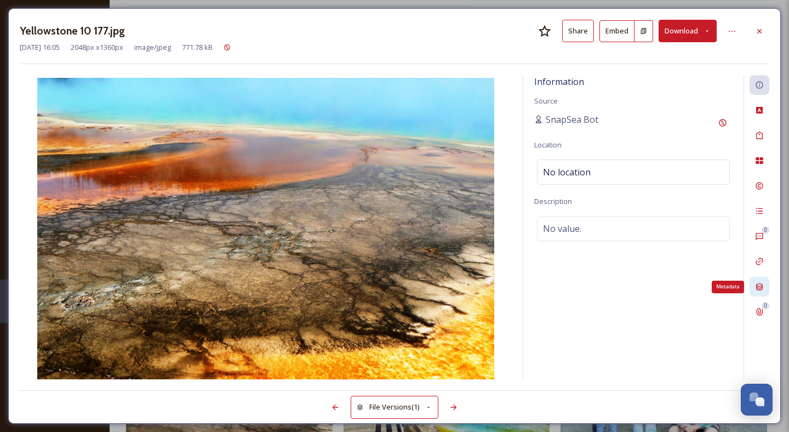
click at [757, 287] on icon at bounding box center [759, 286] width 9 height 9
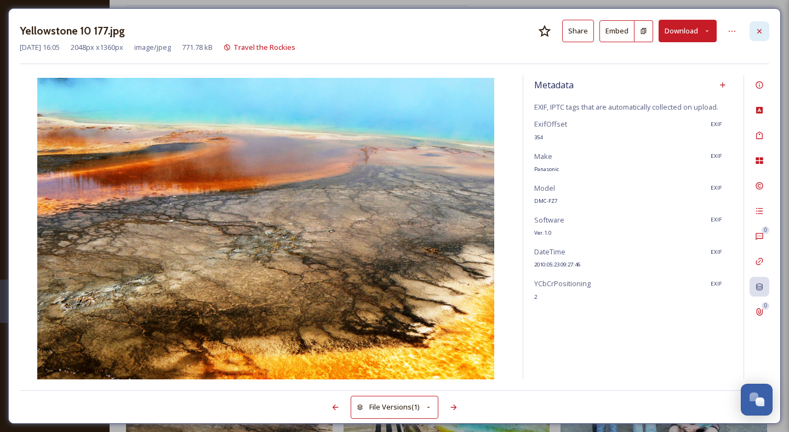
click at [767, 34] on div at bounding box center [759, 31] width 20 height 20
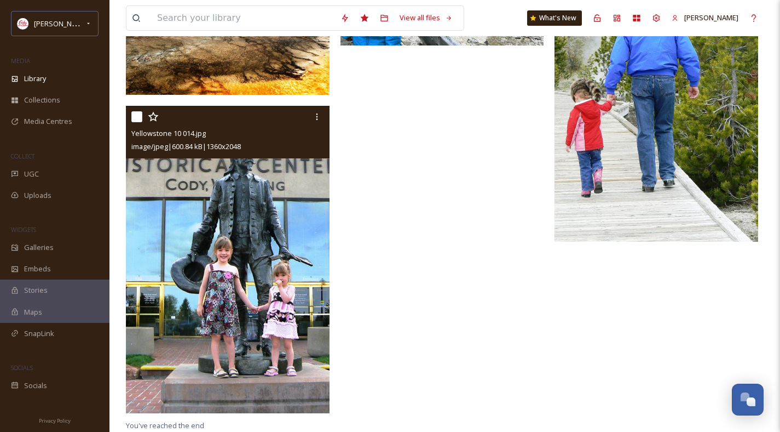
scroll to position [552, 0]
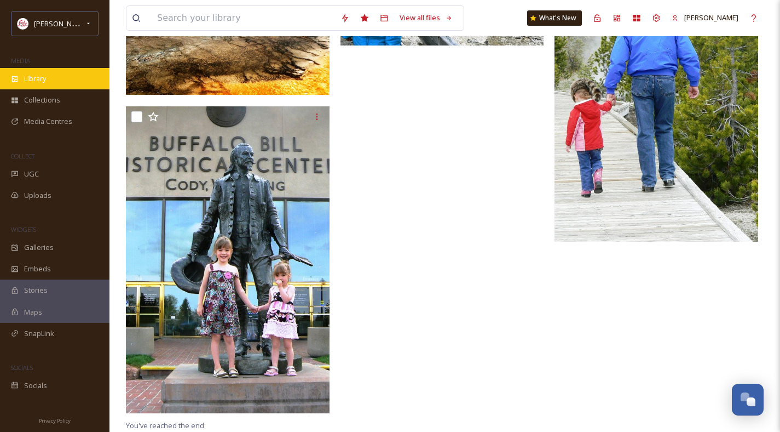
click at [19, 71] on div "Library" at bounding box center [55, 78] width 110 height 21
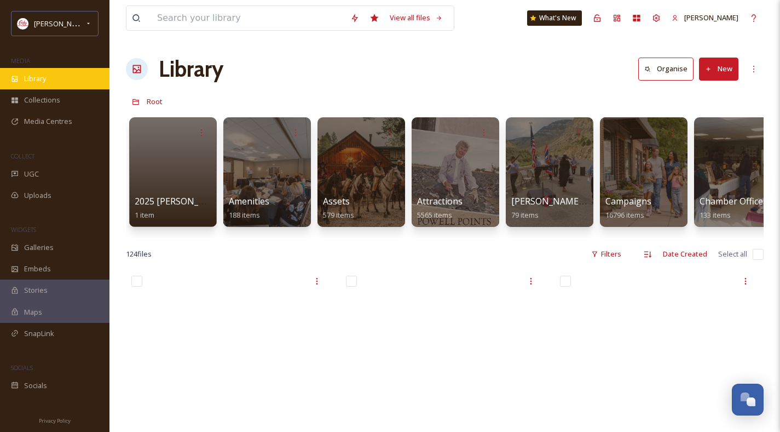
click at [33, 73] on span "Library" at bounding box center [35, 78] width 22 height 10
